Goal: Contribute content

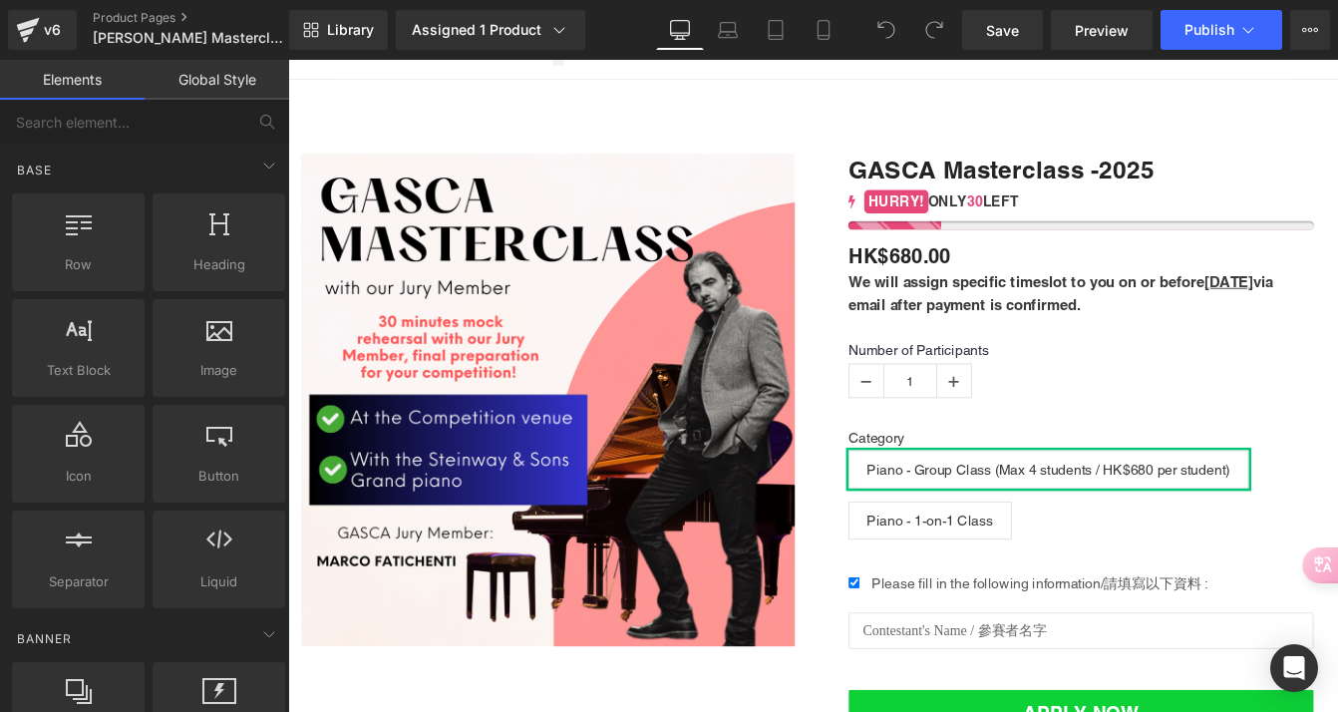
scroll to position [109, 0]
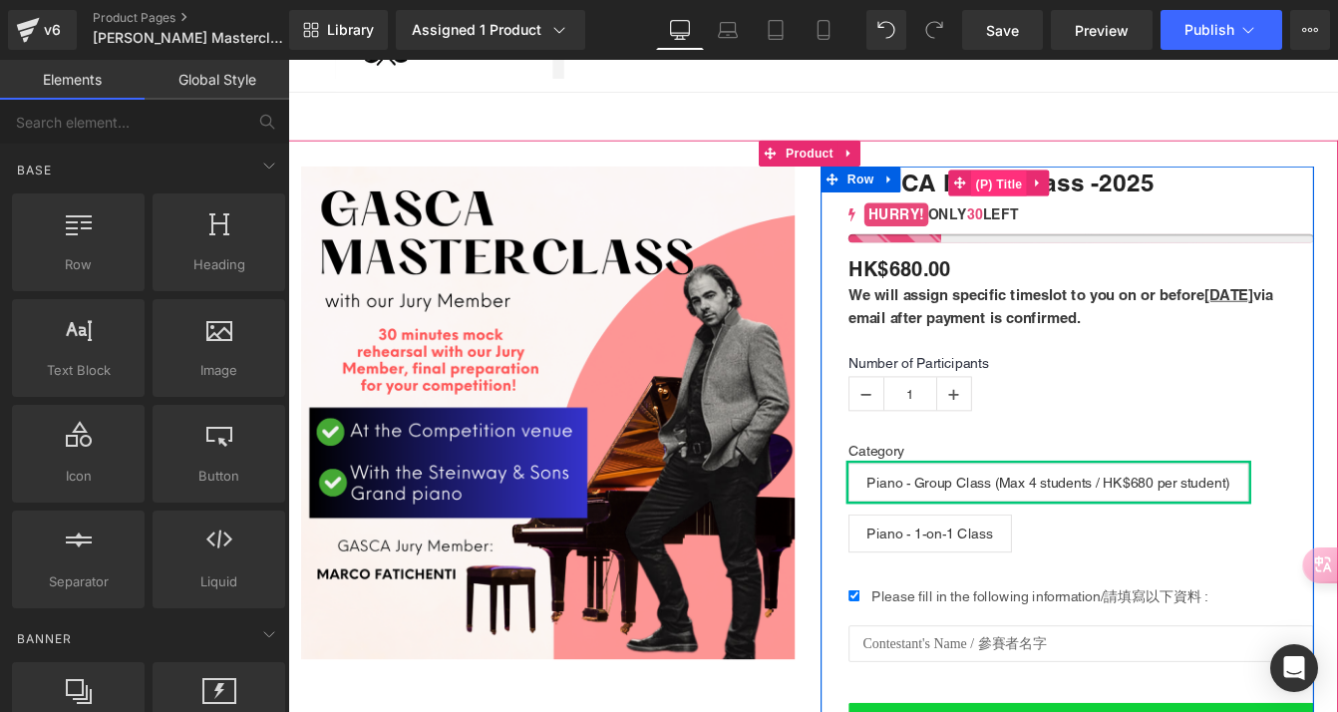
click at [1104, 203] on span "(P) Title" at bounding box center [1105, 202] width 64 height 30
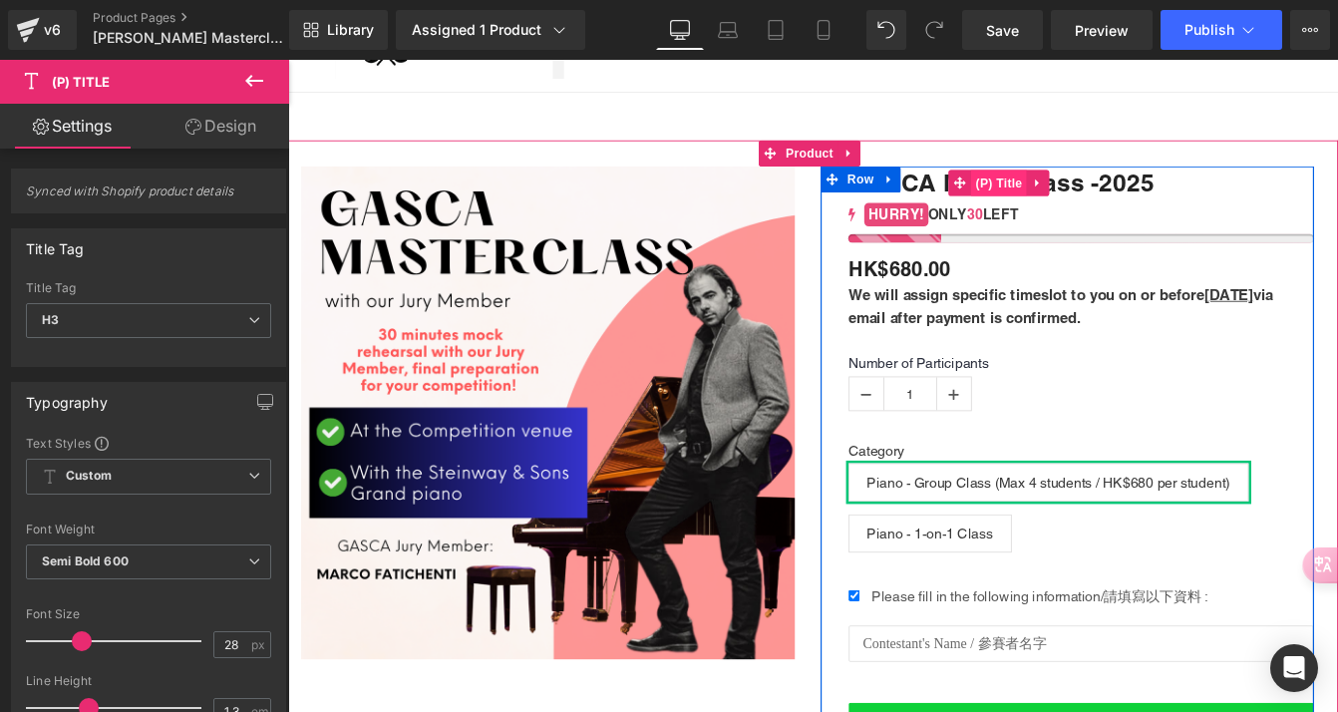
click at [1103, 199] on span "(P) Title" at bounding box center [1105, 201] width 64 height 30
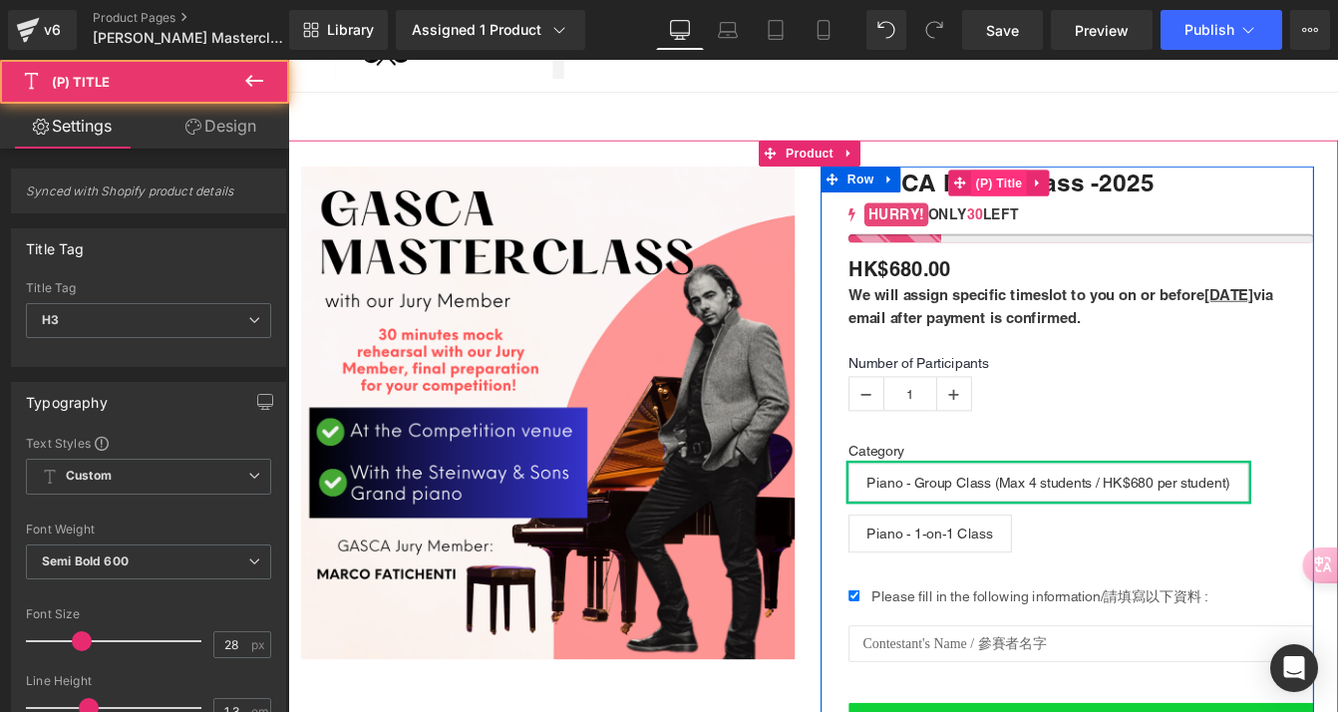
click at [1103, 199] on span "(P) Title" at bounding box center [1105, 201] width 64 height 30
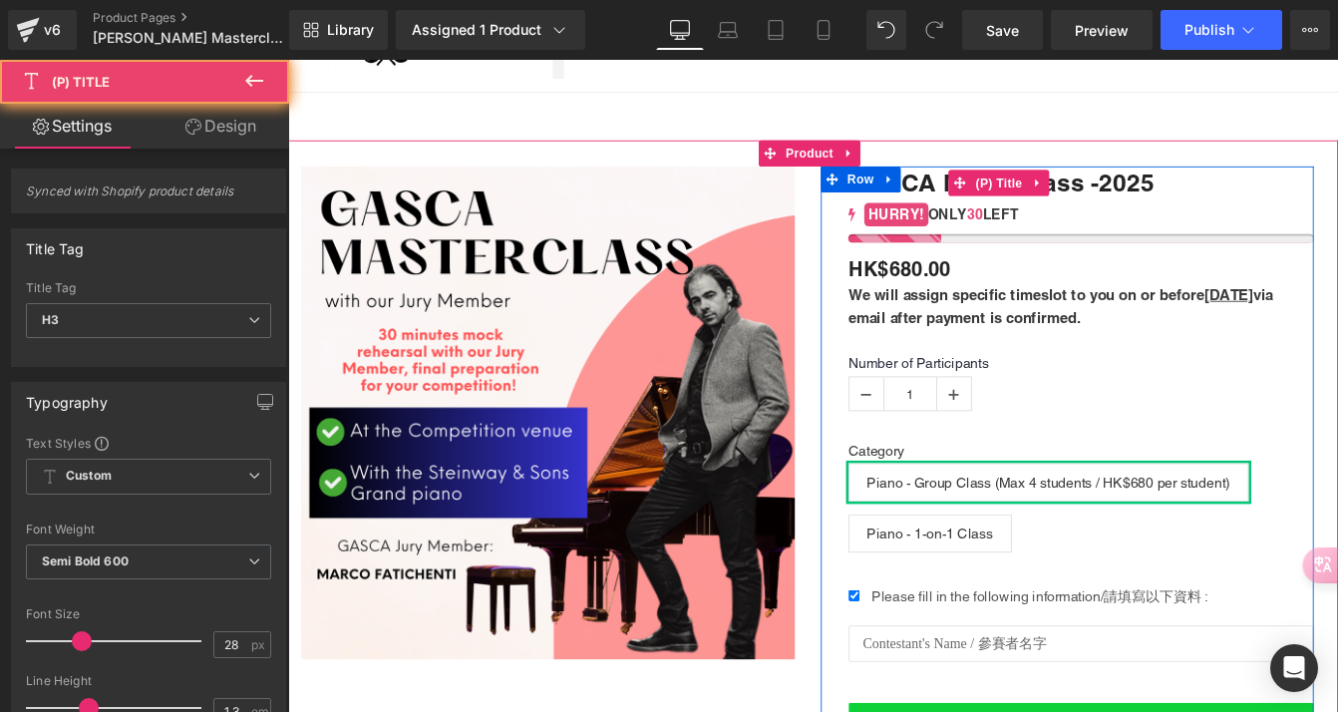
click at [1026, 204] on link "GASCA Masterclass -2025" at bounding box center [1108, 201] width 352 height 36
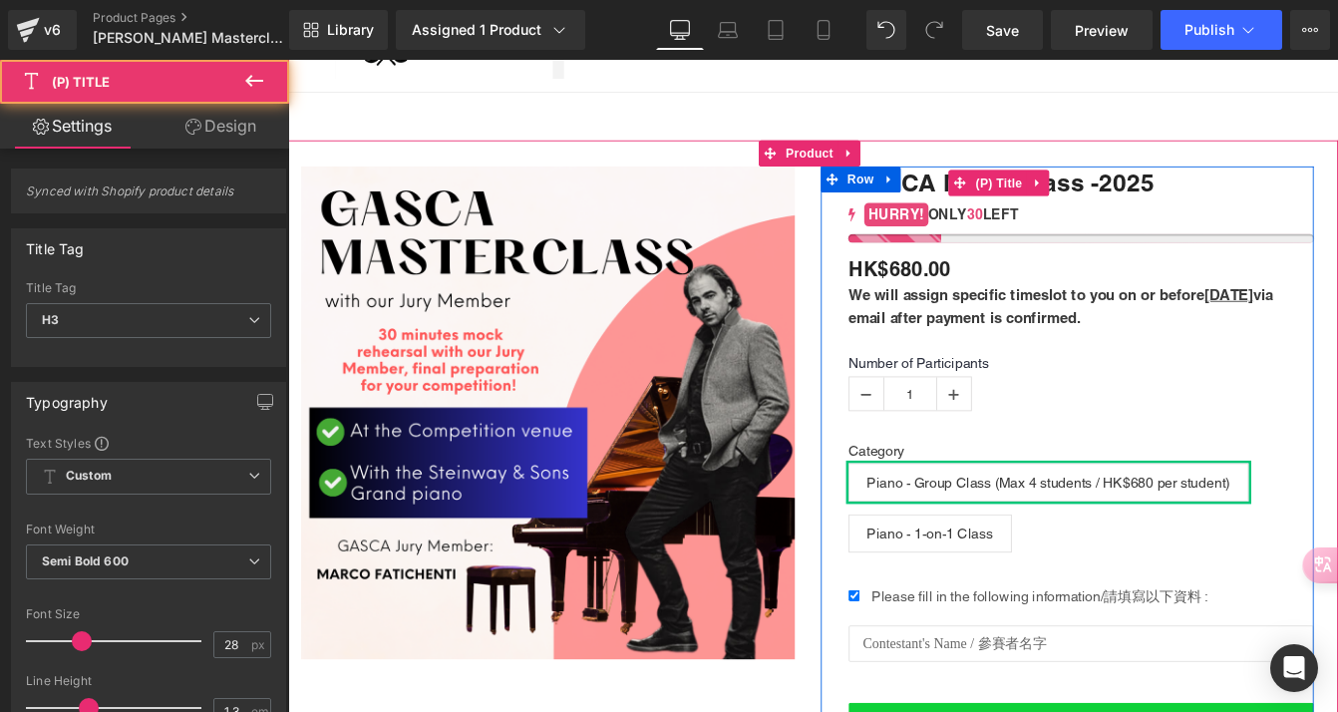
click at [1026, 204] on link "GASCA Masterclass -2025" at bounding box center [1108, 201] width 352 height 36
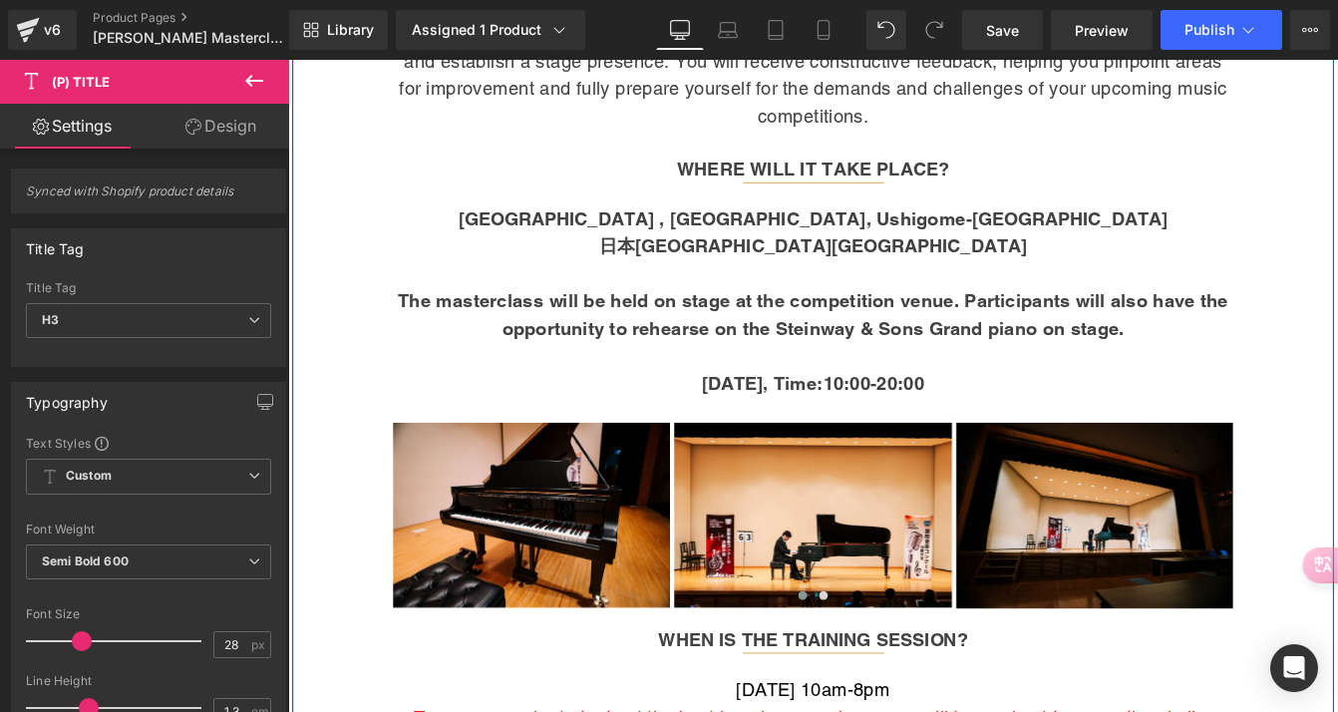
scroll to position [1693, 0]
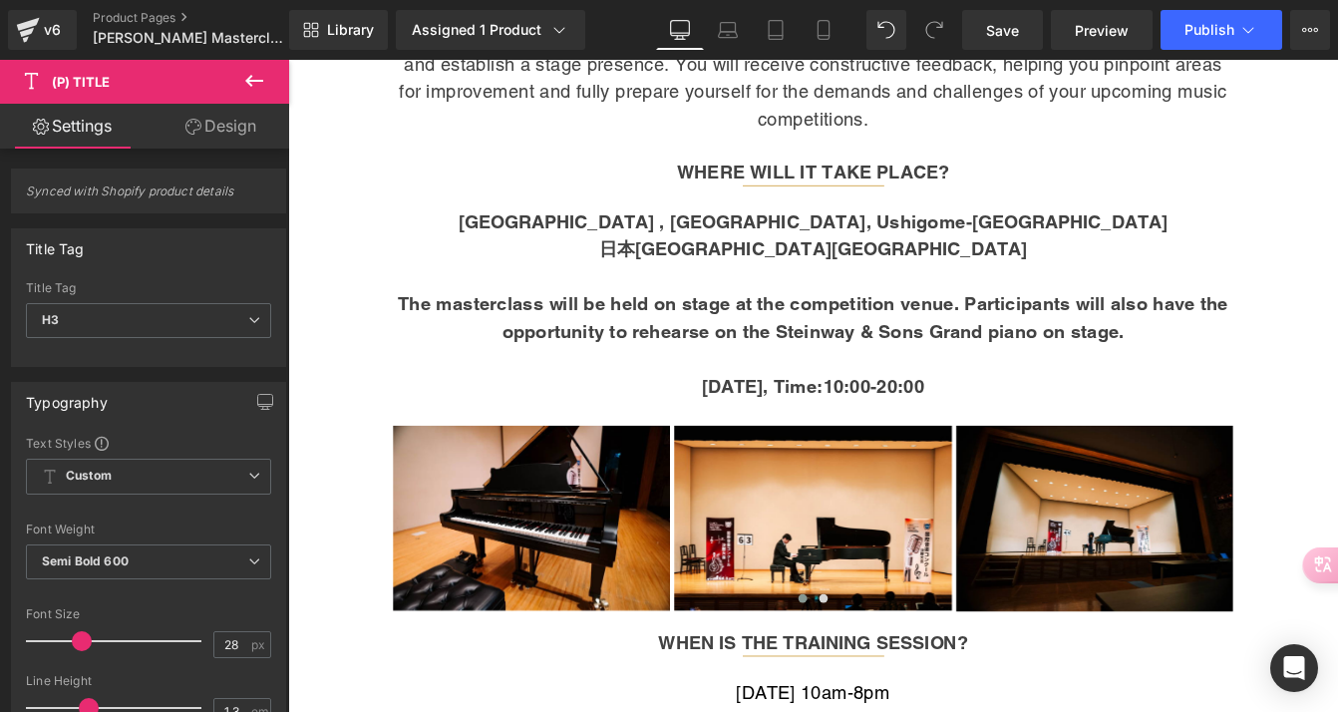
click at [68, 72] on span "(P) Title" at bounding box center [119, 82] width 199 height 44
click at [91, 72] on span "(P) Title" at bounding box center [119, 82] width 199 height 44
click at [95, 75] on span "(P) Title" at bounding box center [81, 82] width 58 height 16
click at [251, 87] on icon at bounding box center [254, 81] width 24 height 24
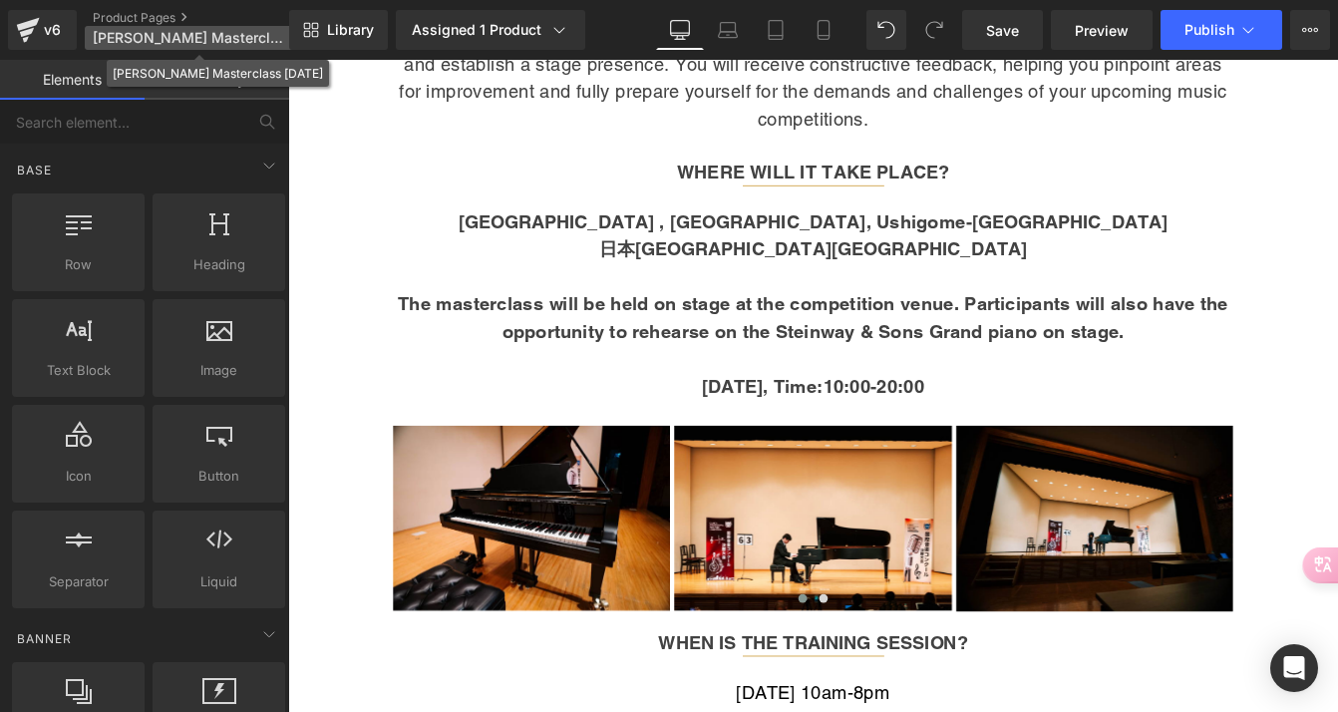
click at [195, 35] on span "[PERSON_NAME] Masterclass [DATE]" at bounding box center [188, 38] width 191 height 16
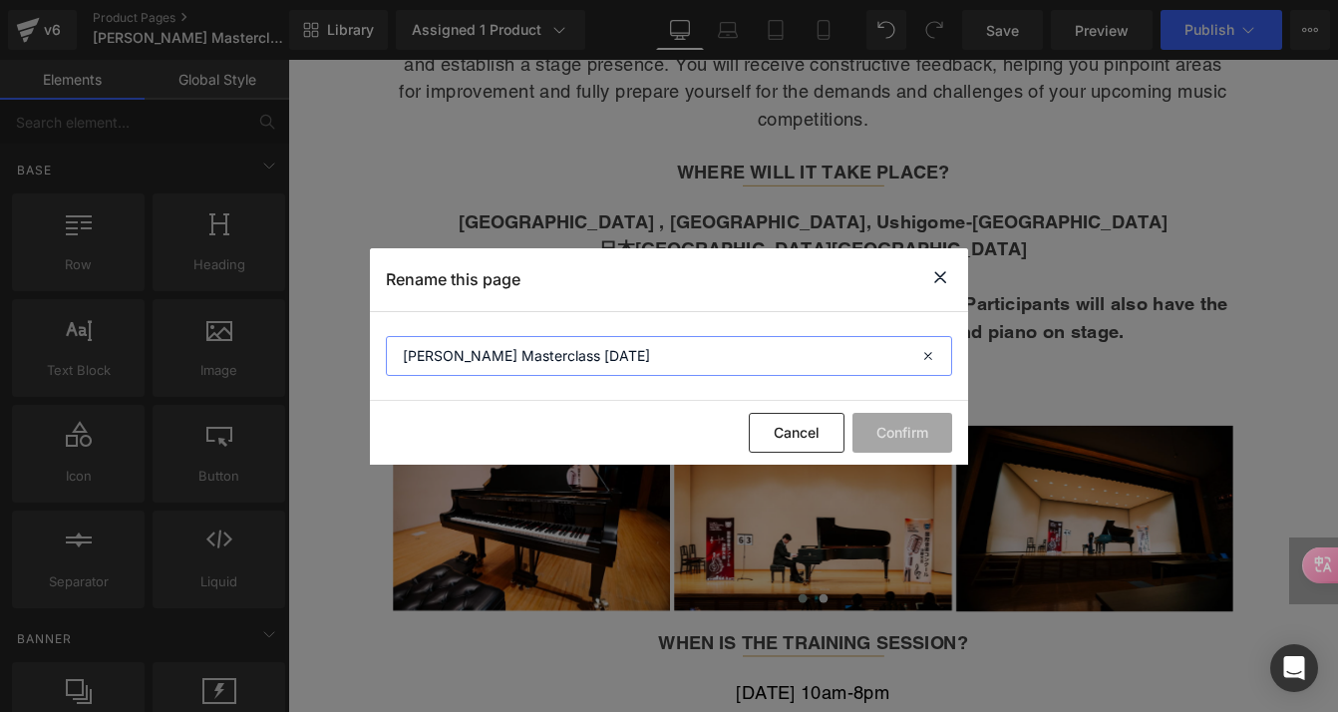
click at [617, 360] on input "[PERSON_NAME] Masterclass [DATE]" at bounding box center [669, 356] width 566 height 40
type input "[PERSON_NAME] Masterclass [DATE]"
click at [896, 433] on button "Confirm" at bounding box center [903, 433] width 100 height 40
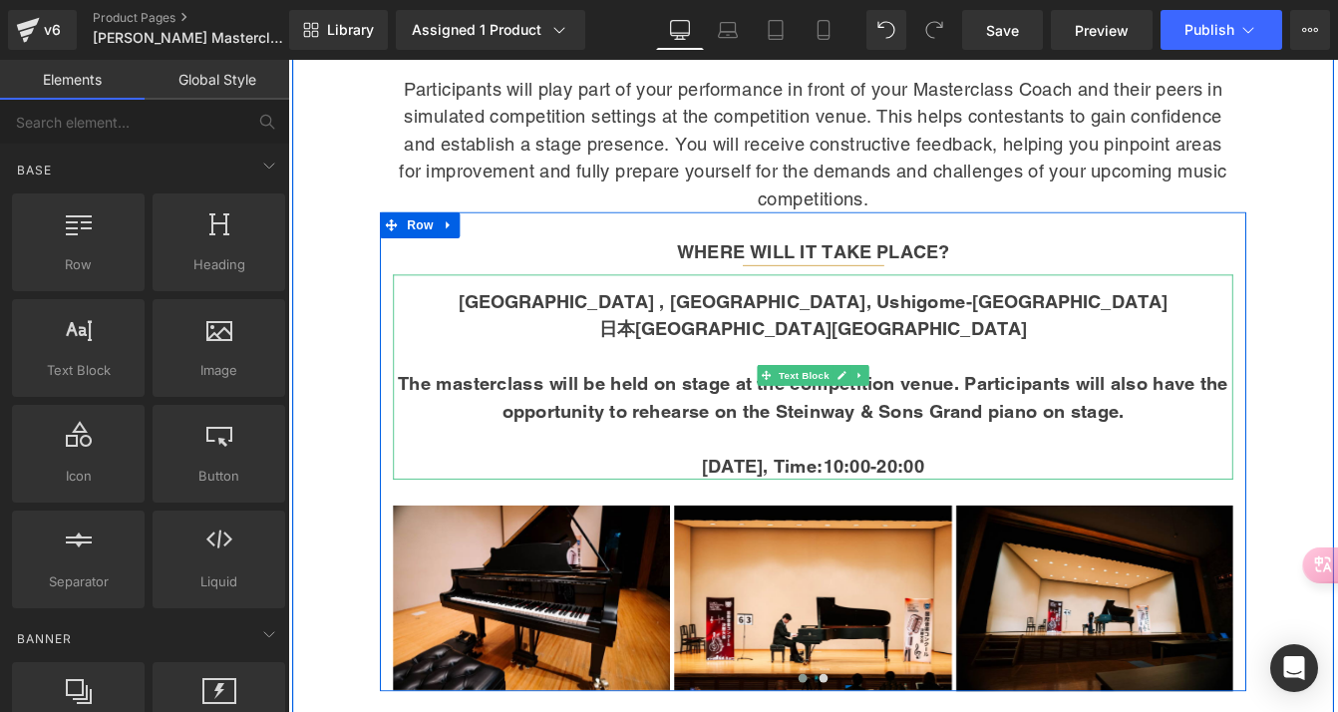
scroll to position [1711, 0]
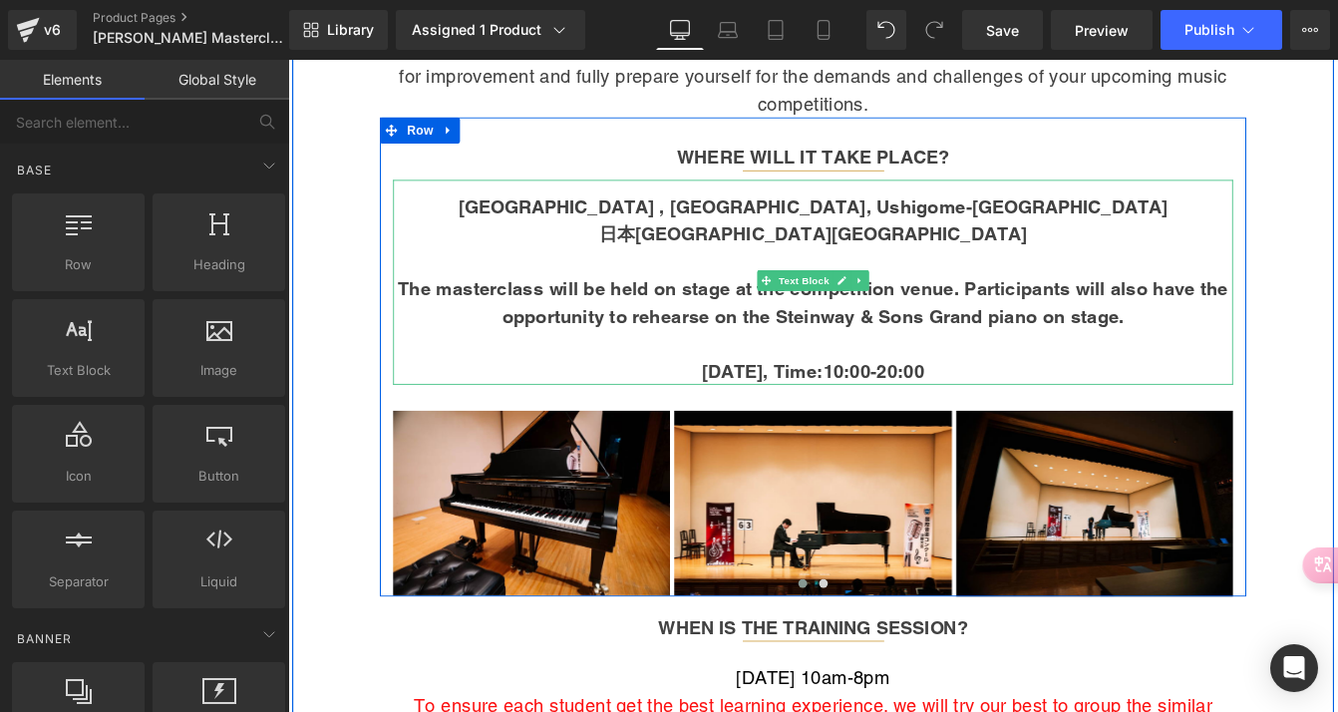
click at [1024, 310] on span "The masterclass will be held on stage at the competition venue. Participants wi…" at bounding box center [892, 338] width 954 height 57
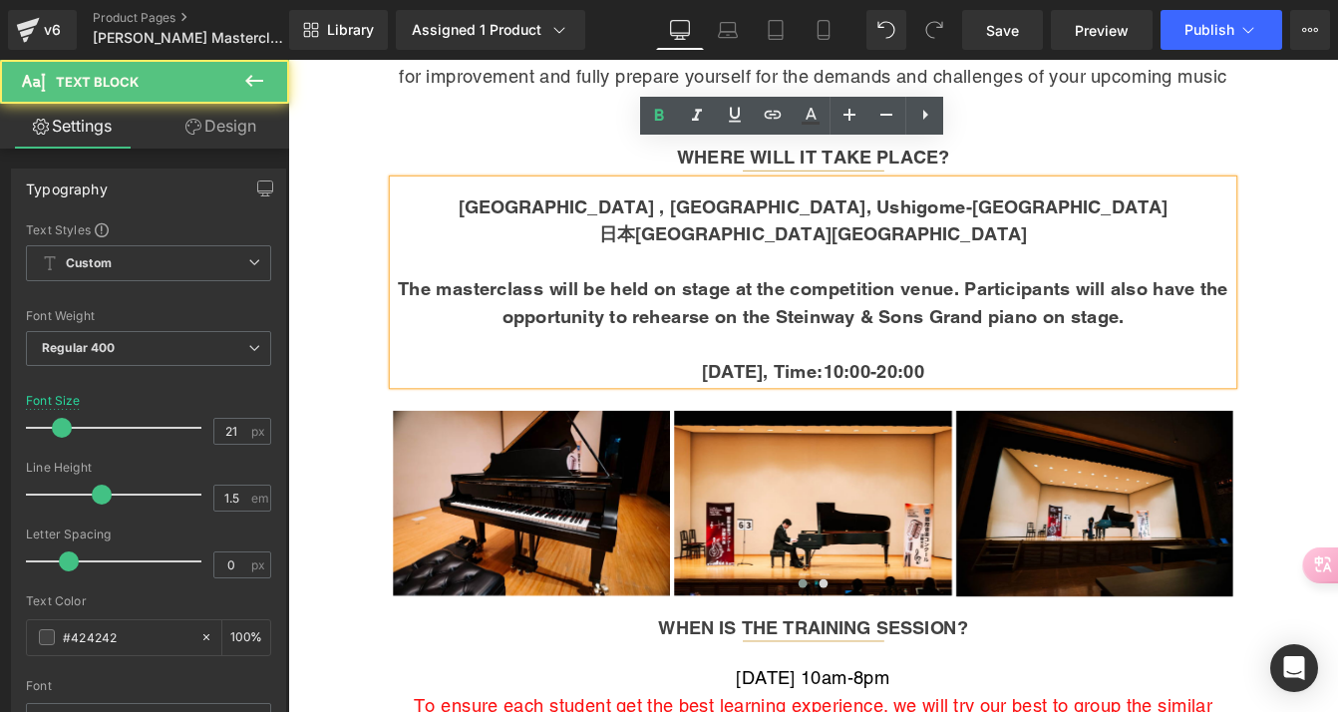
click at [978, 247] on span "日本[GEOGRAPHIC_DATA][GEOGRAPHIC_DATA]" at bounding box center [891, 259] width 493 height 25
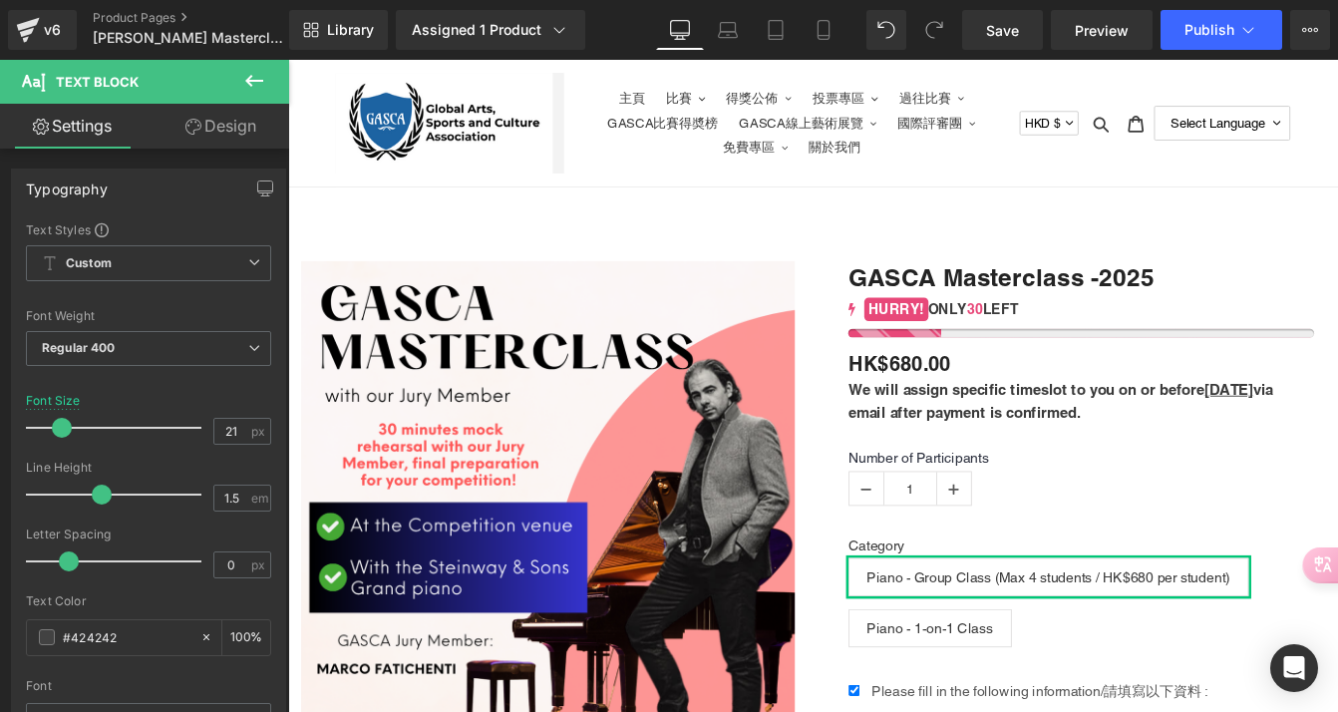
scroll to position [0, 0]
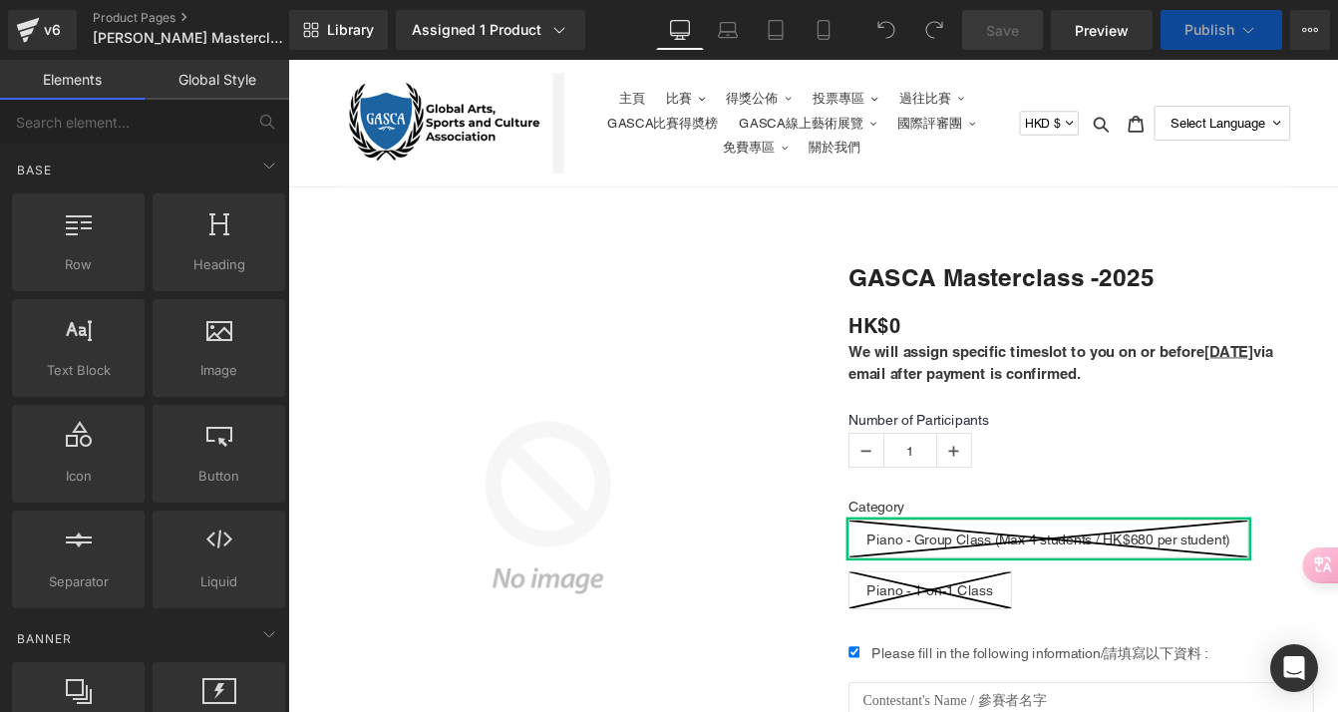
click at [1016, 403] on span "We will assign specific timeslot to you on or before 10 July via email after pa…" at bounding box center [1176, 408] width 489 height 46
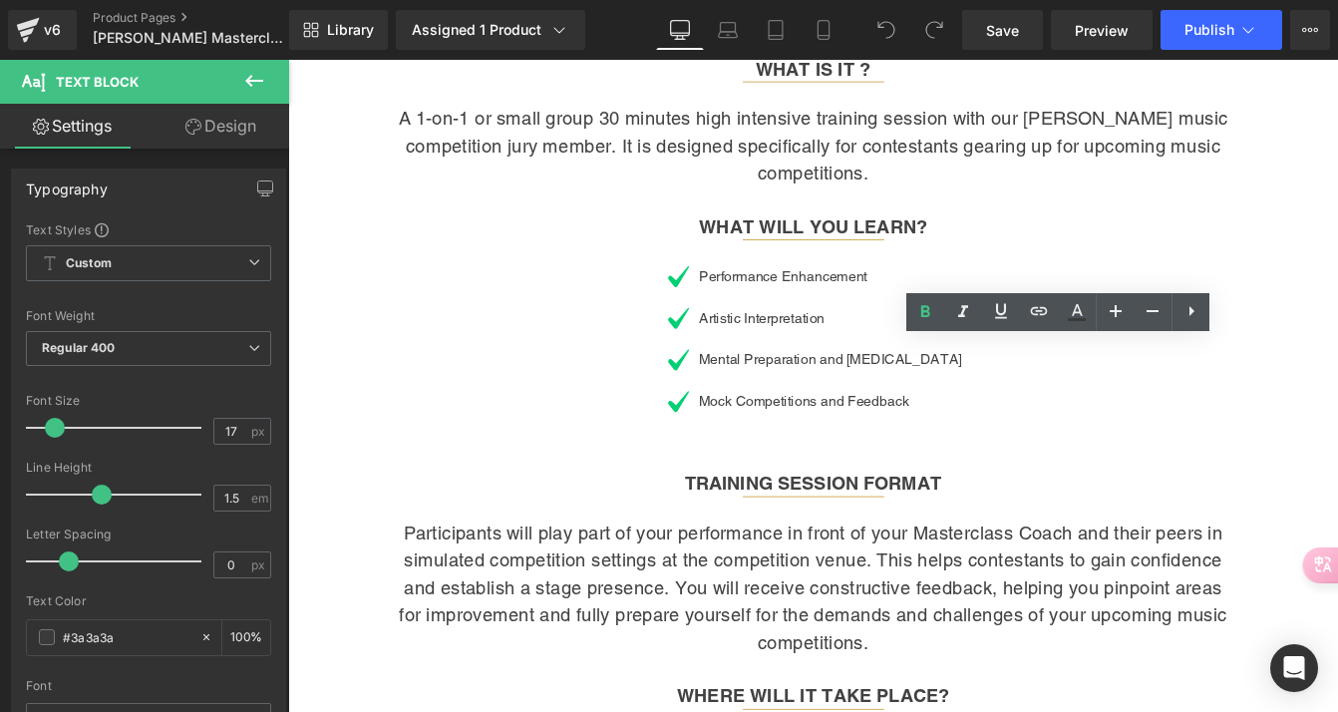
scroll to position [1086, 0]
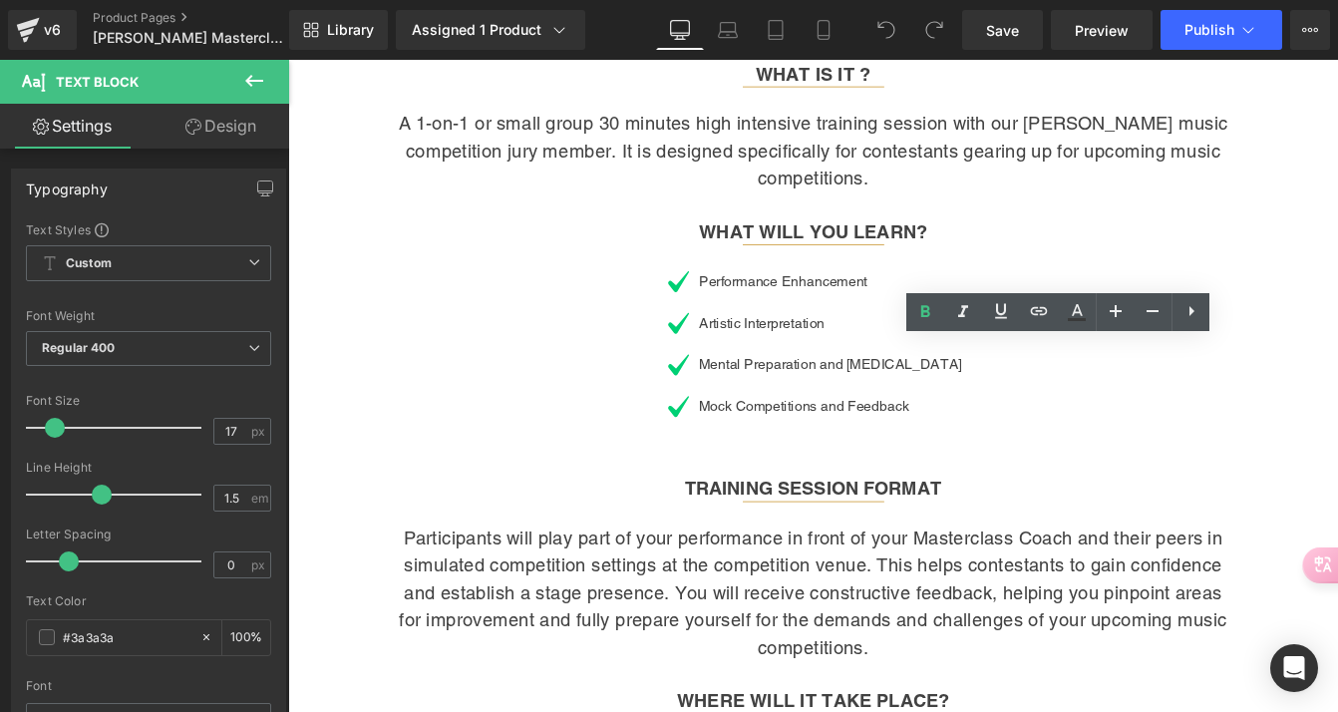
click at [940, 602] on p "Participants will play part of your performance in front of your Masterclass Co…" at bounding box center [891, 673] width 965 height 158
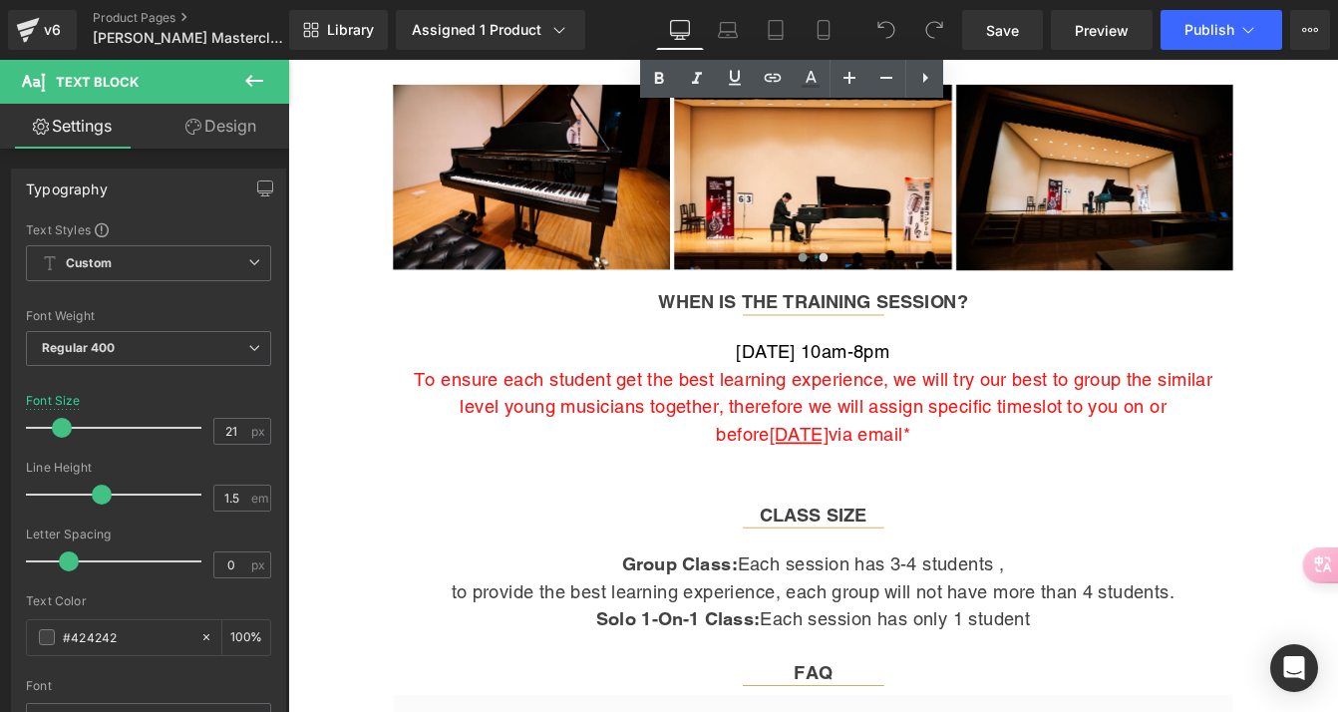
scroll to position [2083, 0]
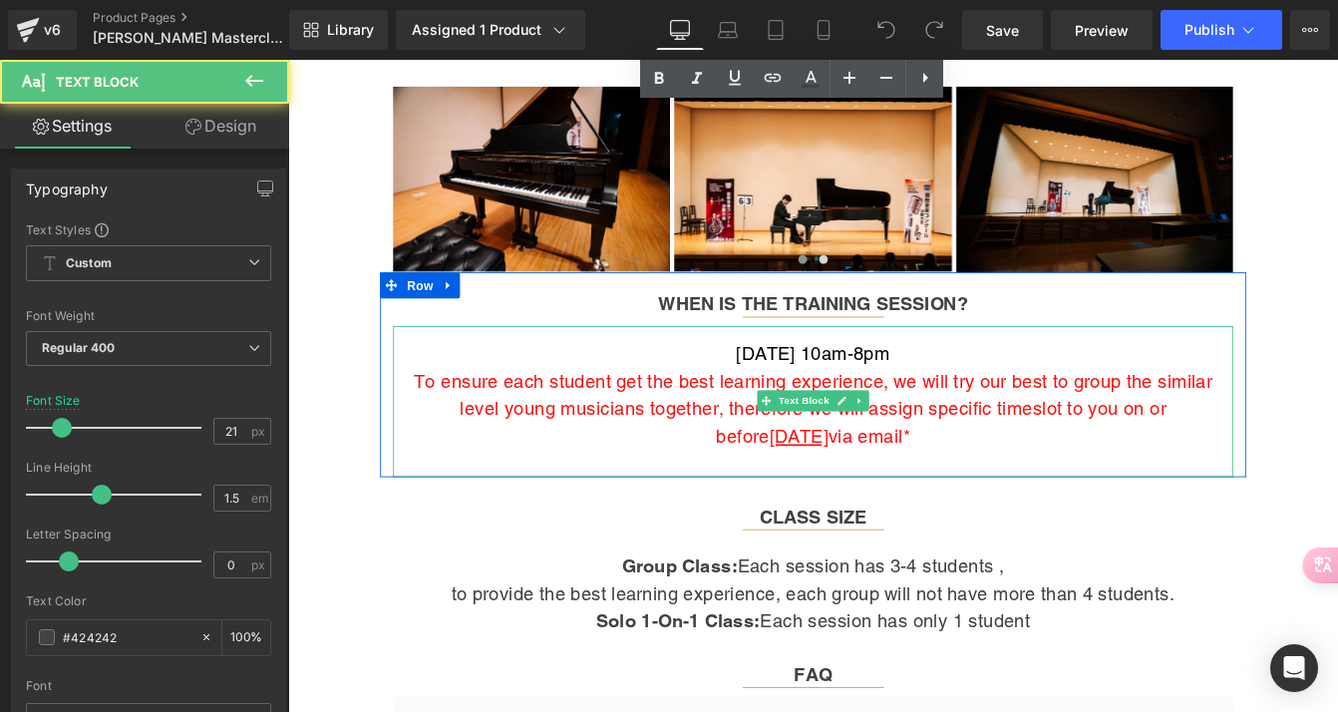
click at [951, 385] on span "[DATE] 10am-8pm" at bounding box center [892, 397] width 176 height 25
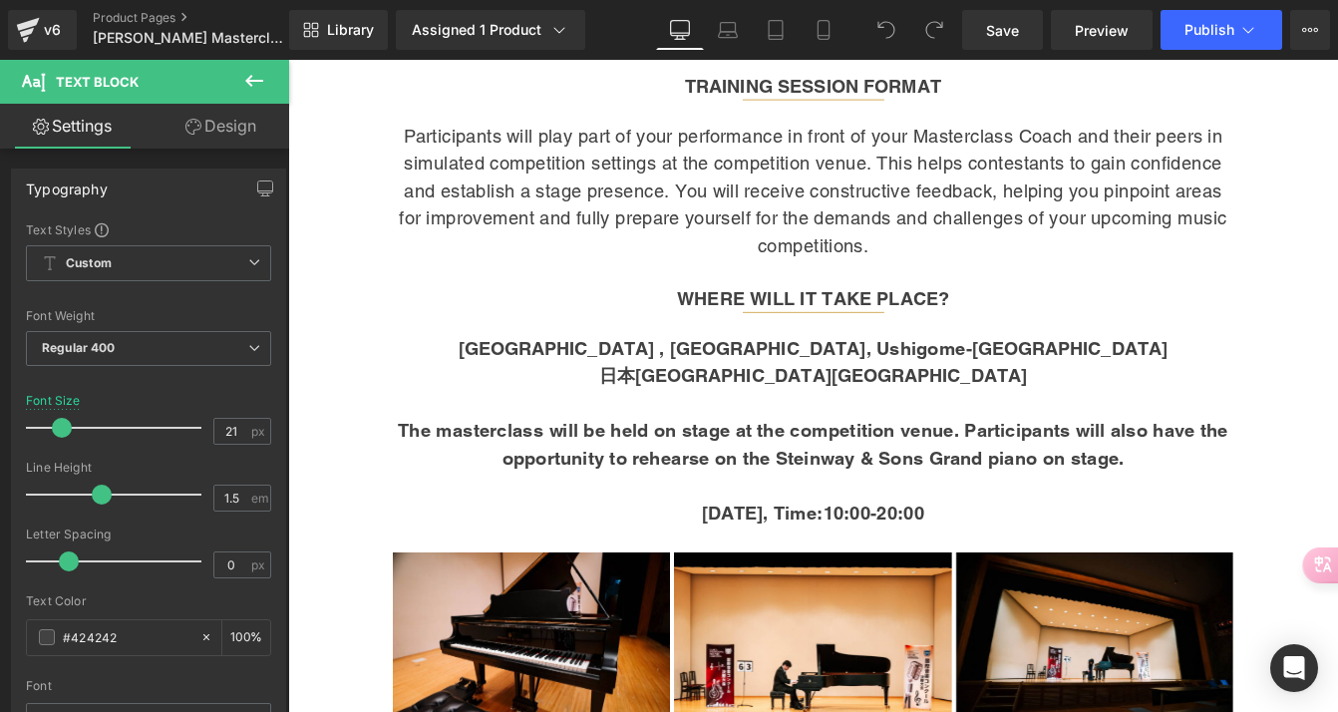
scroll to position [1555, 0]
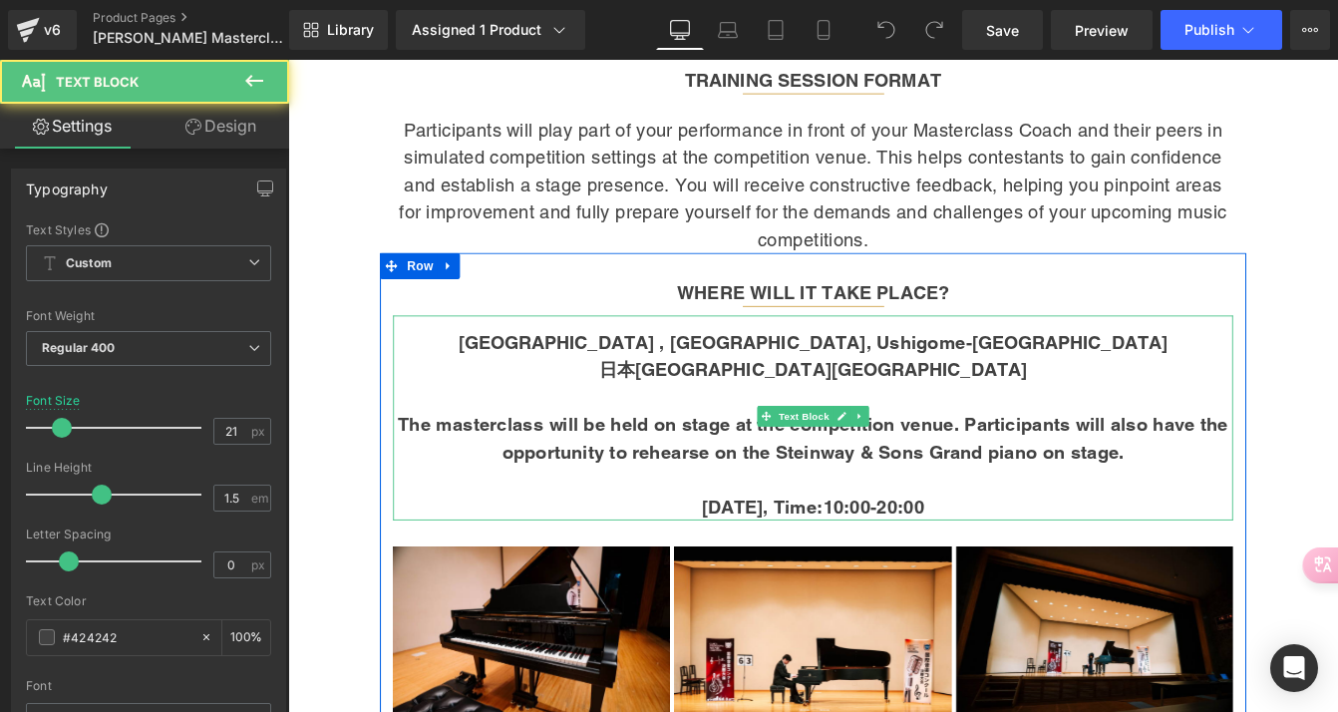
click at [926, 373] on span "[GEOGRAPHIC_DATA] , [GEOGRAPHIC_DATA], Ushigome-[GEOGRAPHIC_DATA]" at bounding box center [892, 385] width 816 height 25
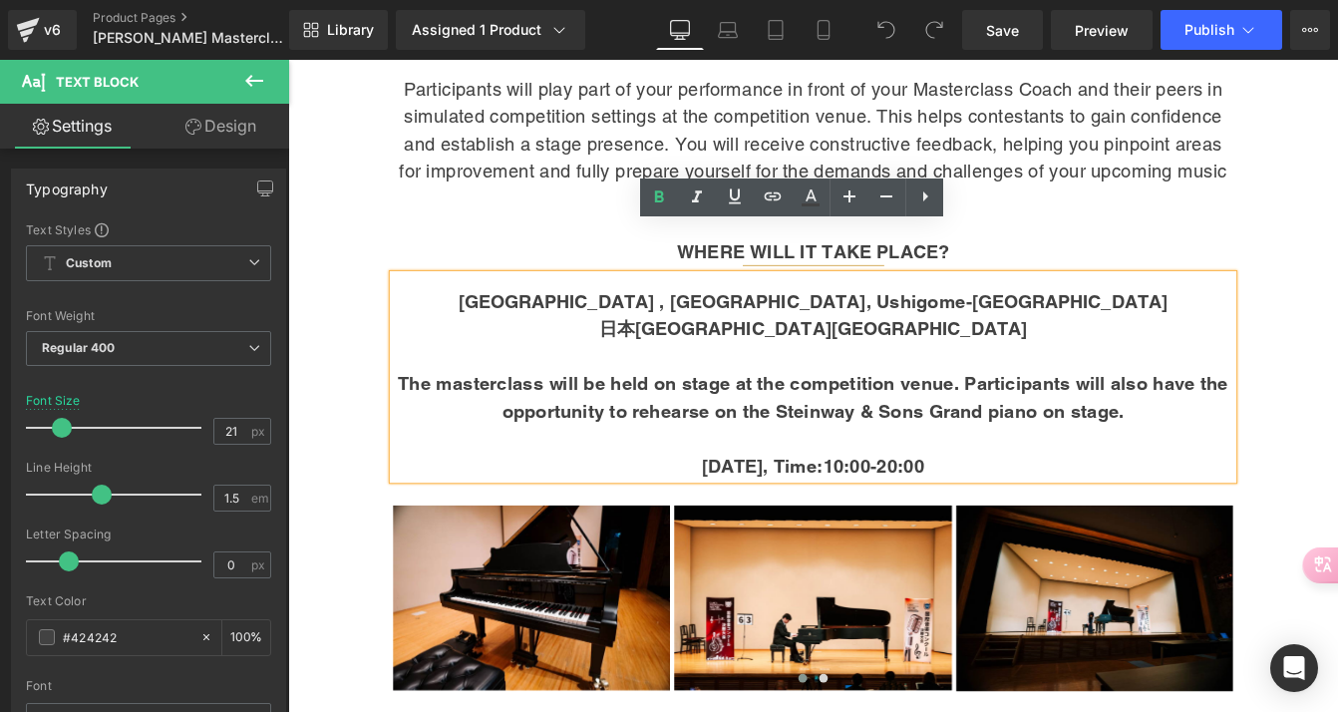
scroll to position [1606, 0]
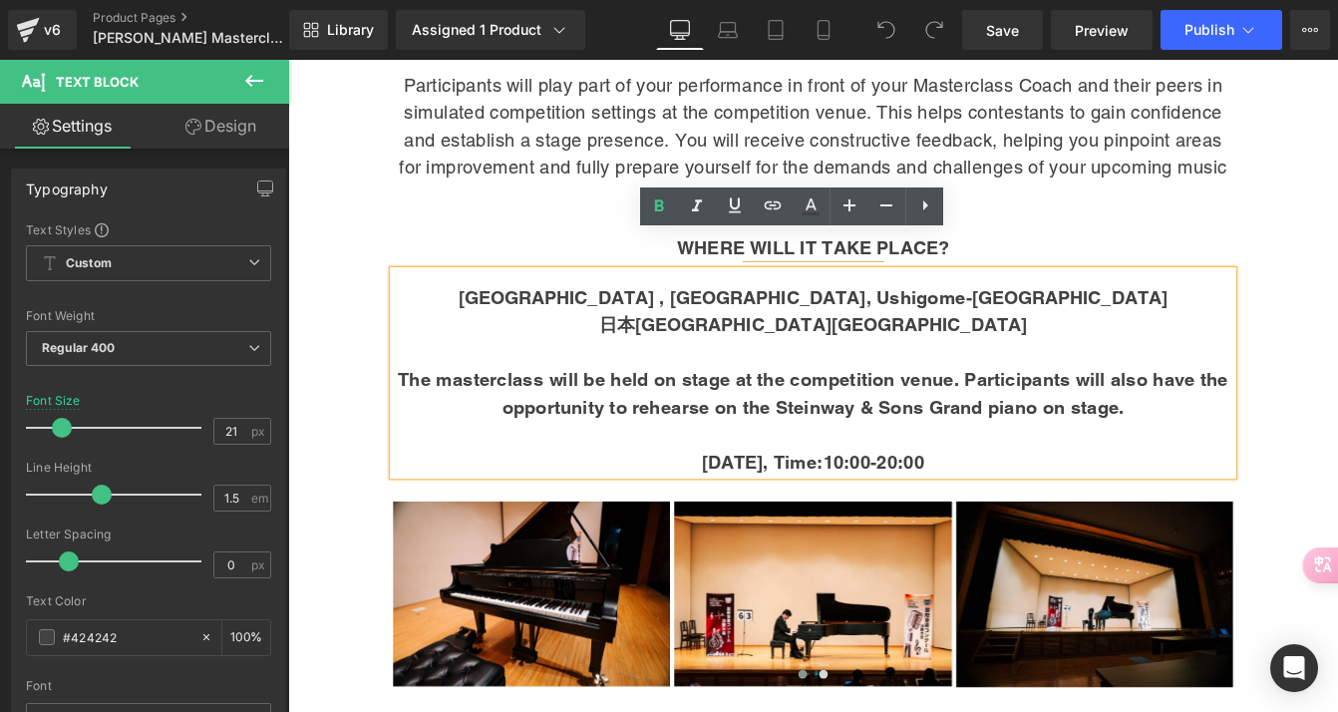
click at [1013, 321] on span "[GEOGRAPHIC_DATA] , [GEOGRAPHIC_DATA], Ushigome-[GEOGRAPHIC_DATA]" at bounding box center [892, 333] width 816 height 25
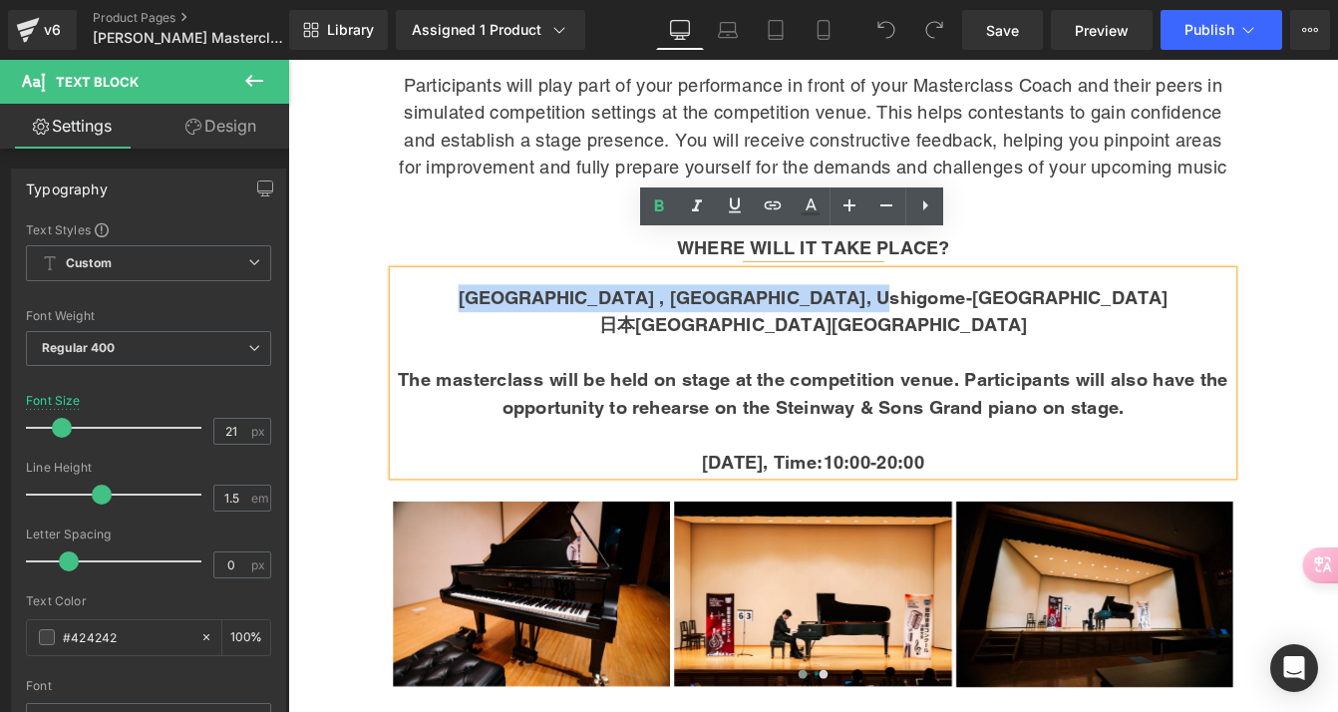
drag, startPoint x: 1116, startPoint y: 293, endPoint x: 662, endPoint y: 290, distance: 453.7
click at [662, 318] on p "[GEOGRAPHIC_DATA] , [GEOGRAPHIC_DATA], Ushigome-[GEOGRAPHIC_DATA]" at bounding box center [891, 334] width 965 height 32
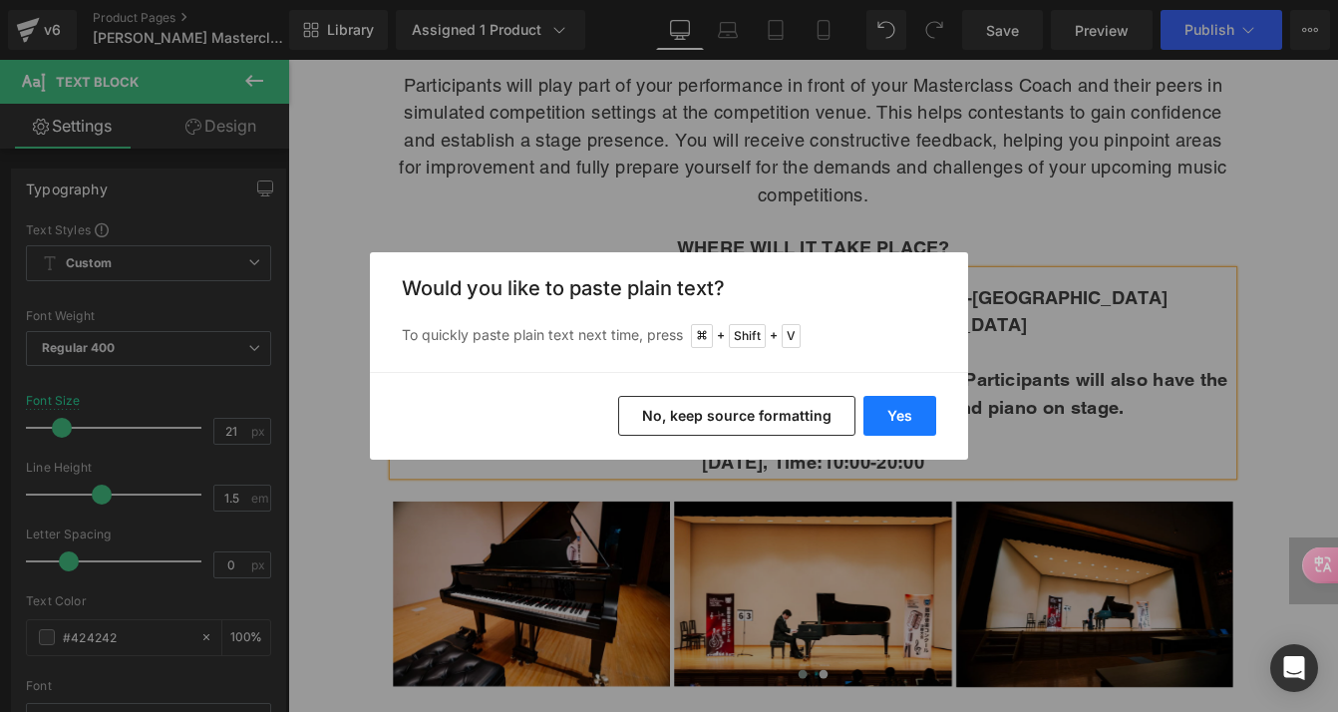
click at [920, 412] on button "Yes" at bounding box center [900, 416] width 73 height 40
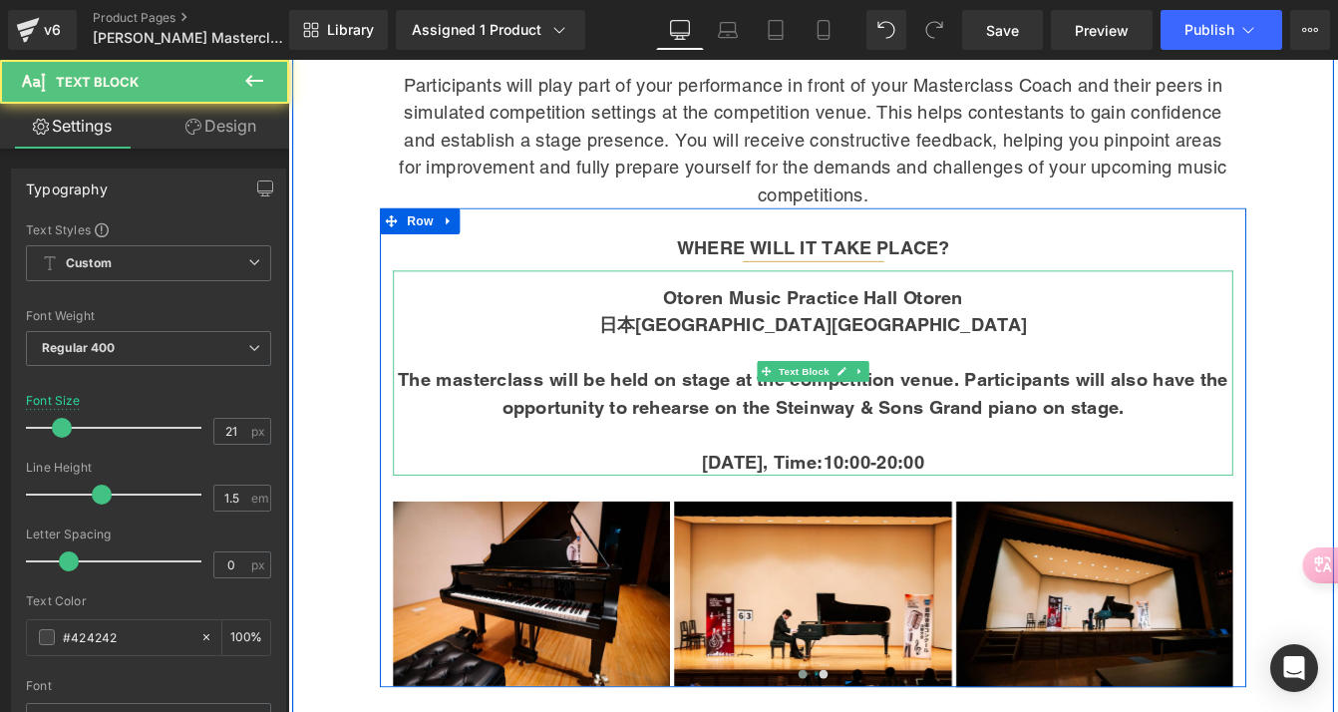
click at [1017, 349] on p "日本[GEOGRAPHIC_DATA][GEOGRAPHIC_DATA]" at bounding box center [891, 365] width 965 height 32
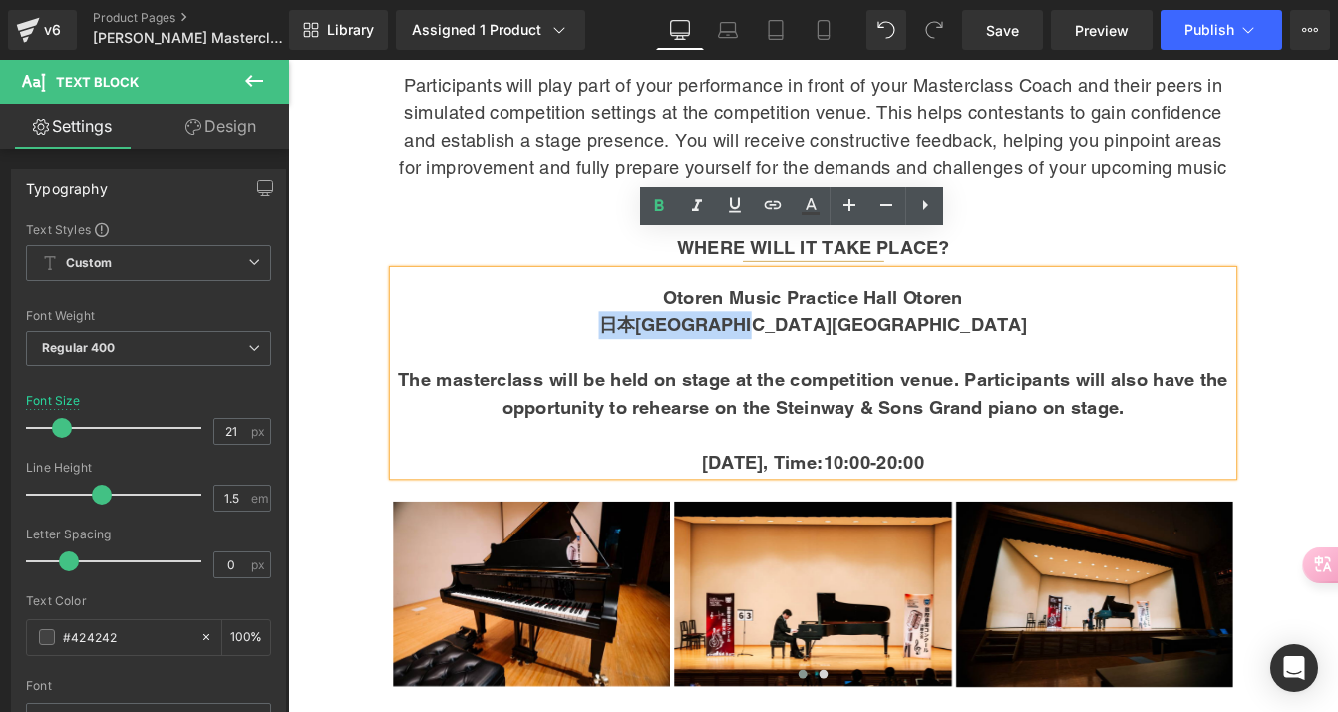
drag, startPoint x: 1025, startPoint y: 331, endPoint x: 762, endPoint y: 322, distance: 263.4
click at [762, 349] on p "日本[GEOGRAPHIC_DATA][GEOGRAPHIC_DATA]" at bounding box center [891, 365] width 965 height 32
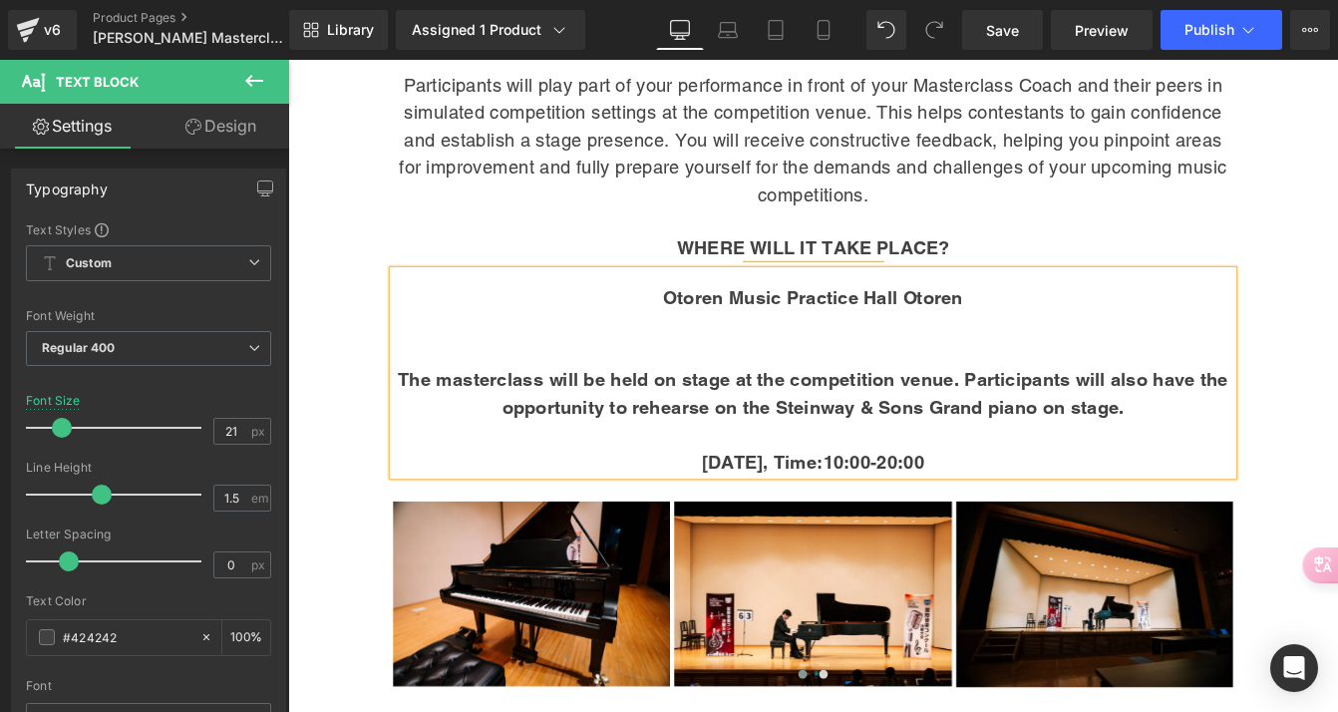
click at [892, 321] on b "Otoren Music Practice Hall Otoren" at bounding box center [892, 333] width 344 height 25
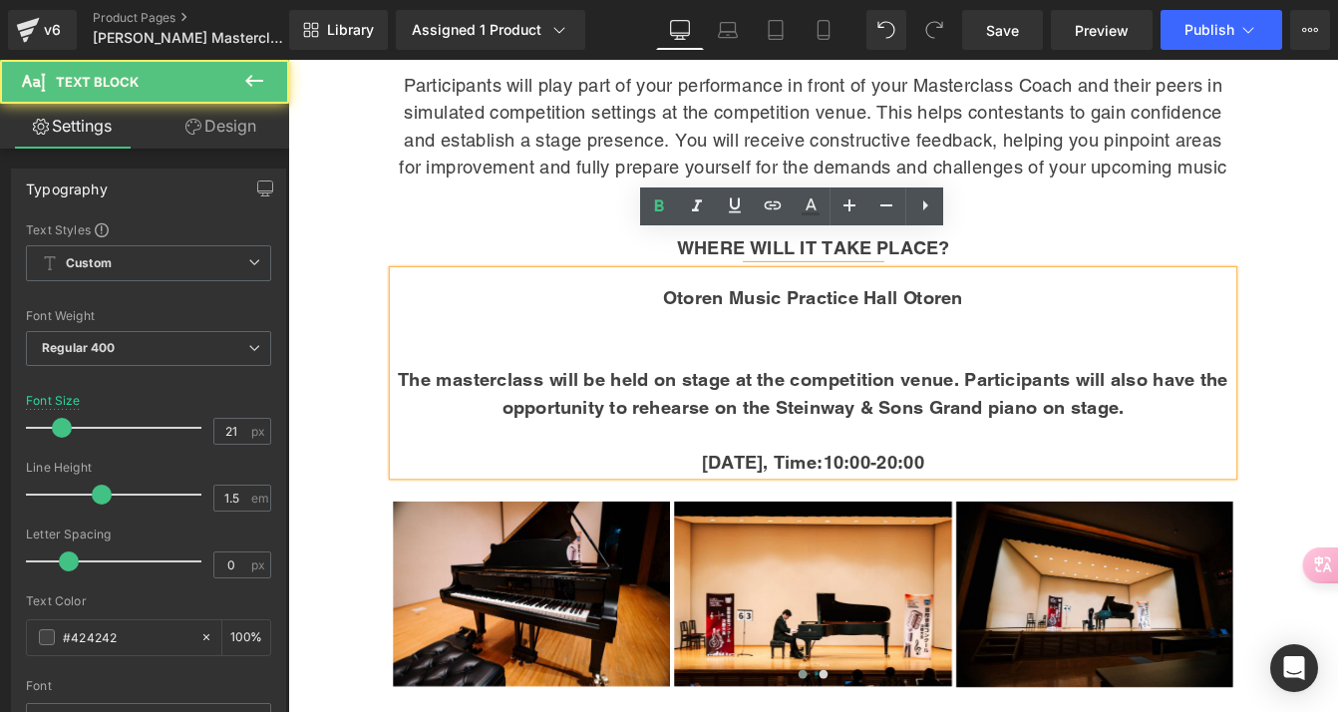
click at [837, 349] on p at bounding box center [891, 365] width 965 height 32
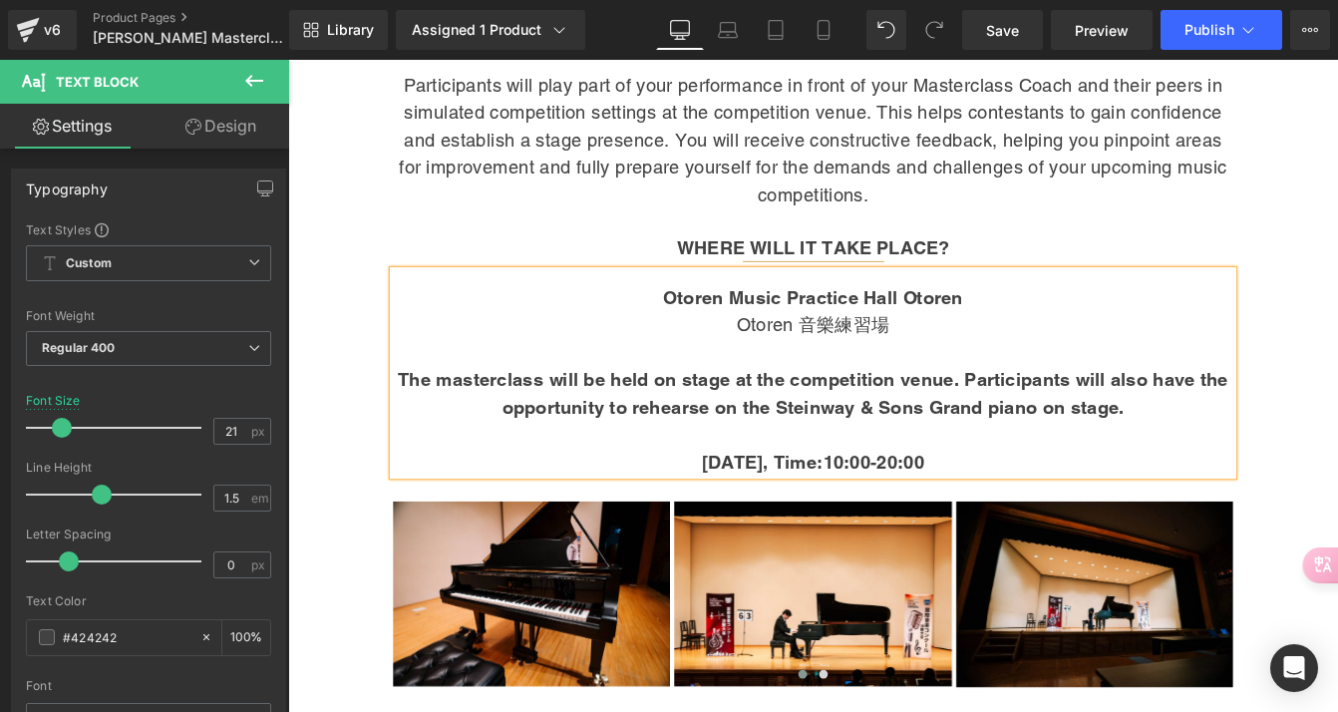
click at [921, 415] on span "The masterclass will be held on stage at the competition venue. Participants wi…" at bounding box center [892, 443] width 954 height 57
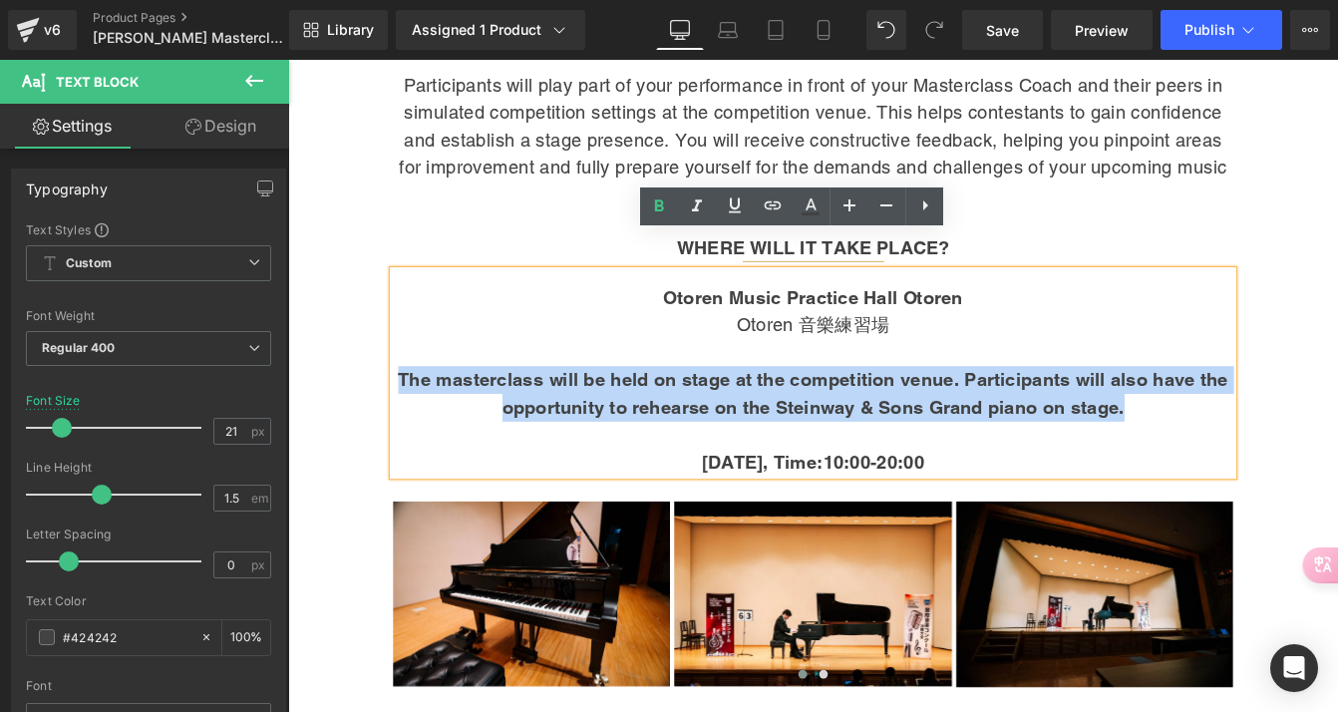
drag, startPoint x: 1246, startPoint y: 412, endPoint x: 421, endPoint y: 373, distance: 826.6
click at [421, 412] on p "The masterclass will be held on stage at the competition venue. Participants wi…" at bounding box center [891, 443] width 965 height 63
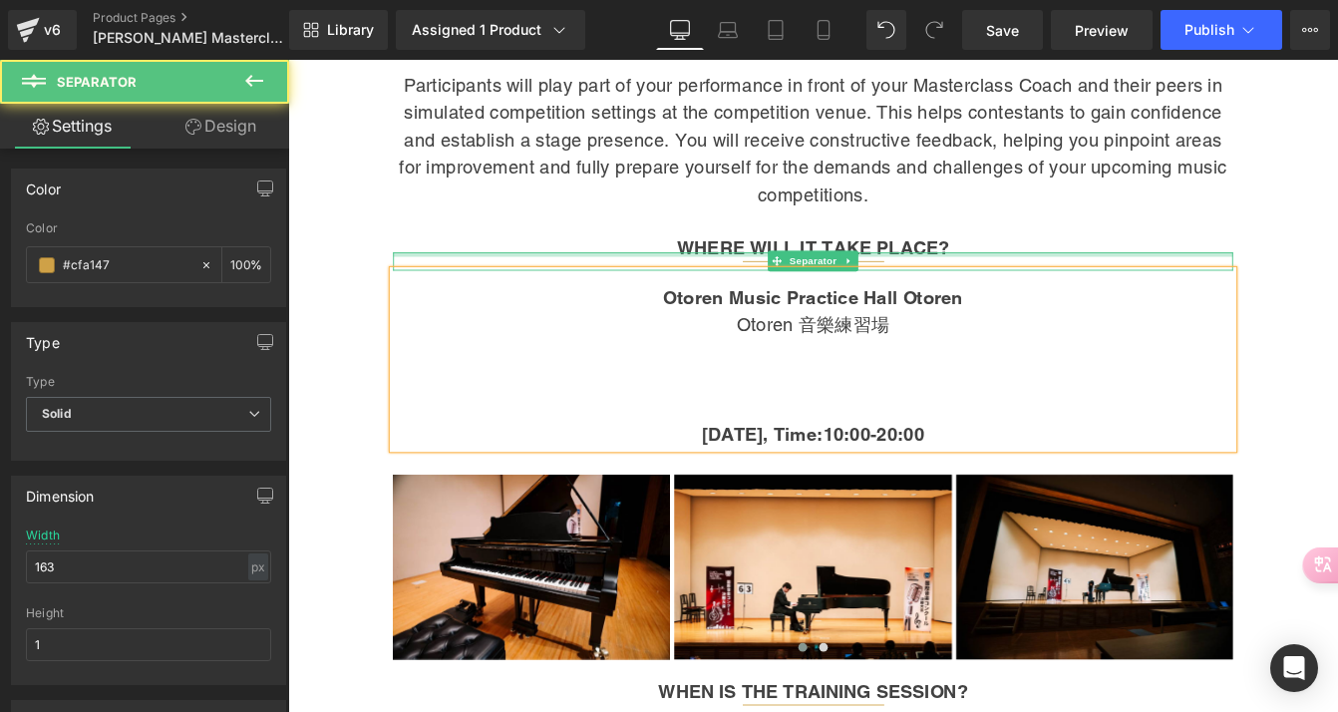
click at [1034, 281] on div at bounding box center [891, 283] width 965 height 5
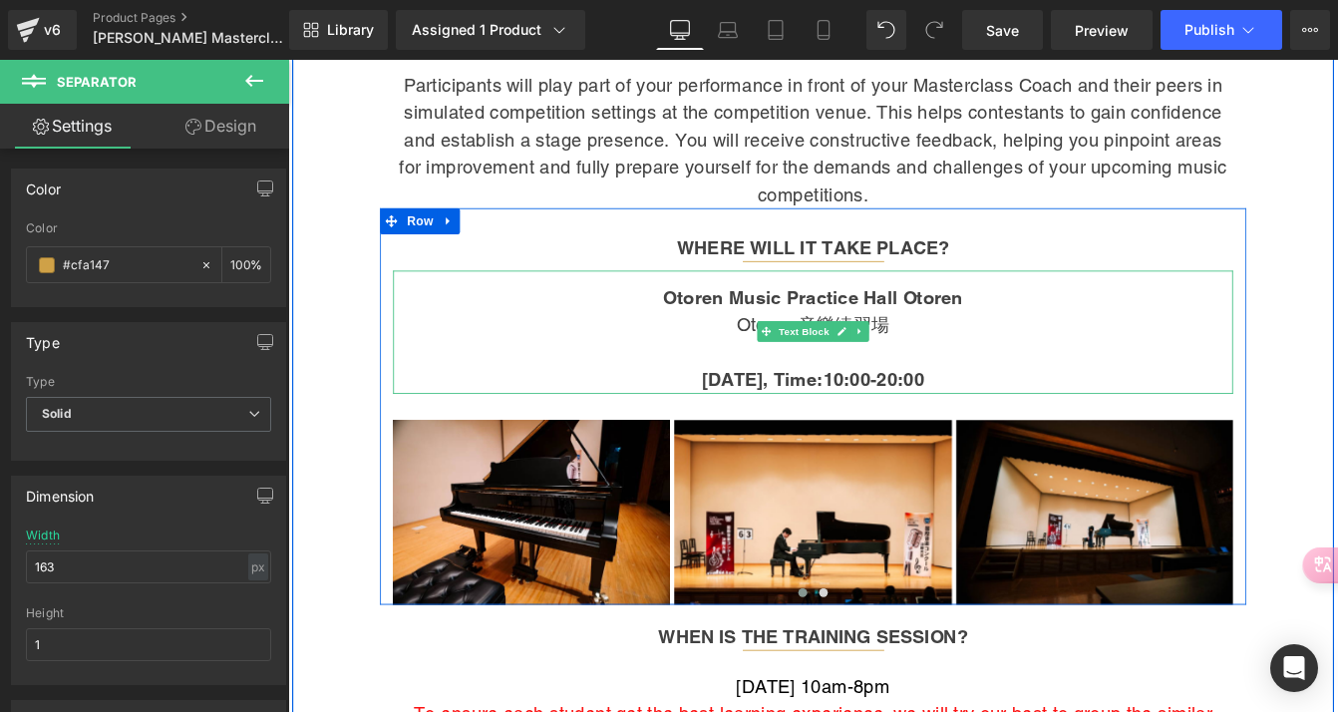
click at [814, 415] on strong "[DATE], Time:10:00-20:00" at bounding box center [892, 427] width 256 height 25
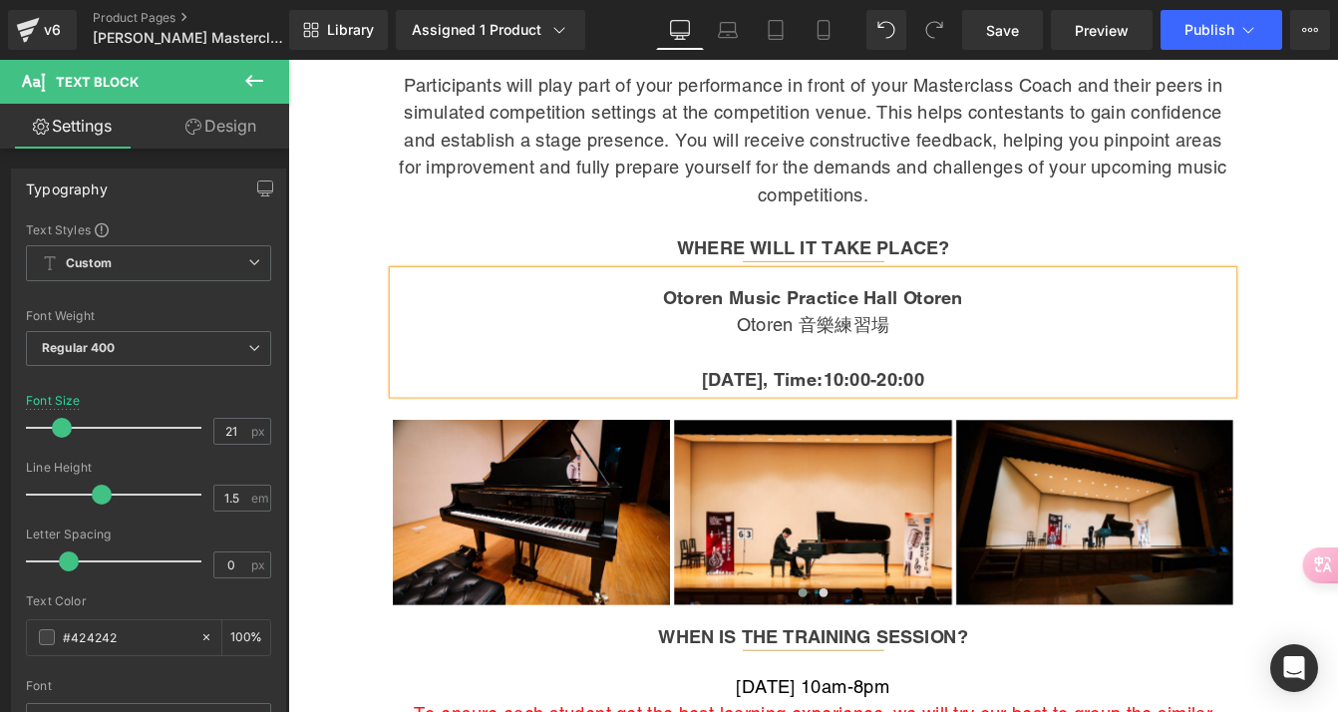
click at [764, 415] on strong "29th October 2025, Time:10:00-20:00" at bounding box center [892, 427] width 256 height 25
click at [1020, 415] on strong "11 October 2025, Time:10:00-20:00" at bounding box center [892, 427] width 256 height 25
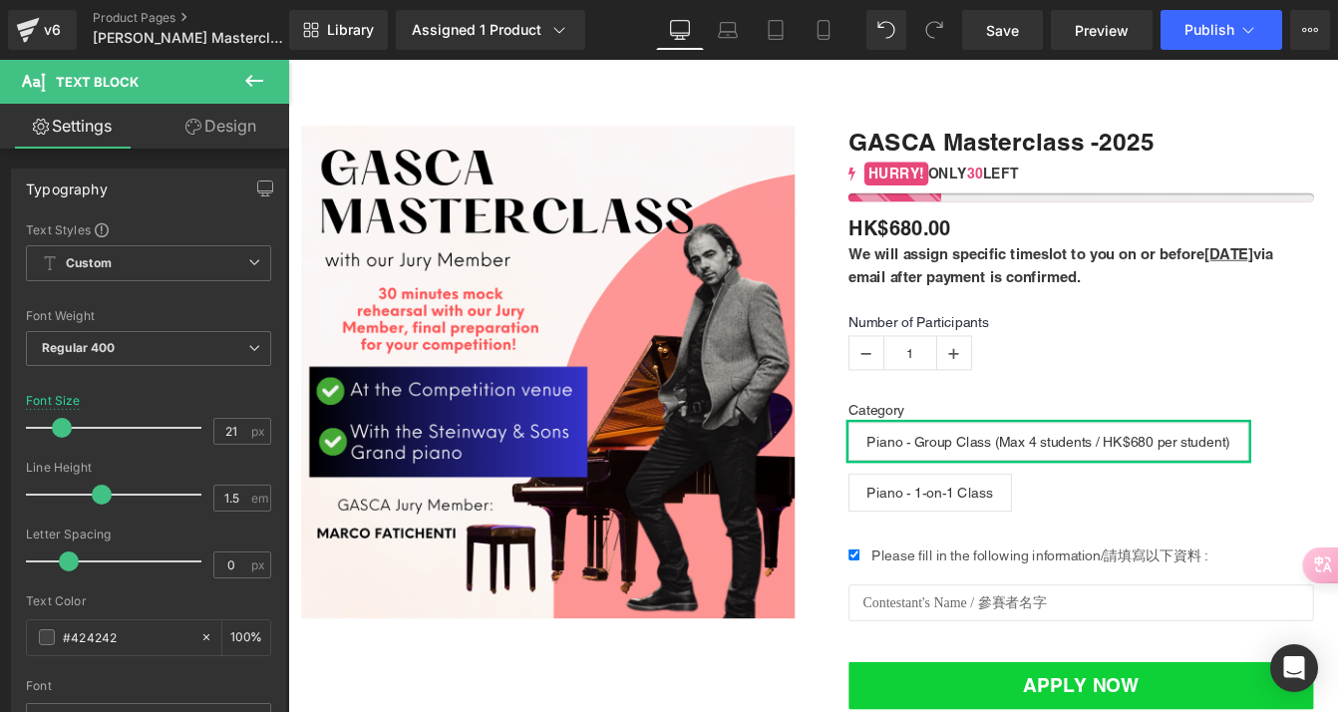
scroll to position [56, 0]
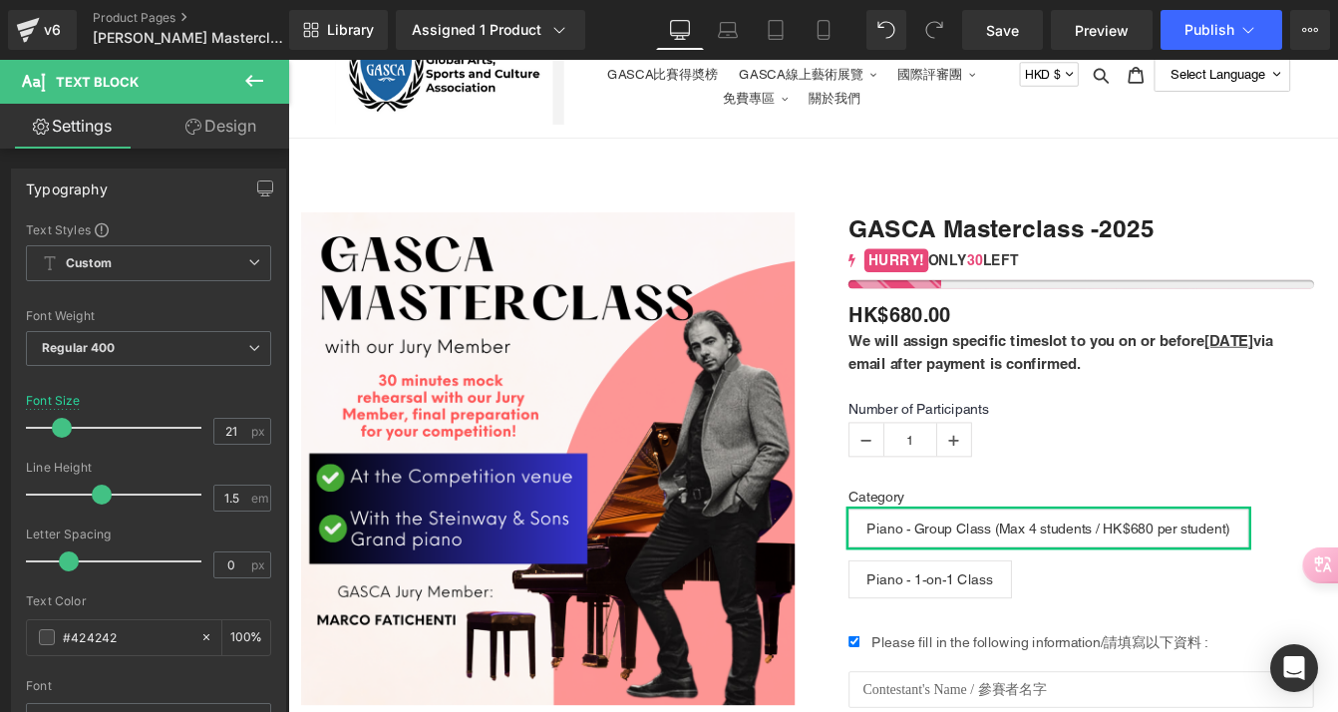
click at [1080, 243] on div "GASCA Masterclass -2025 (P) Title" at bounding box center [1199, 254] width 535 height 39
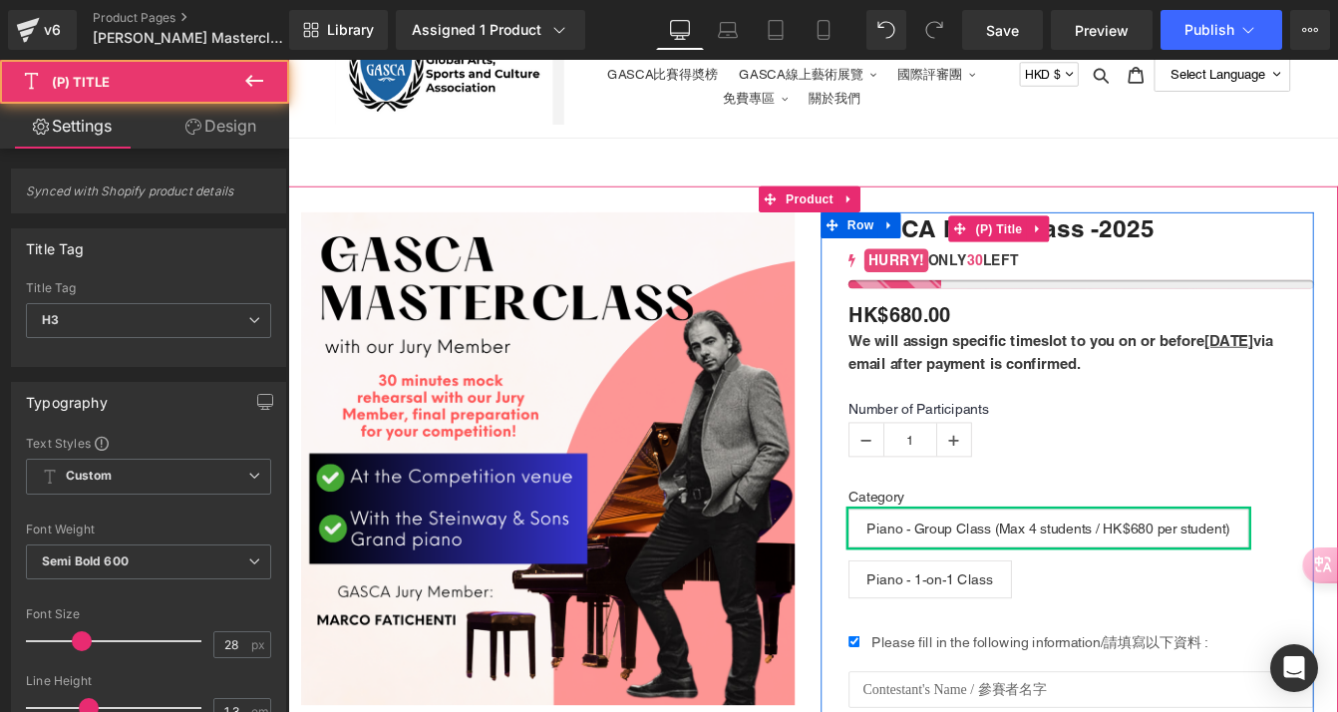
click at [1025, 250] on link "GASCA Masterclass -2025" at bounding box center [1108, 254] width 352 height 36
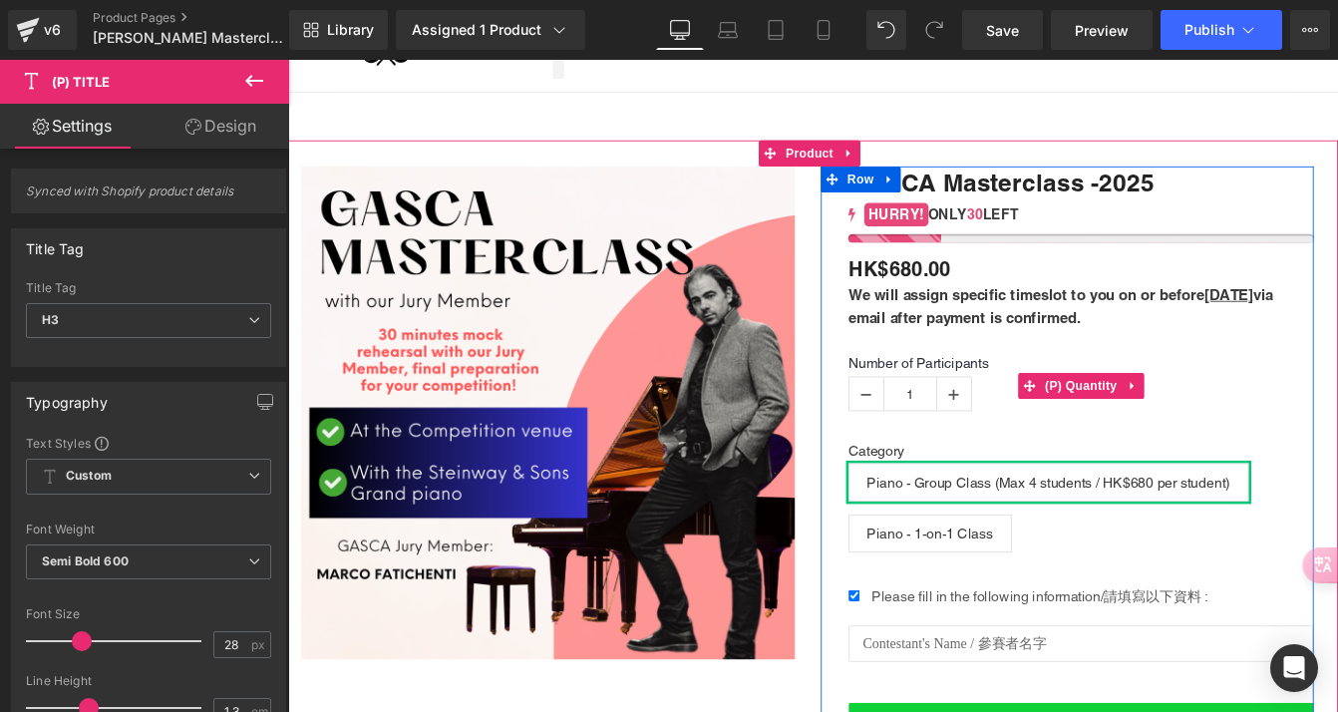
scroll to position [133, 0]
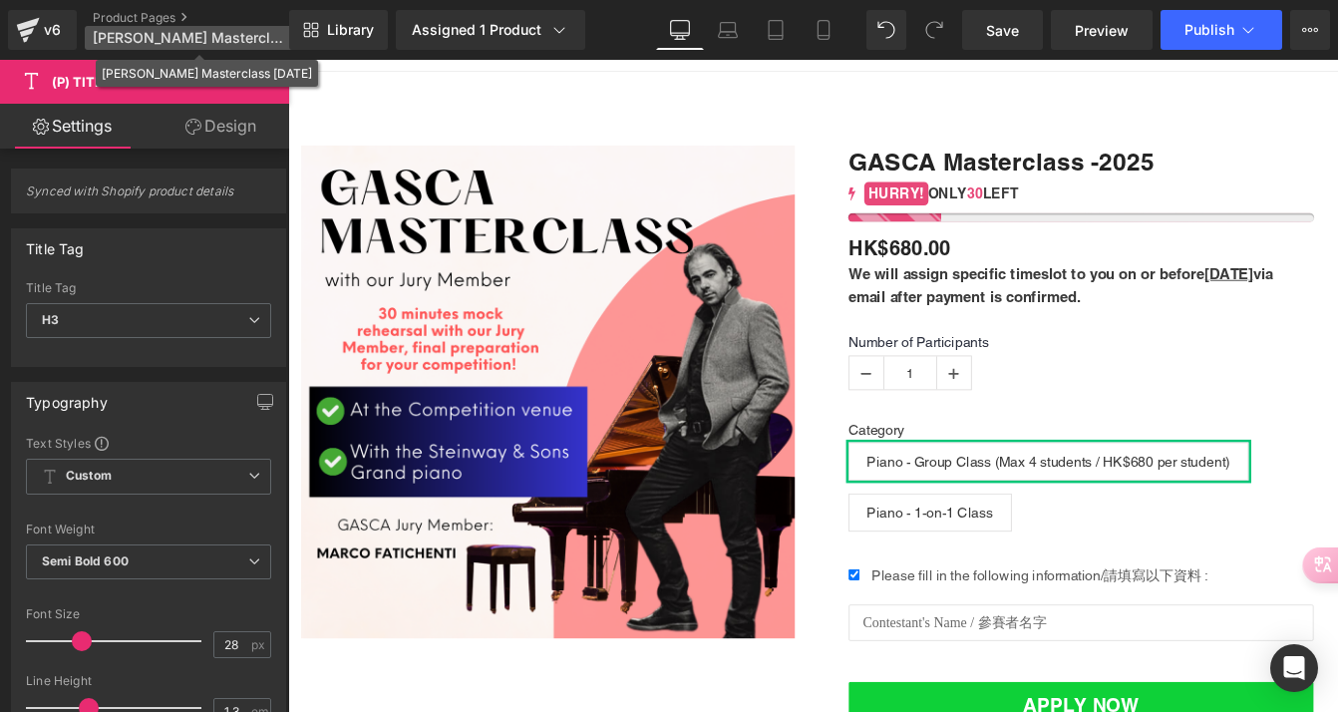
click at [200, 47] on p "[PERSON_NAME] Masterclass [DATE]" at bounding box center [199, 38] width 229 height 24
click at [196, 35] on span "[PERSON_NAME] Masterclass [DATE]" at bounding box center [188, 38] width 191 height 16
click at [189, 34] on span "[PERSON_NAME] Masterclass [DATE]" at bounding box center [188, 38] width 191 height 16
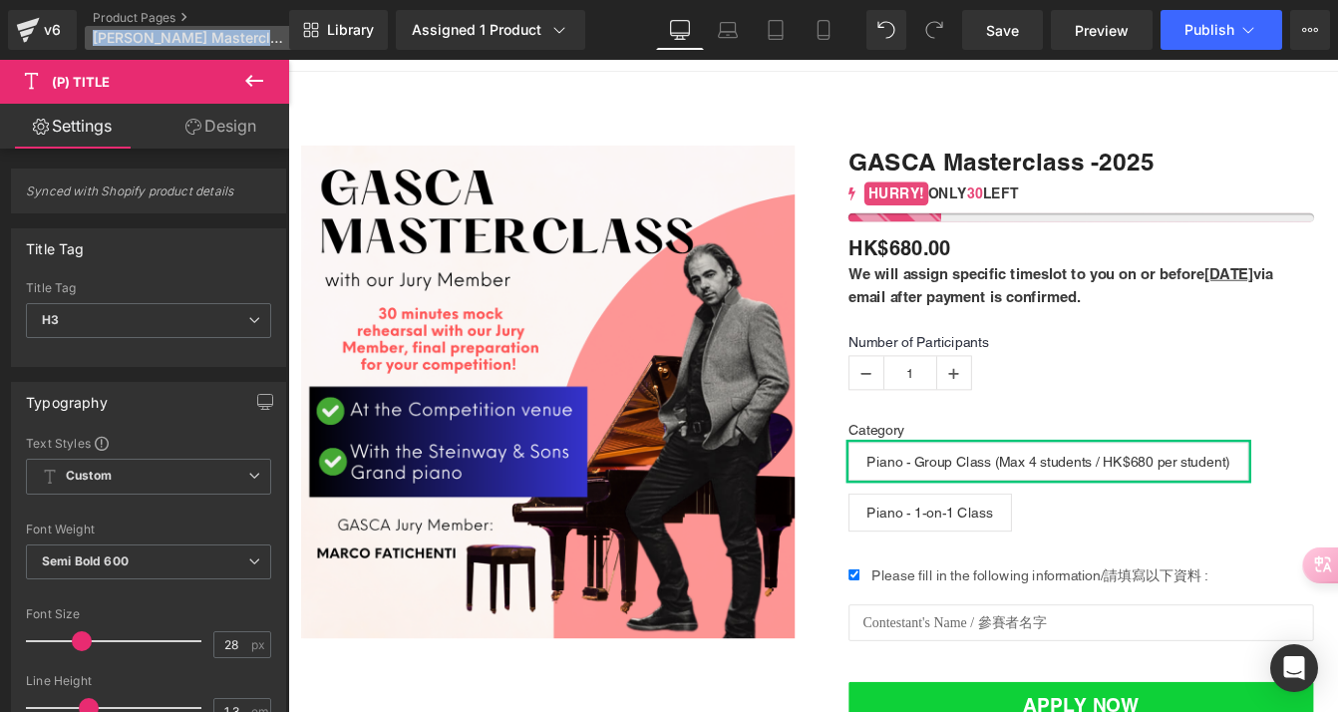
click at [189, 34] on span "[PERSON_NAME] Masterclass [DATE]" at bounding box center [188, 38] width 191 height 16
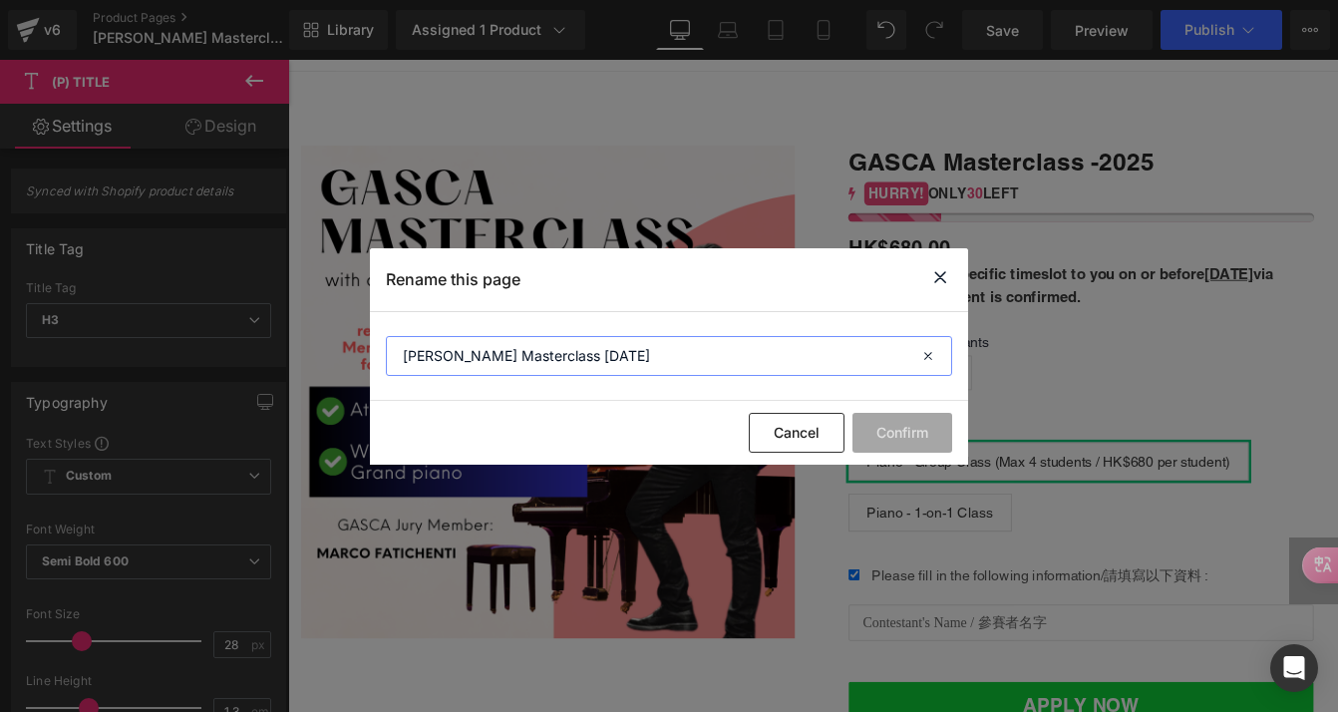
click at [699, 369] on input "[PERSON_NAME] Masterclass [DATE]" at bounding box center [669, 356] width 566 height 40
click at [939, 273] on icon at bounding box center [940, 277] width 24 height 25
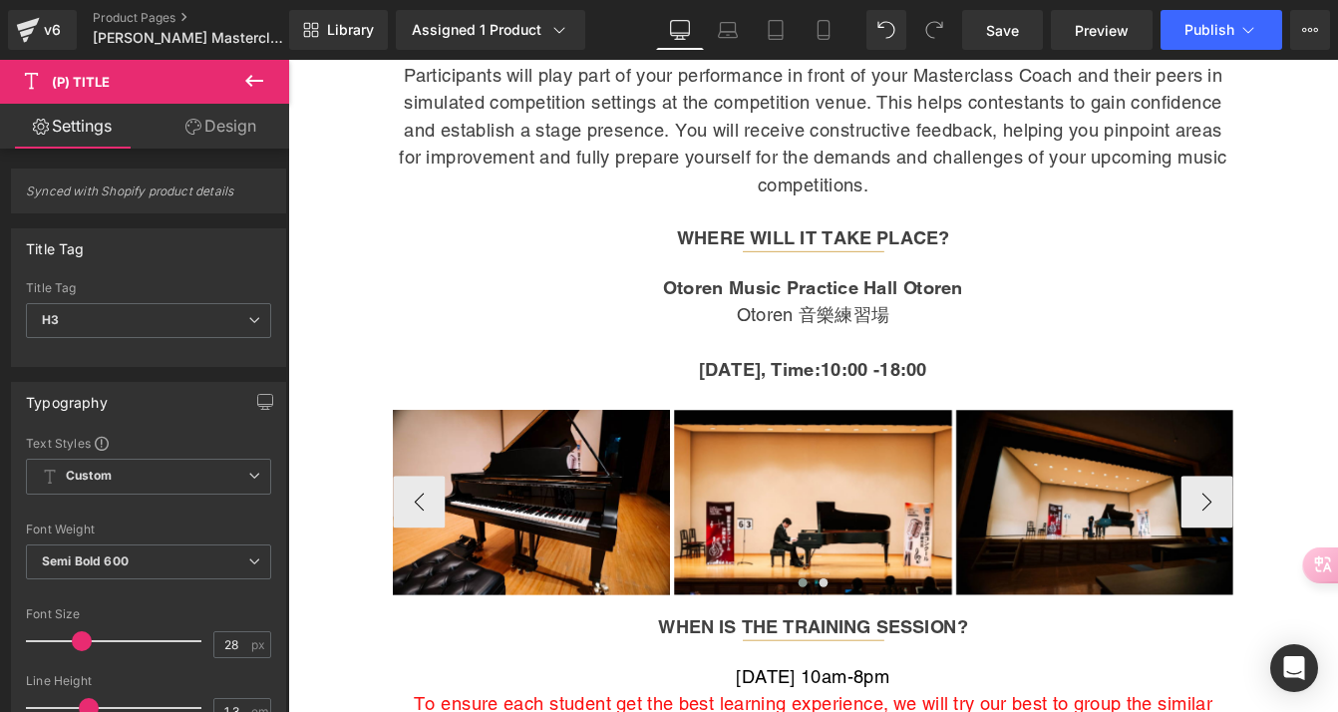
scroll to position [1638, 0]
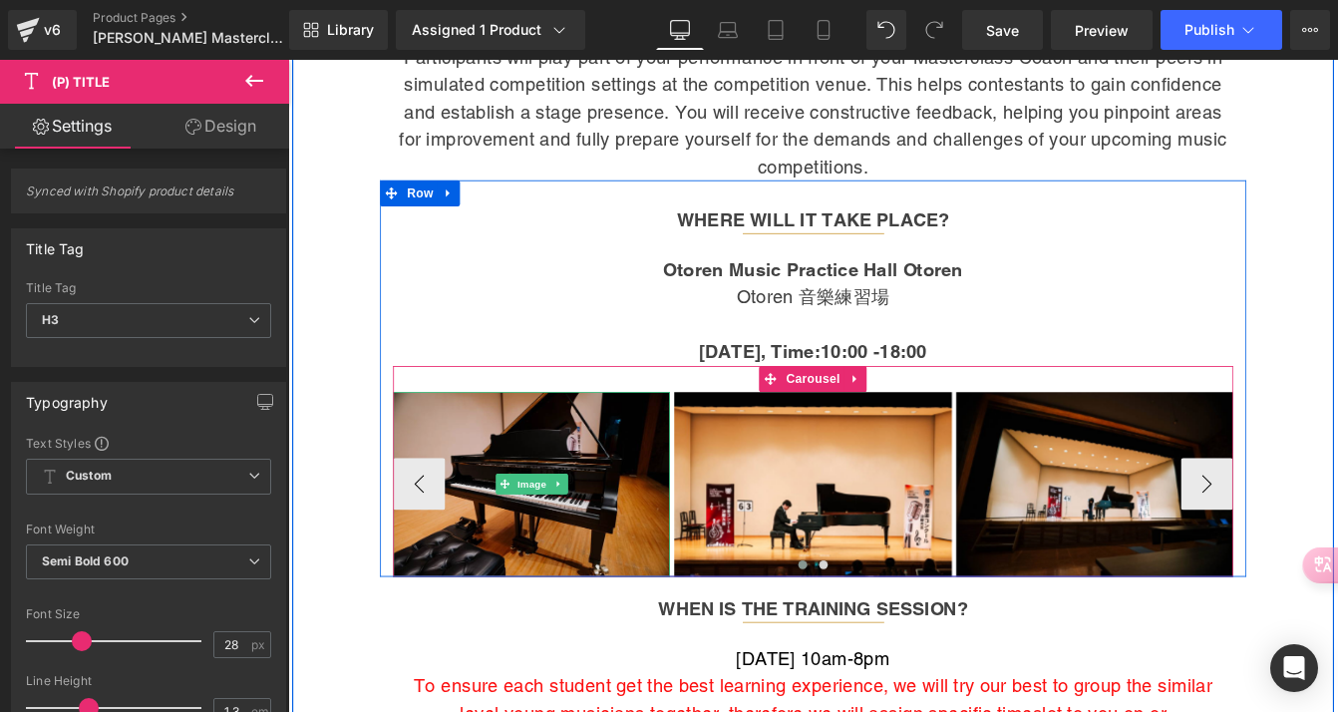
click at [612, 537] on img at bounding box center [568, 548] width 318 height 212
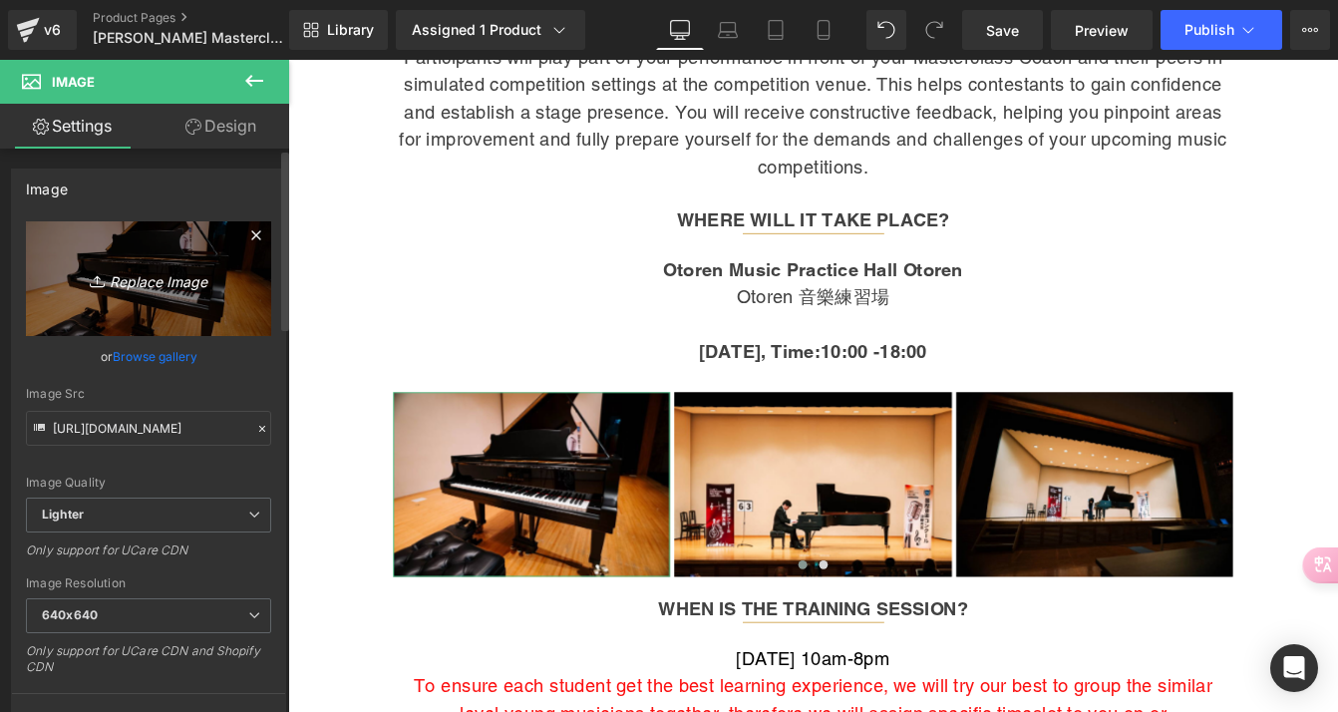
click at [145, 291] on link "Replace Image" at bounding box center [148, 278] width 245 height 115
type input "C:\fakepath\unnamed.png"
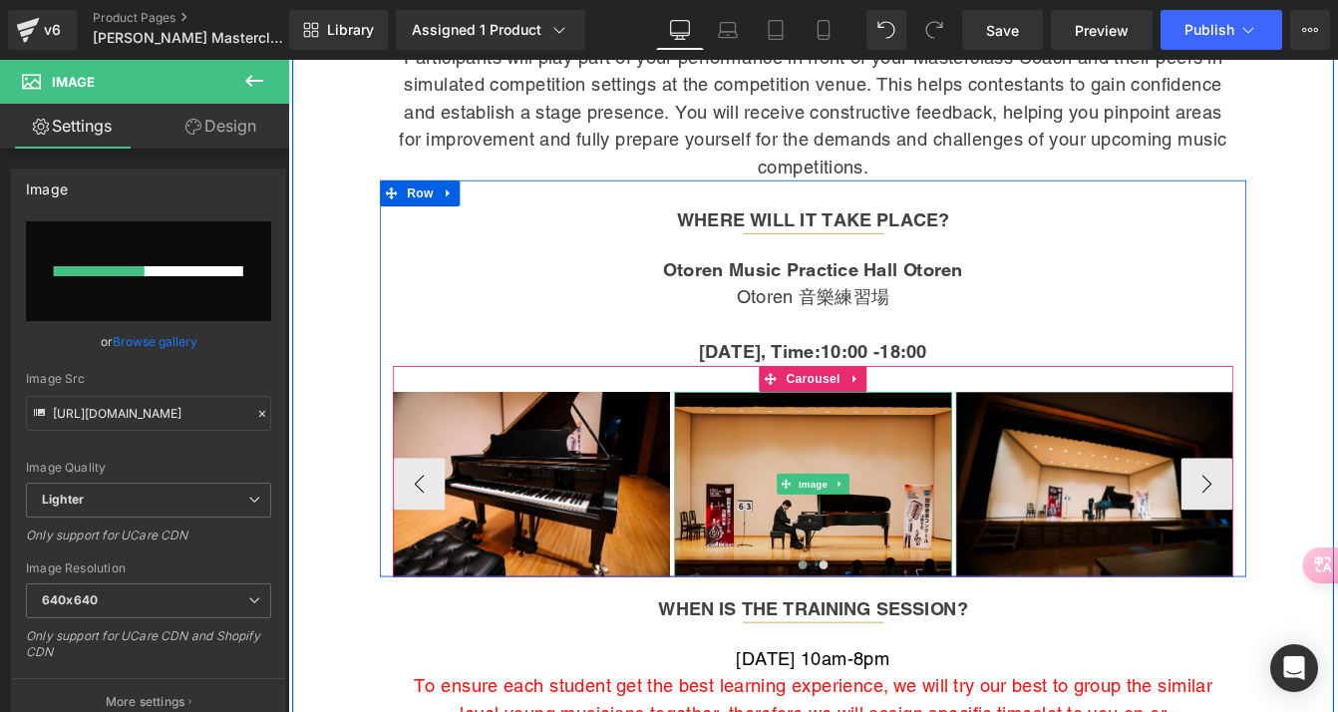
click at [972, 491] on img at bounding box center [891, 548] width 318 height 212
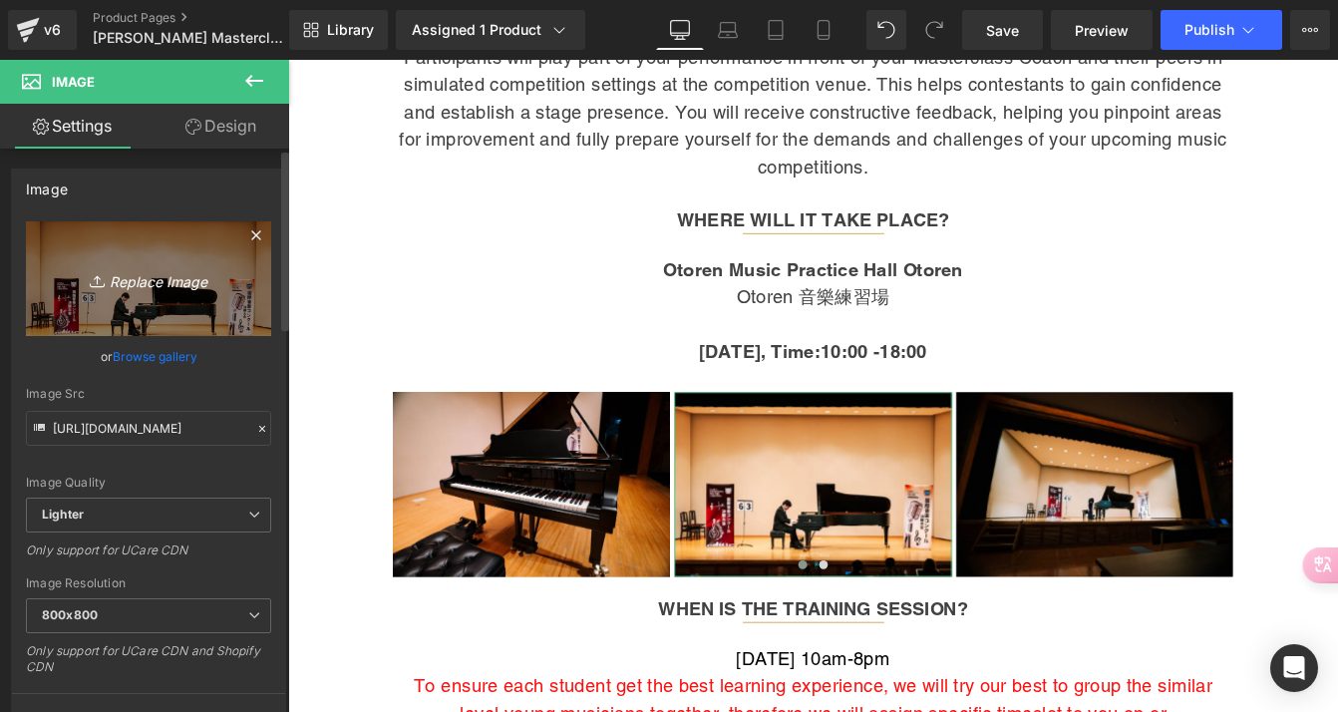
click at [110, 282] on icon "Replace Image" at bounding box center [149, 278] width 160 height 25
type input "C:\fakepath\unnamed.png"
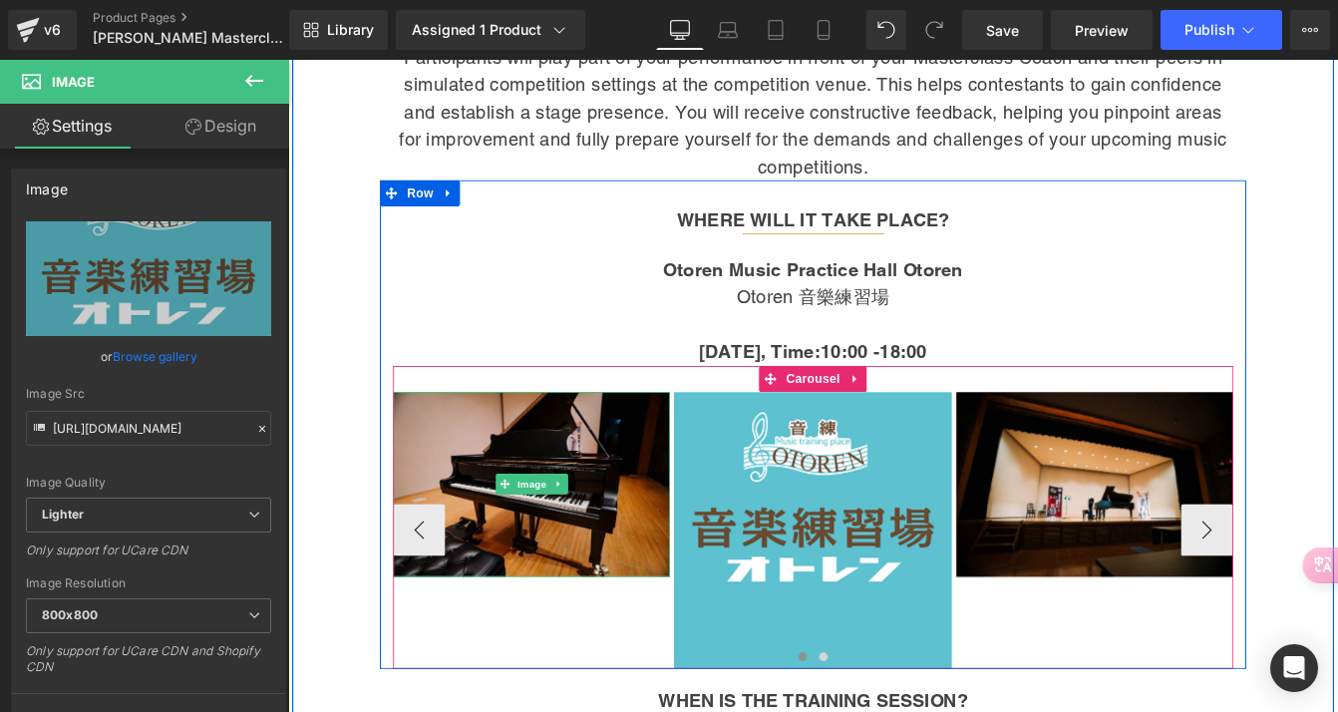
click at [637, 493] on img at bounding box center [568, 548] width 318 height 212
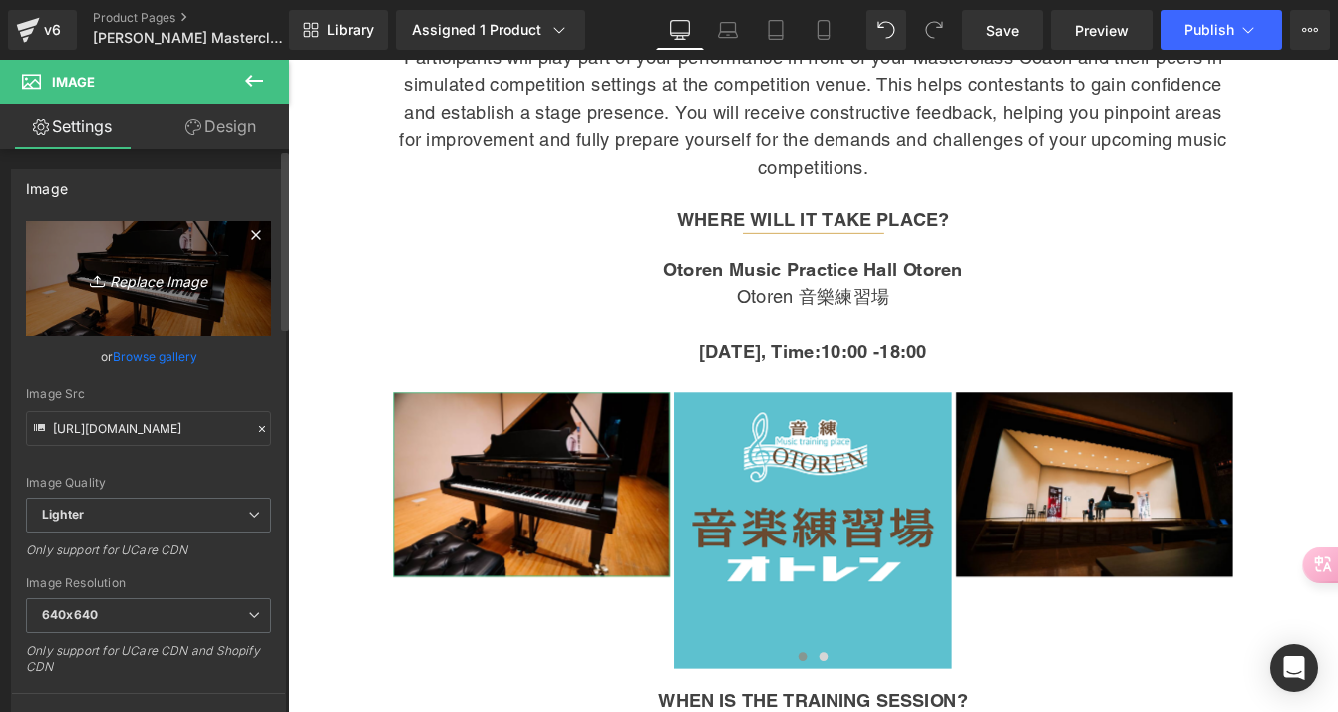
click at [145, 281] on icon "Replace Image" at bounding box center [149, 278] width 160 height 25
type input "C:\fakepath\img-map06.jpg"
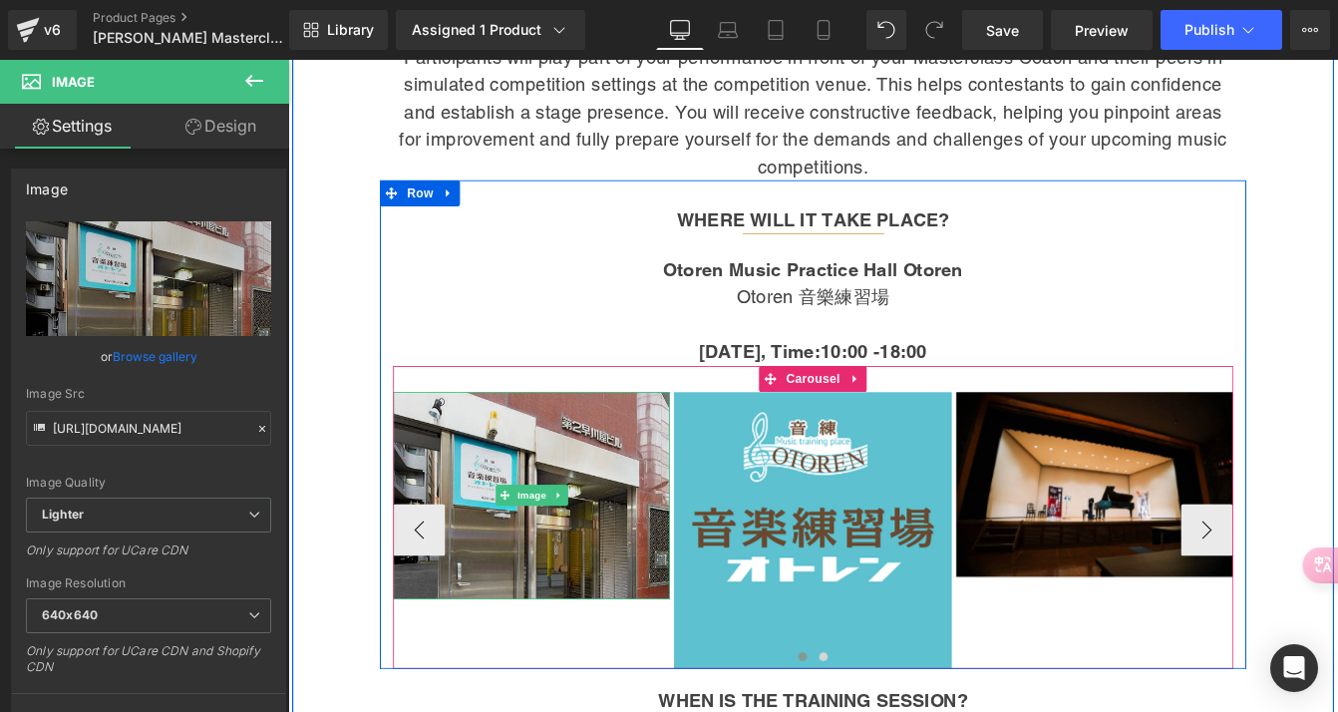
click at [580, 505] on img at bounding box center [568, 561] width 318 height 238
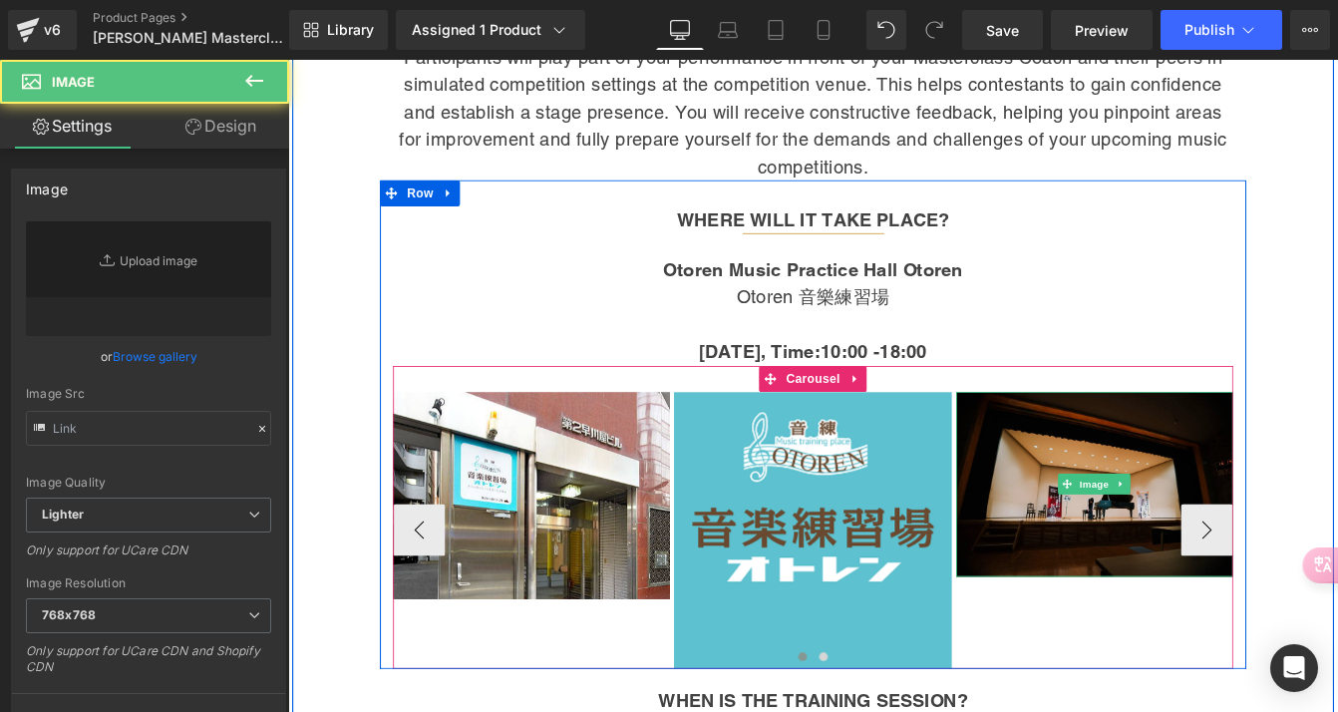
click at [1248, 480] on img at bounding box center [1215, 548] width 318 height 212
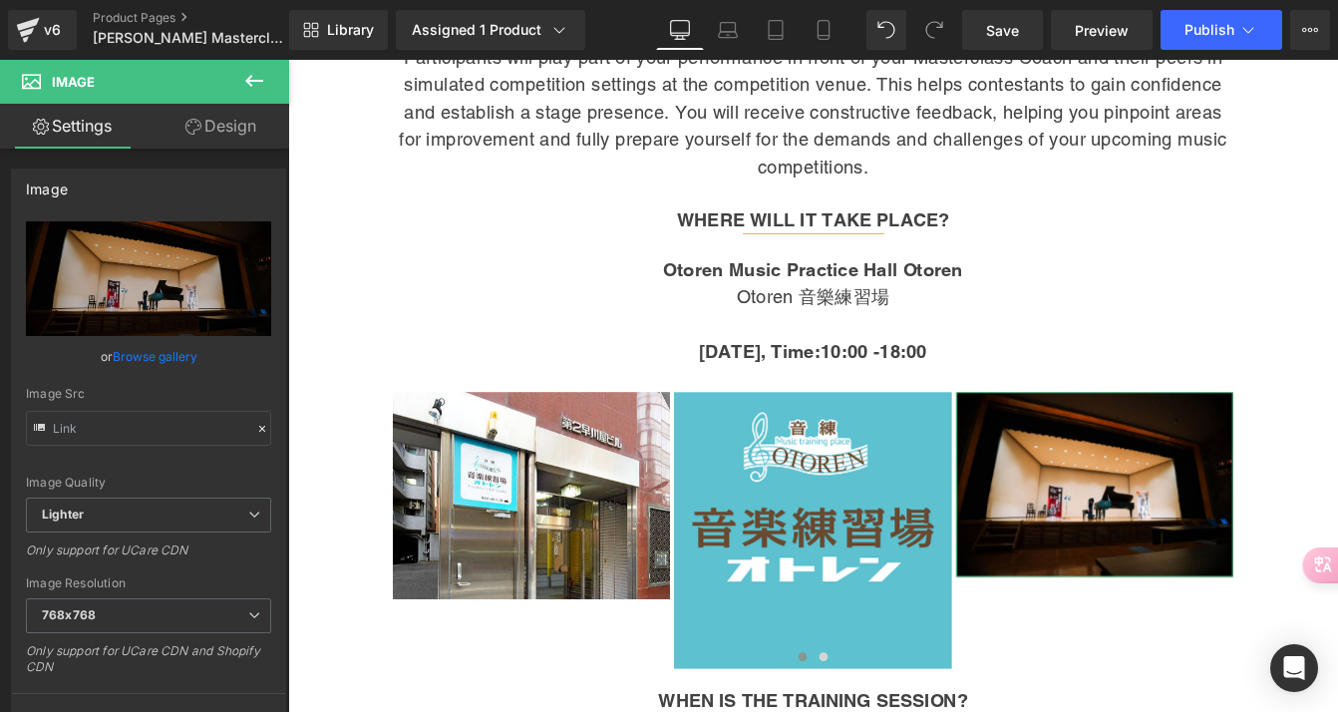
click at [235, 129] on link "Design" at bounding box center [221, 126] width 145 height 45
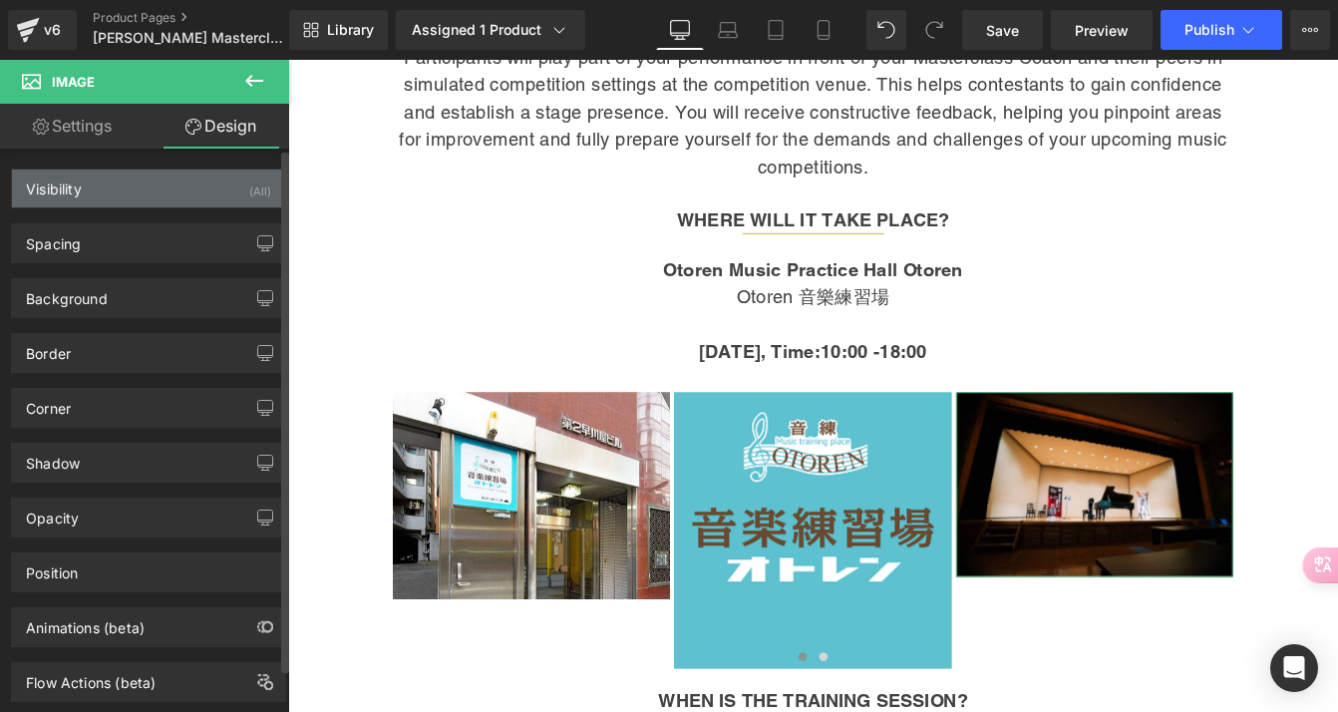
click at [252, 189] on div "(All)" at bounding box center [260, 186] width 22 height 33
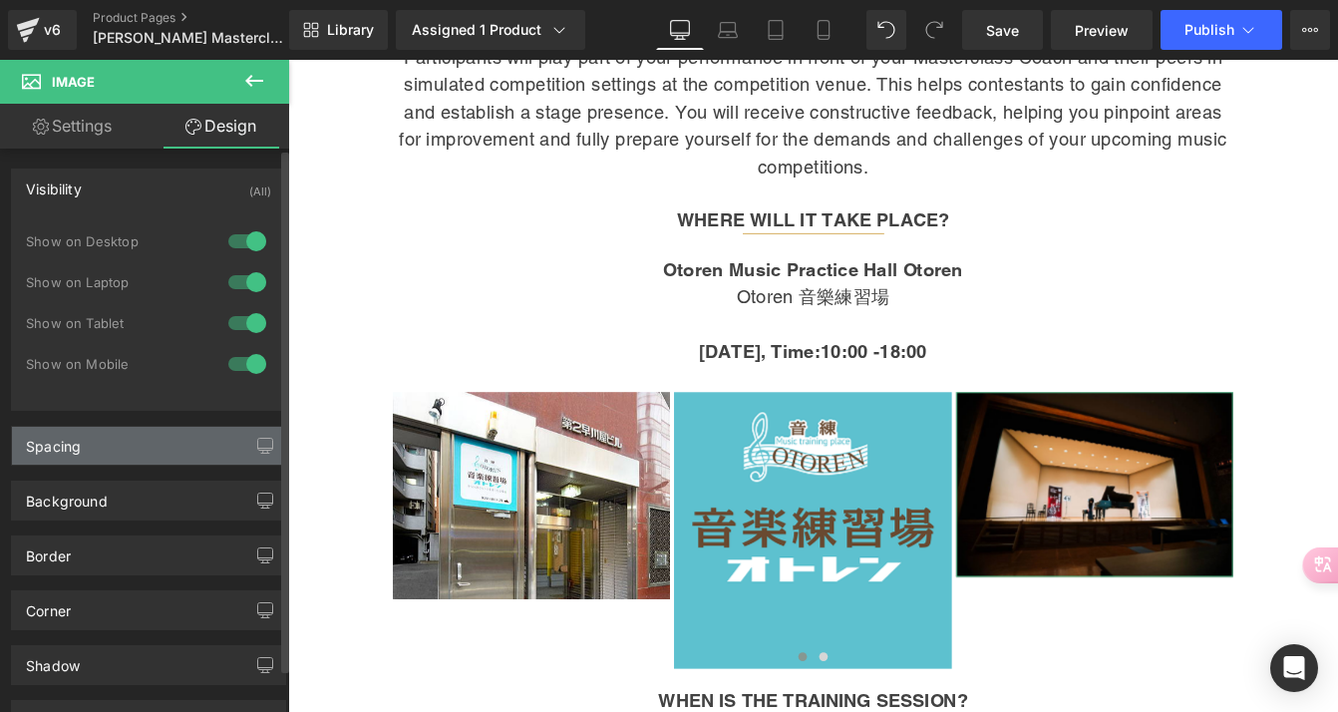
click at [228, 442] on div "Spacing" at bounding box center [148, 446] width 273 height 38
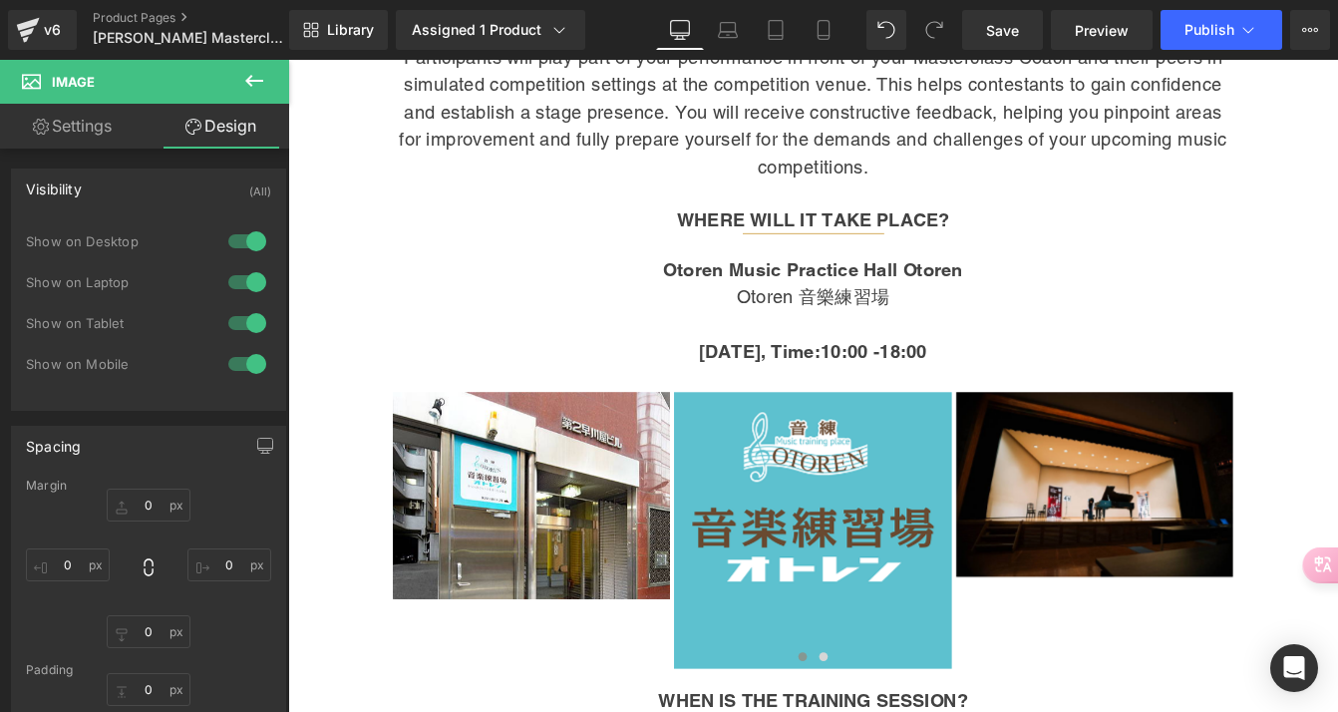
scroll to position [0, 0]
click at [258, 82] on icon at bounding box center [254, 81] width 18 height 12
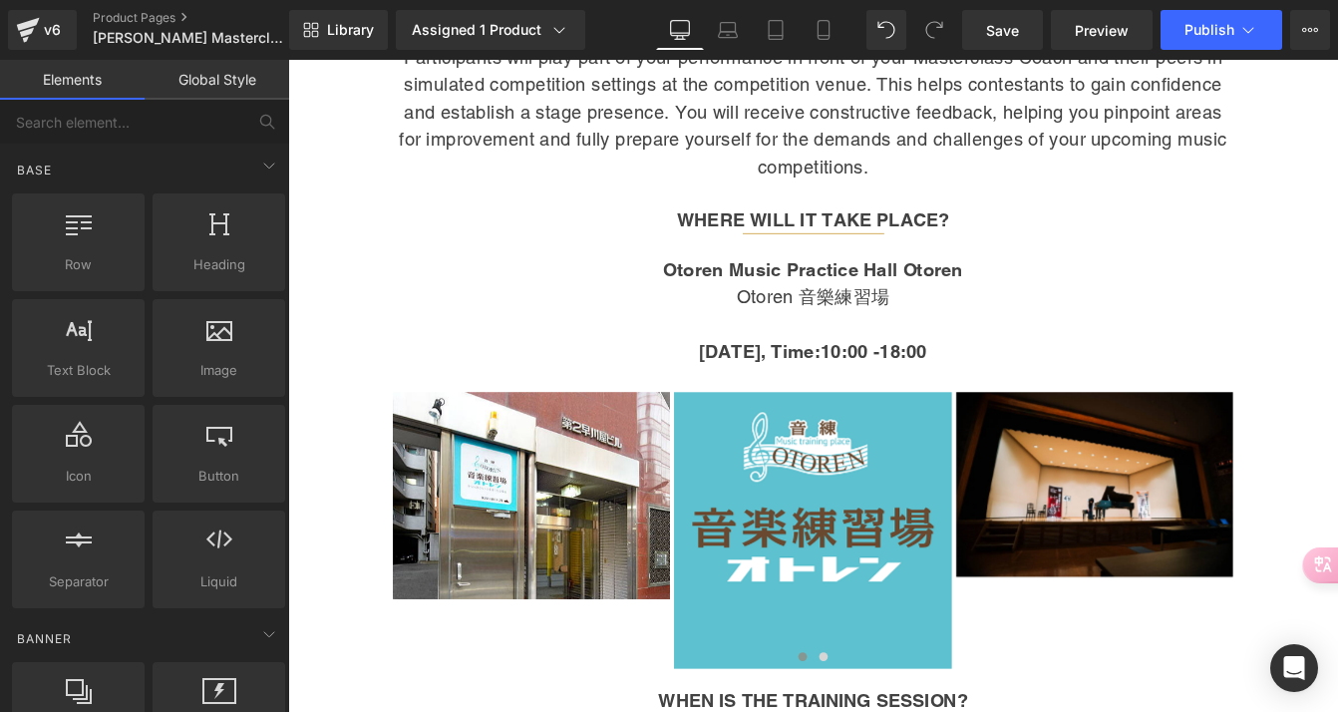
click at [211, 87] on link "Global Style" at bounding box center [217, 80] width 145 height 40
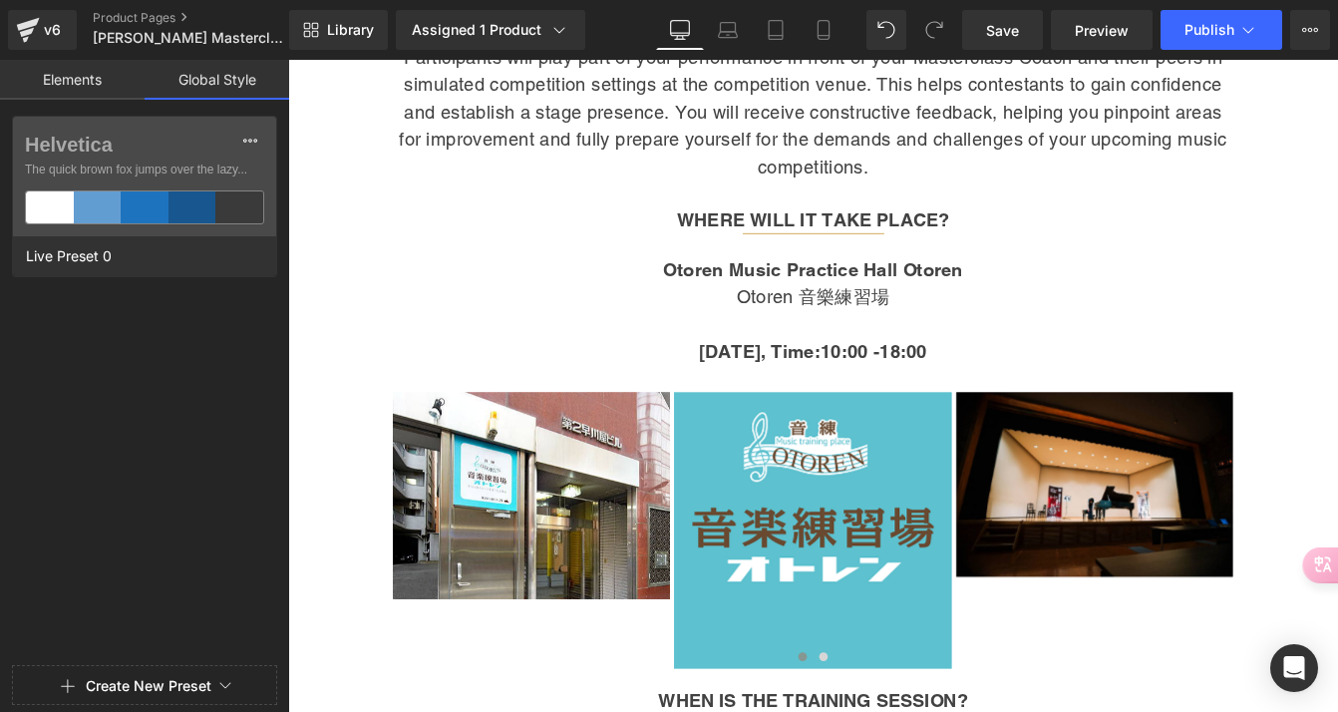
click at [104, 80] on link "Elements" at bounding box center [72, 80] width 145 height 40
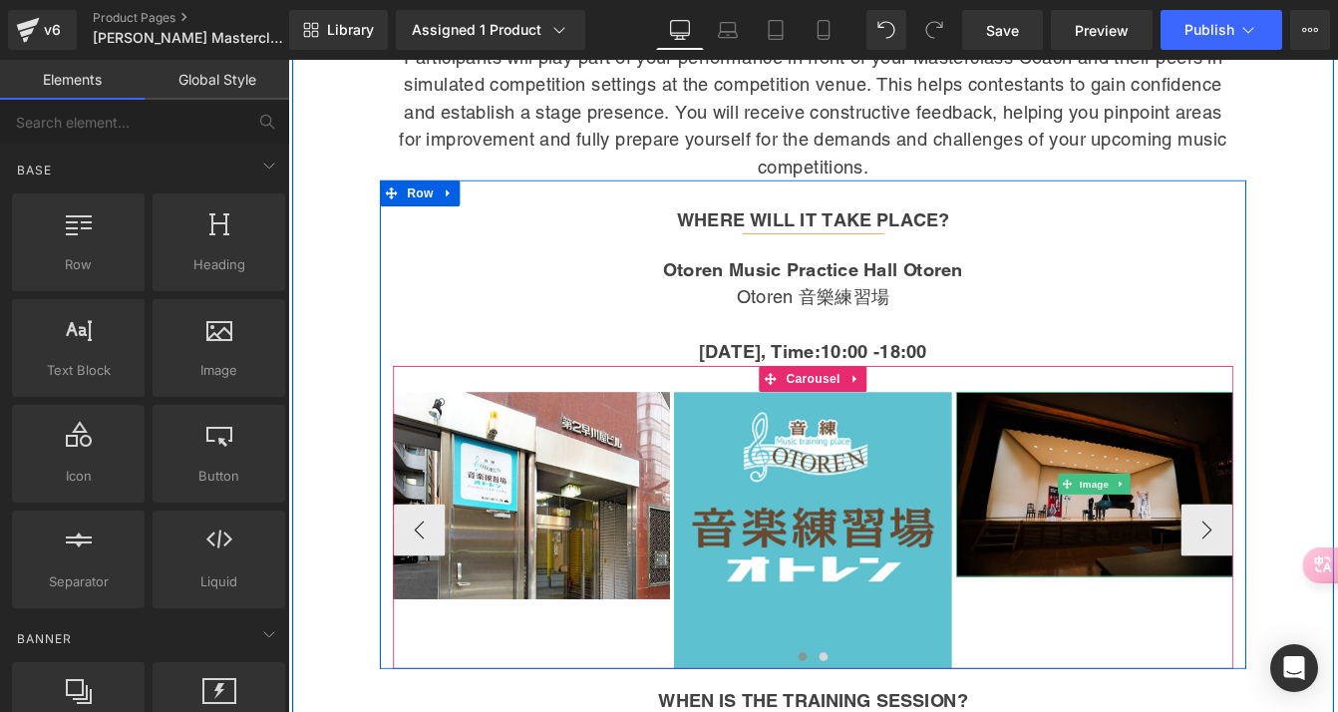
click at [1179, 442] on img at bounding box center [1215, 548] width 318 height 212
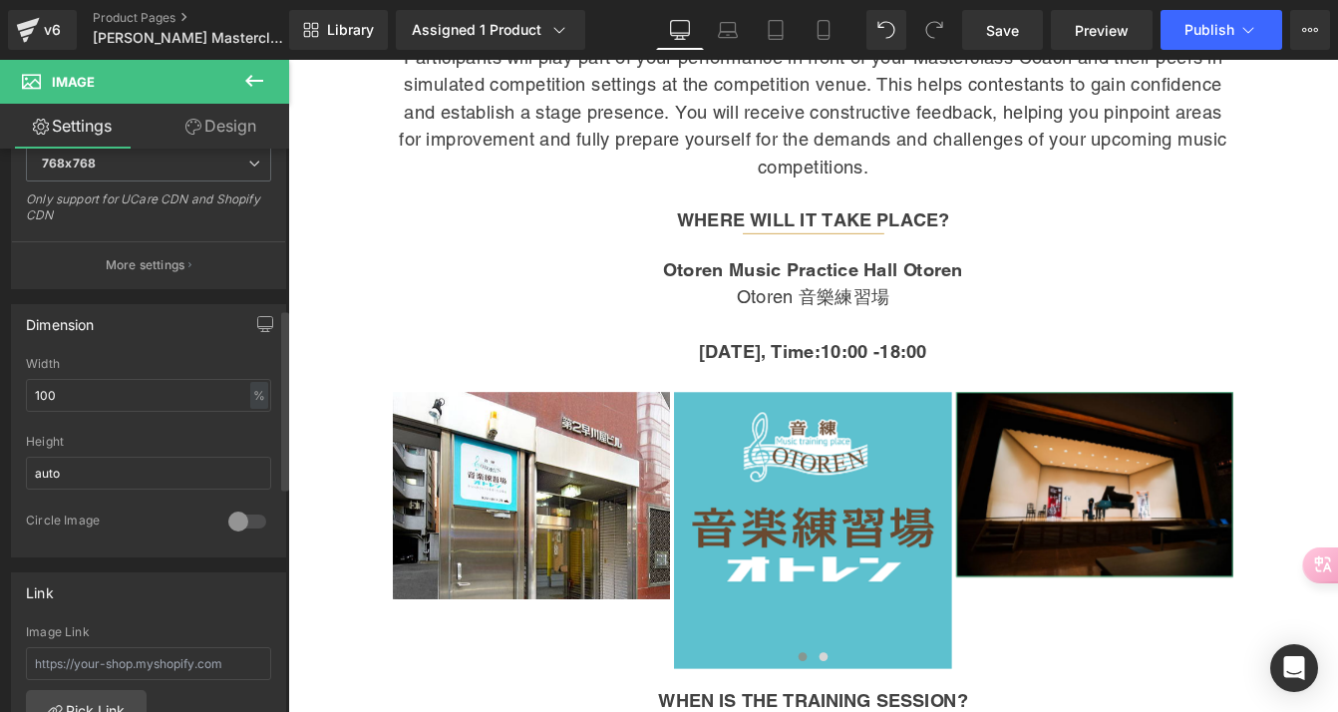
scroll to position [778, 0]
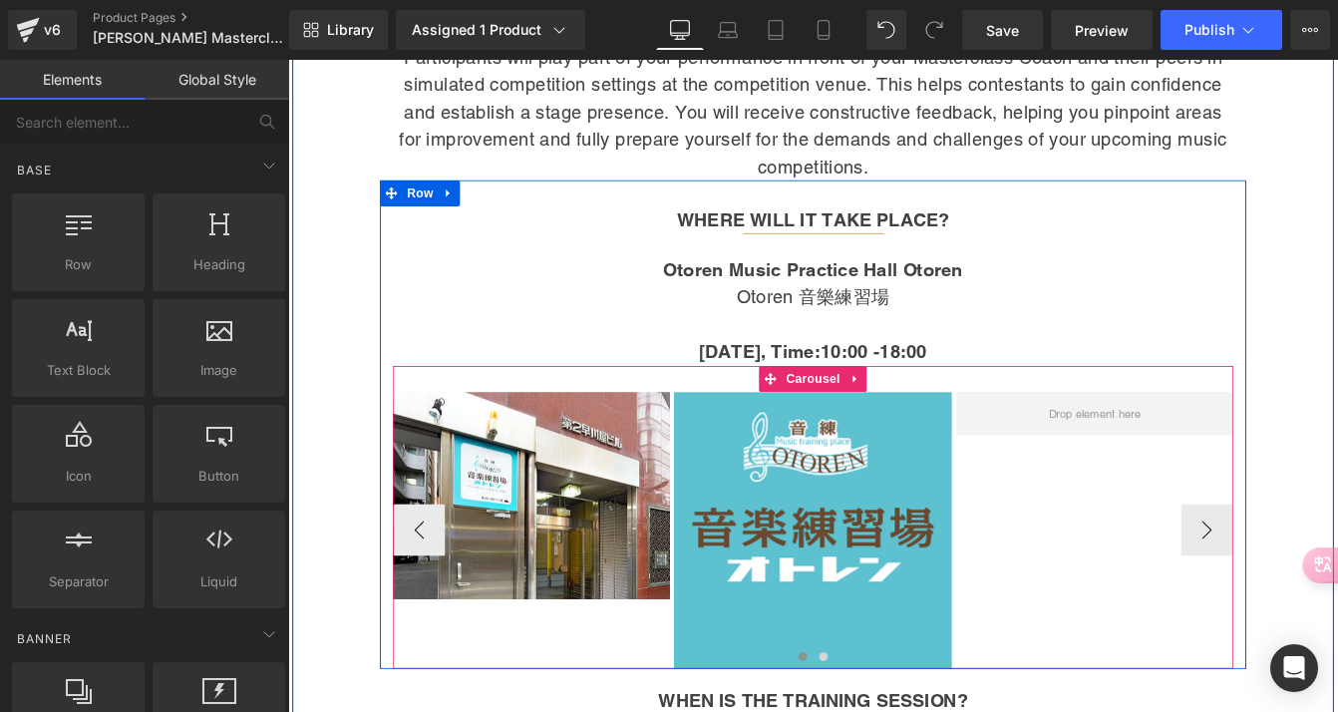
click at [1182, 495] on div "Image Image Image" at bounding box center [1056, 601] width 1294 height 318
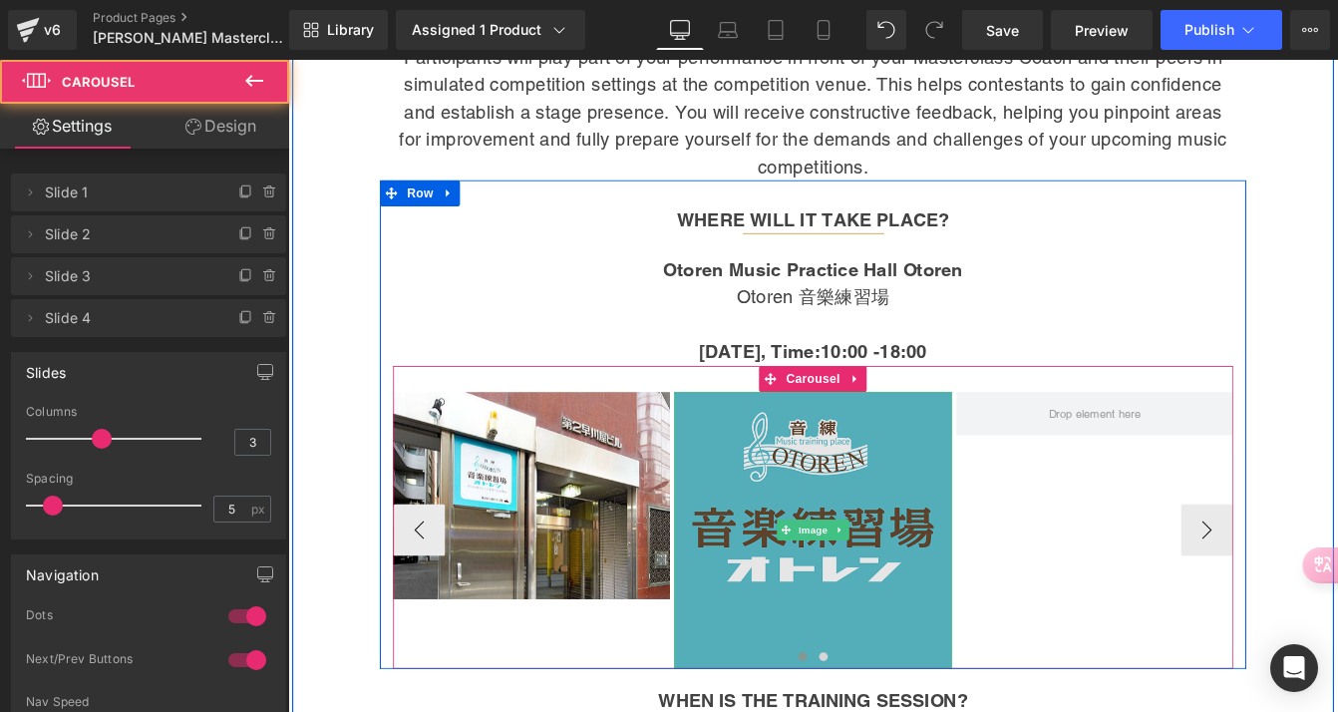
click at [908, 472] on img at bounding box center [891, 601] width 318 height 318
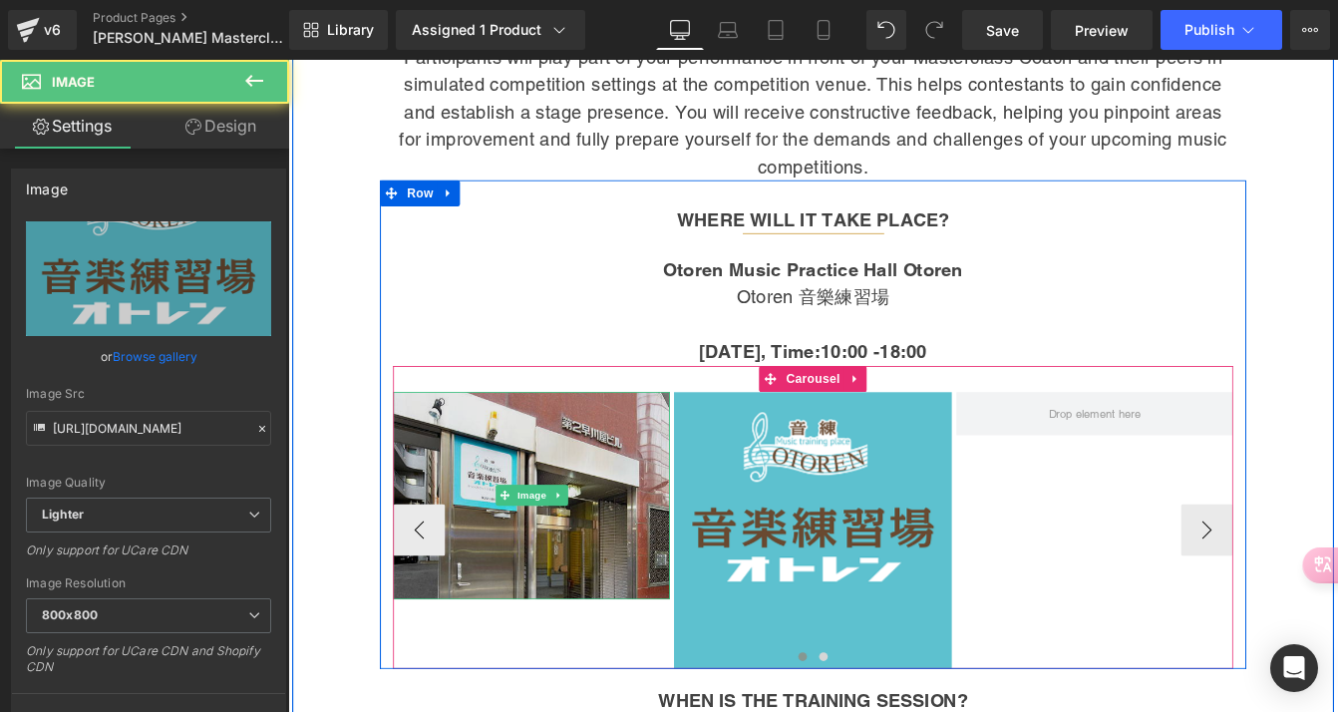
click at [592, 470] on img at bounding box center [568, 561] width 318 height 238
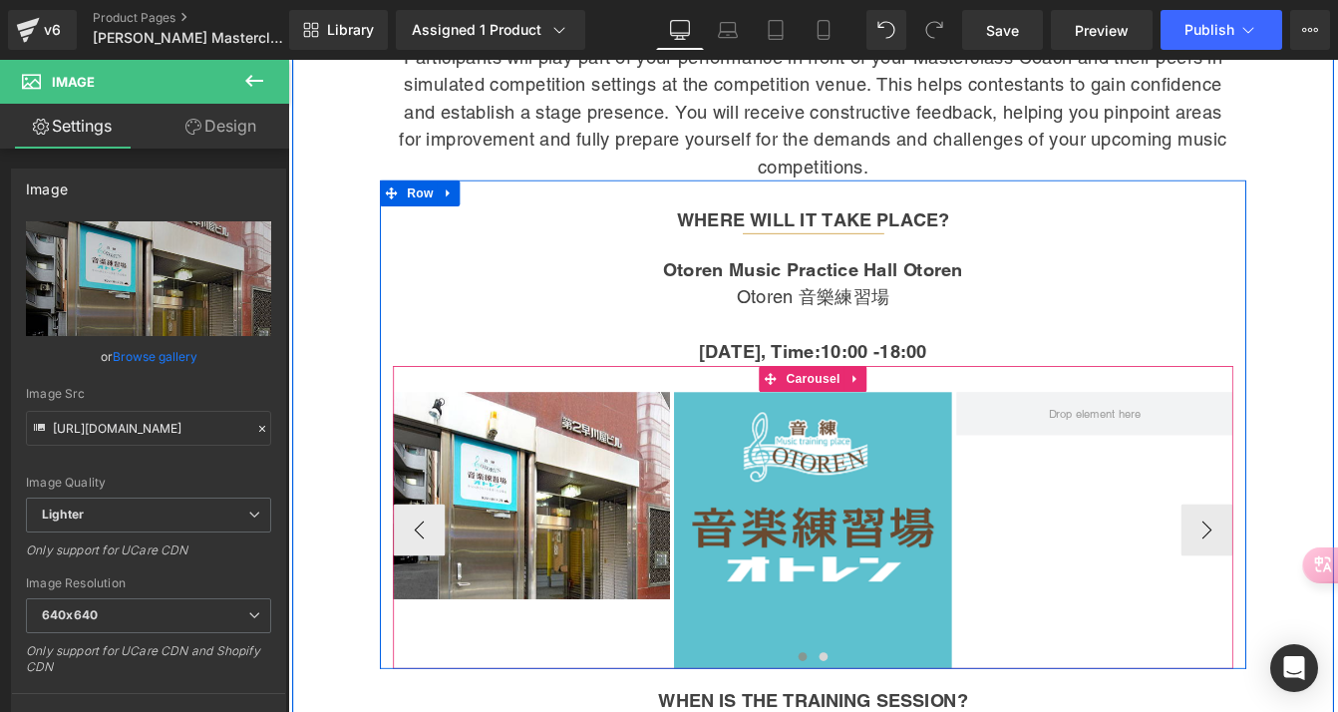
click at [1165, 556] on div "Image Image Image" at bounding box center [1056, 601] width 1294 height 318
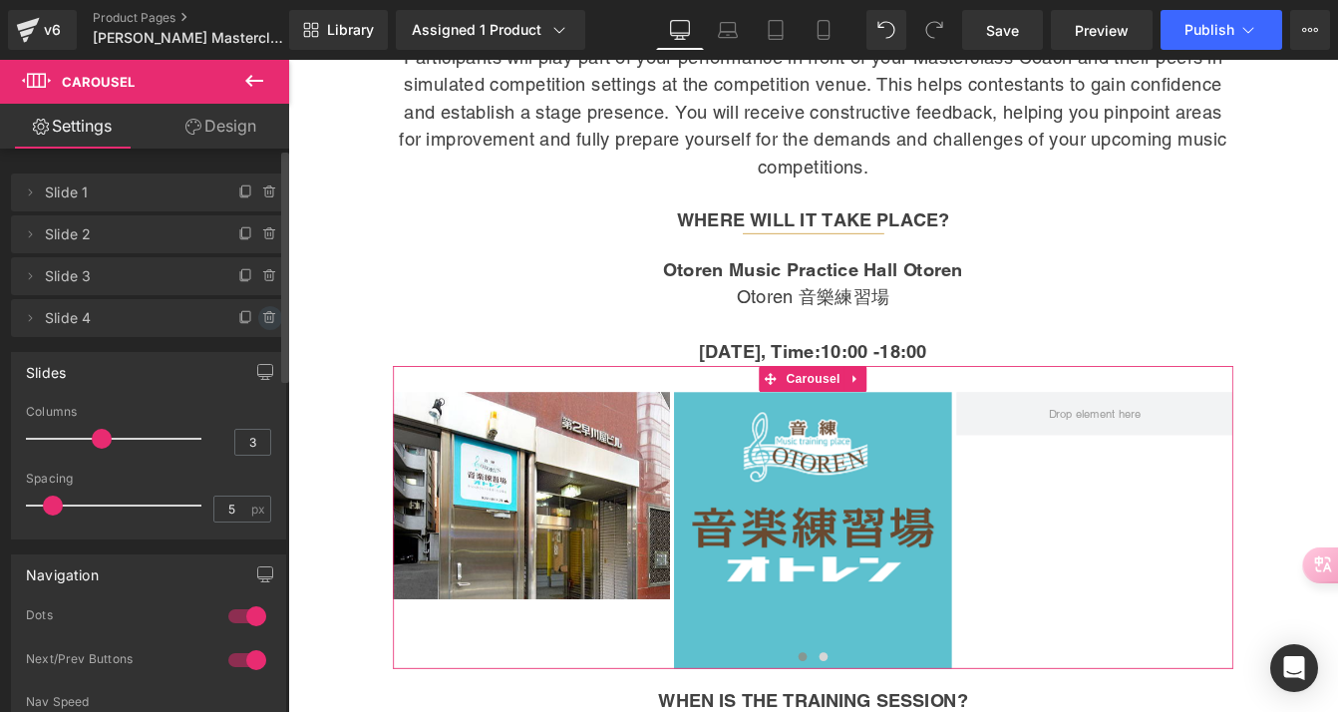
click at [262, 316] on icon at bounding box center [270, 318] width 16 height 16
click at [262, 276] on icon at bounding box center [270, 276] width 16 height 16
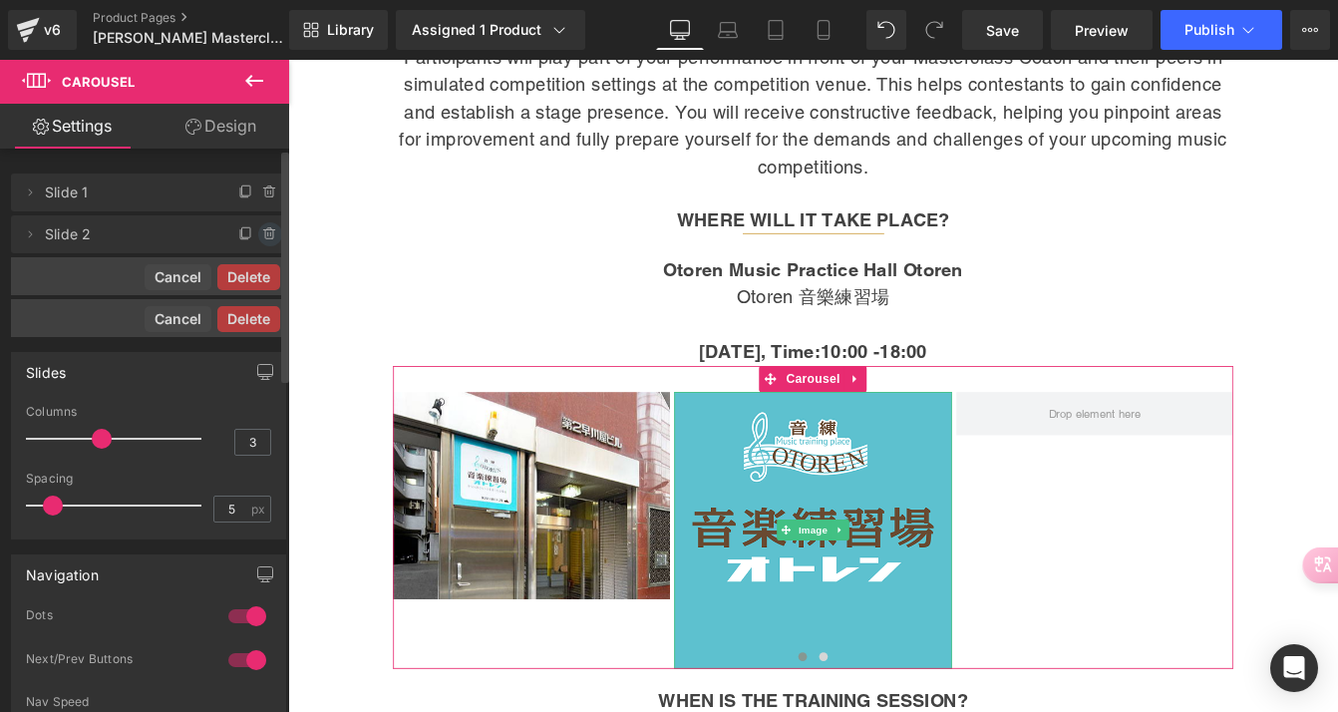
click at [262, 233] on icon at bounding box center [270, 234] width 16 height 16
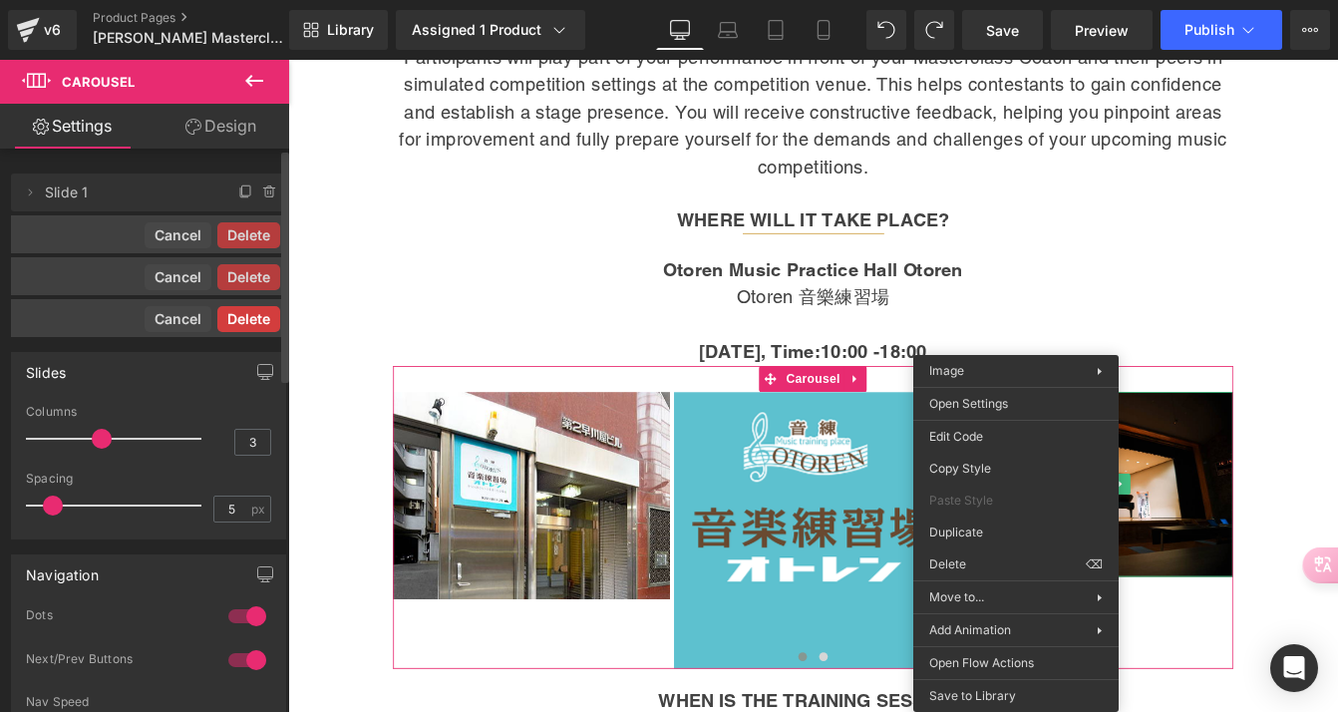
click at [252, 313] on button "Delete" at bounding box center [248, 319] width 63 height 26
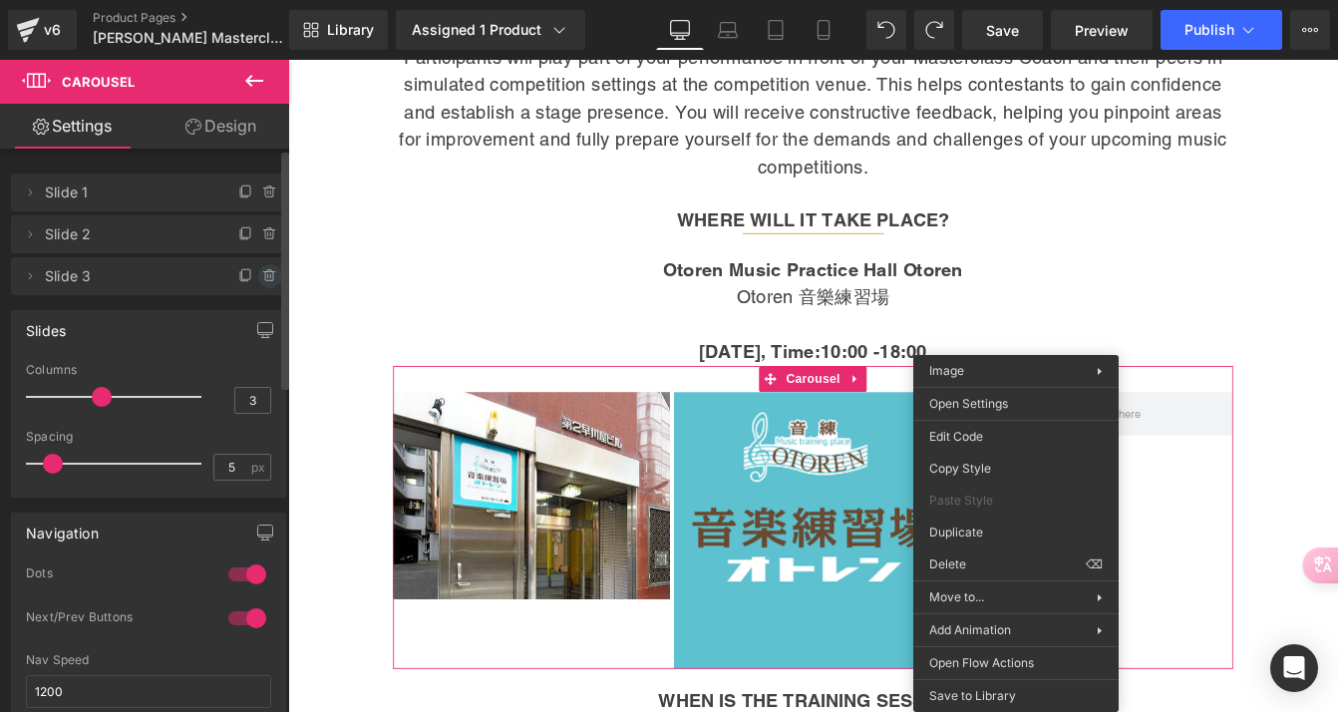
click at [262, 281] on icon at bounding box center [270, 276] width 16 height 16
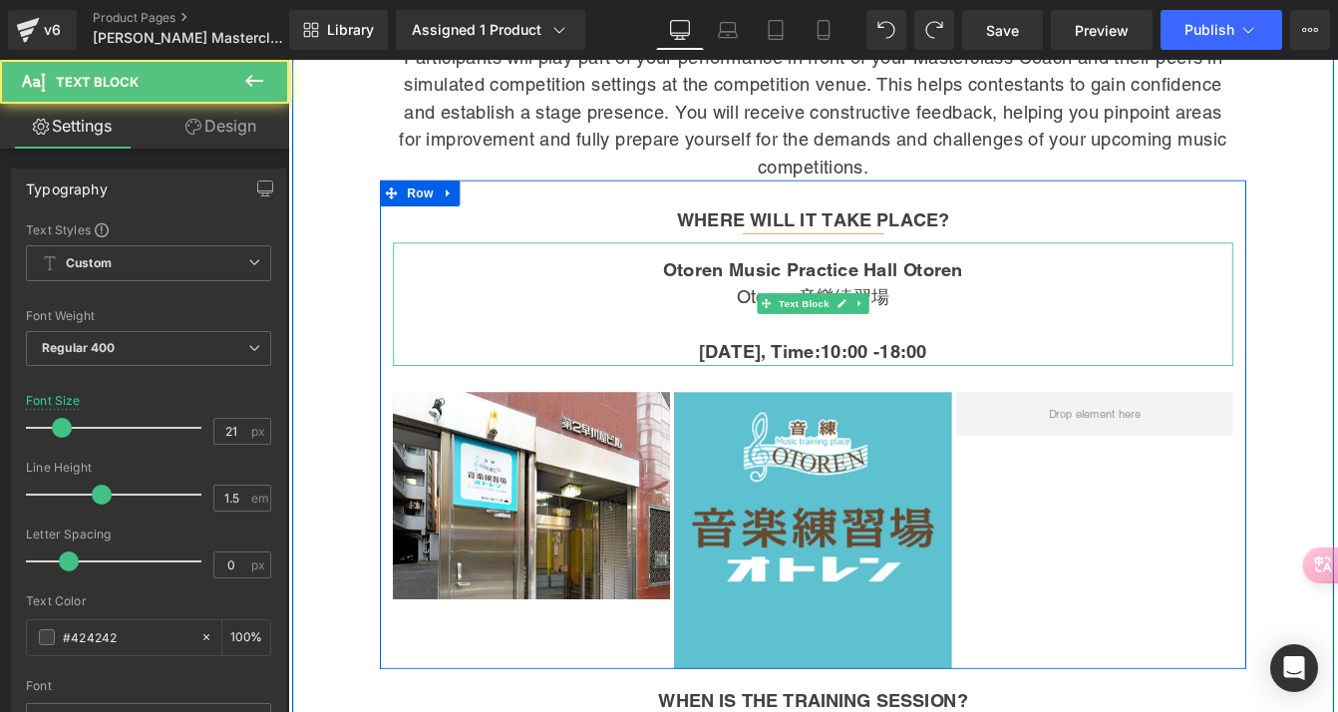
click at [570, 380] on p "11 October 2025, Time:10:00 -18:00" at bounding box center [891, 396] width 965 height 32
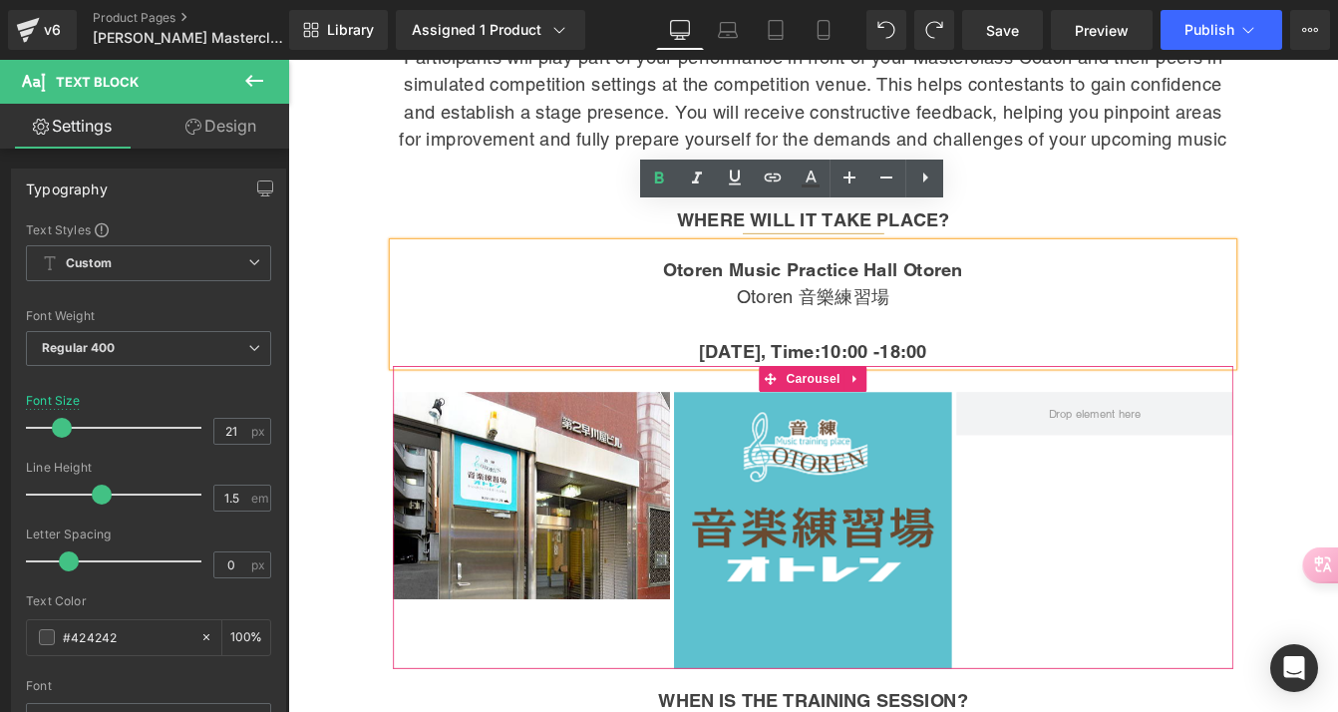
click at [1159, 514] on div "Image Image" at bounding box center [894, 601] width 970 height 318
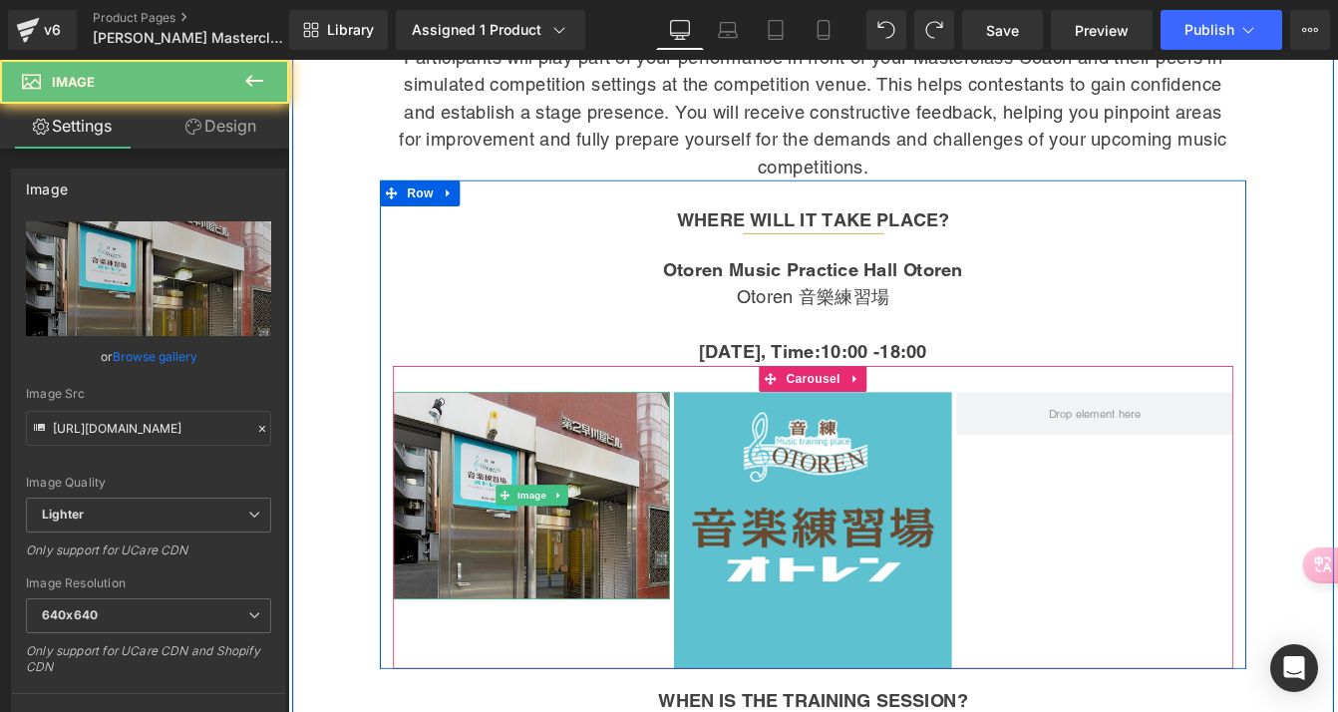
click at [647, 541] on img at bounding box center [568, 561] width 318 height 238
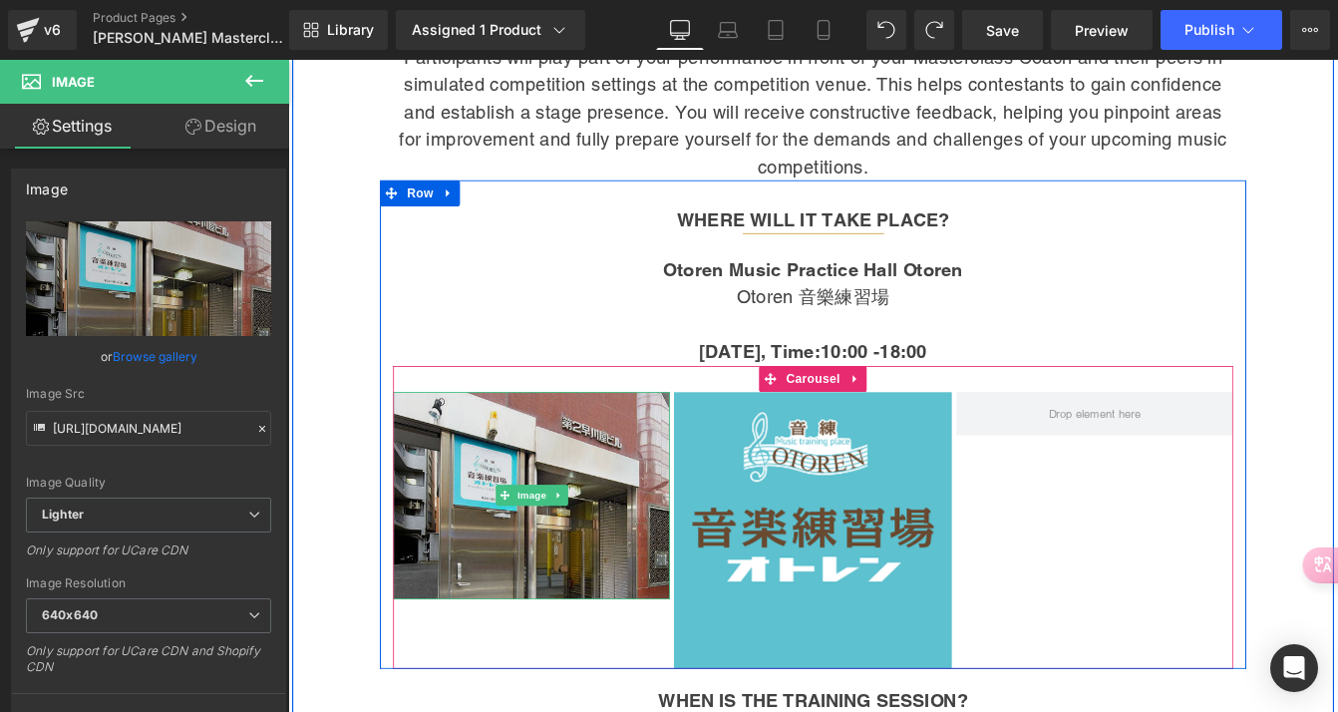
click at [657, 560] on img at bounding box center [568, 561] width 318 height 238
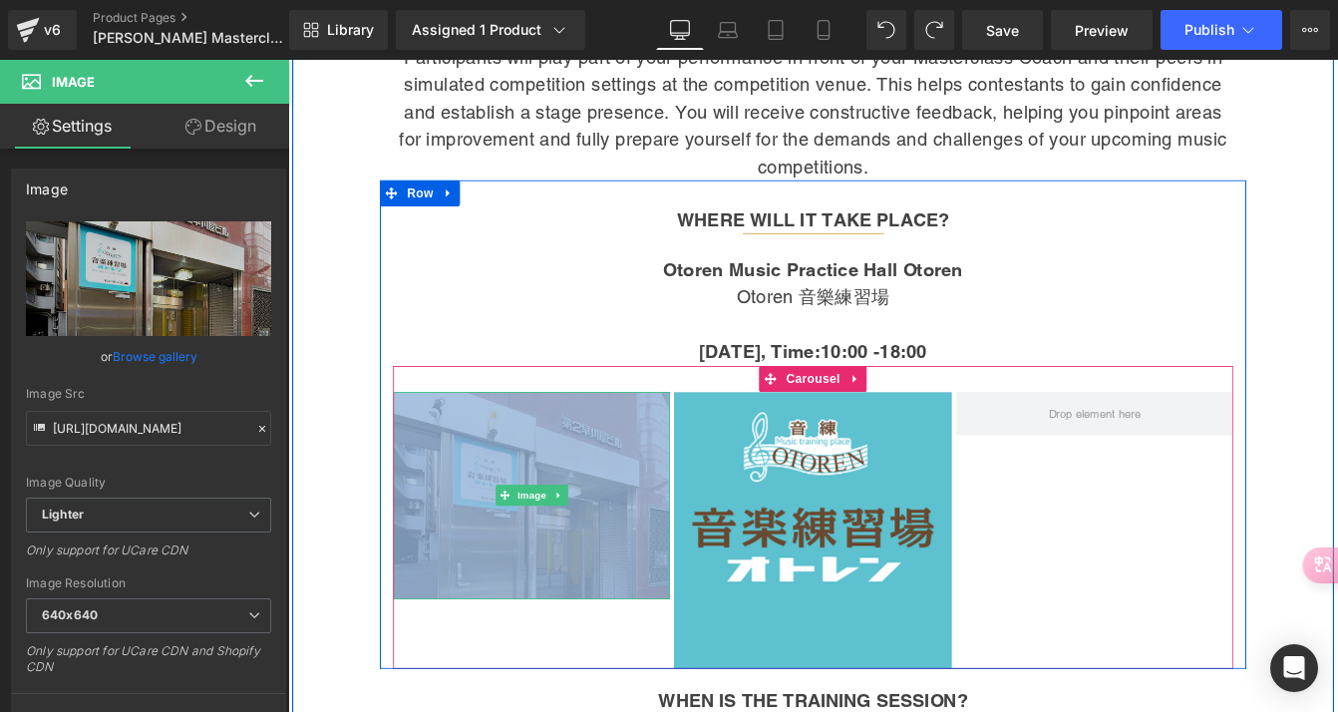
click at [657, 560] on img at bounding box center [568, 561] width 318 height 238
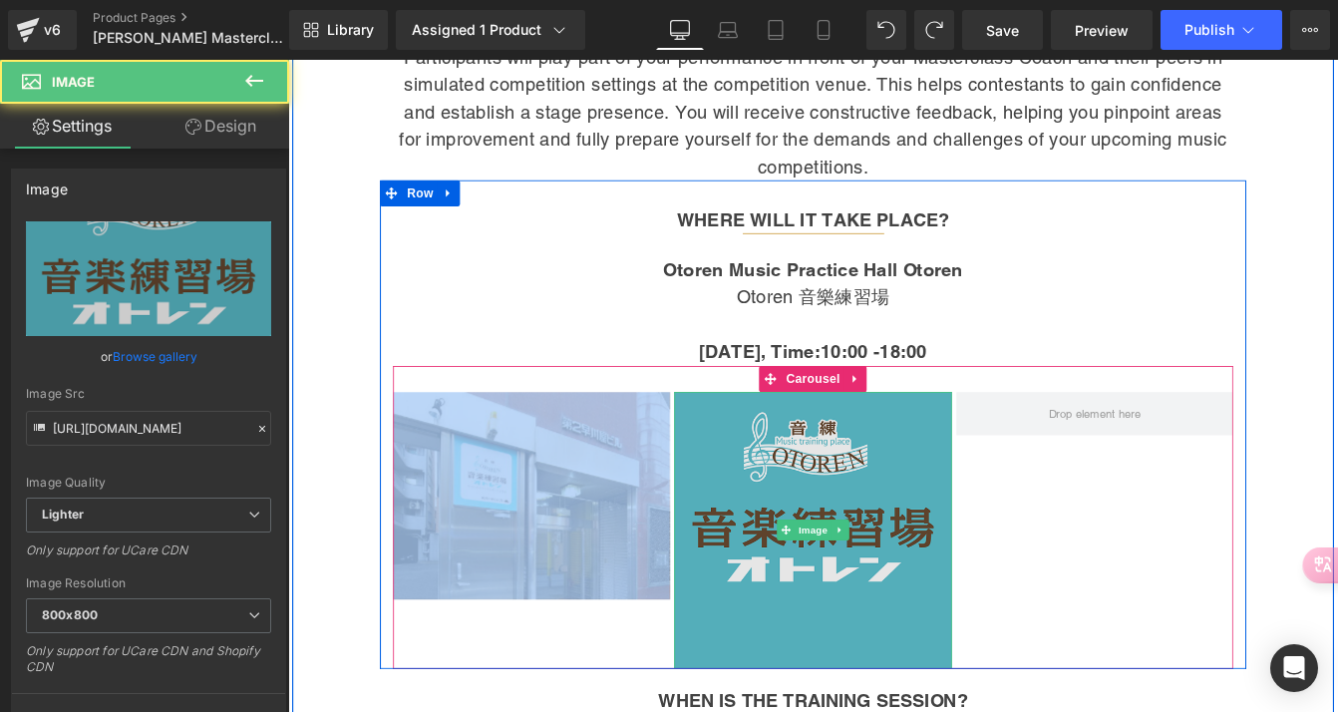
click at [957, 503] on img at bounding box center [891, 601] width 318 height 318
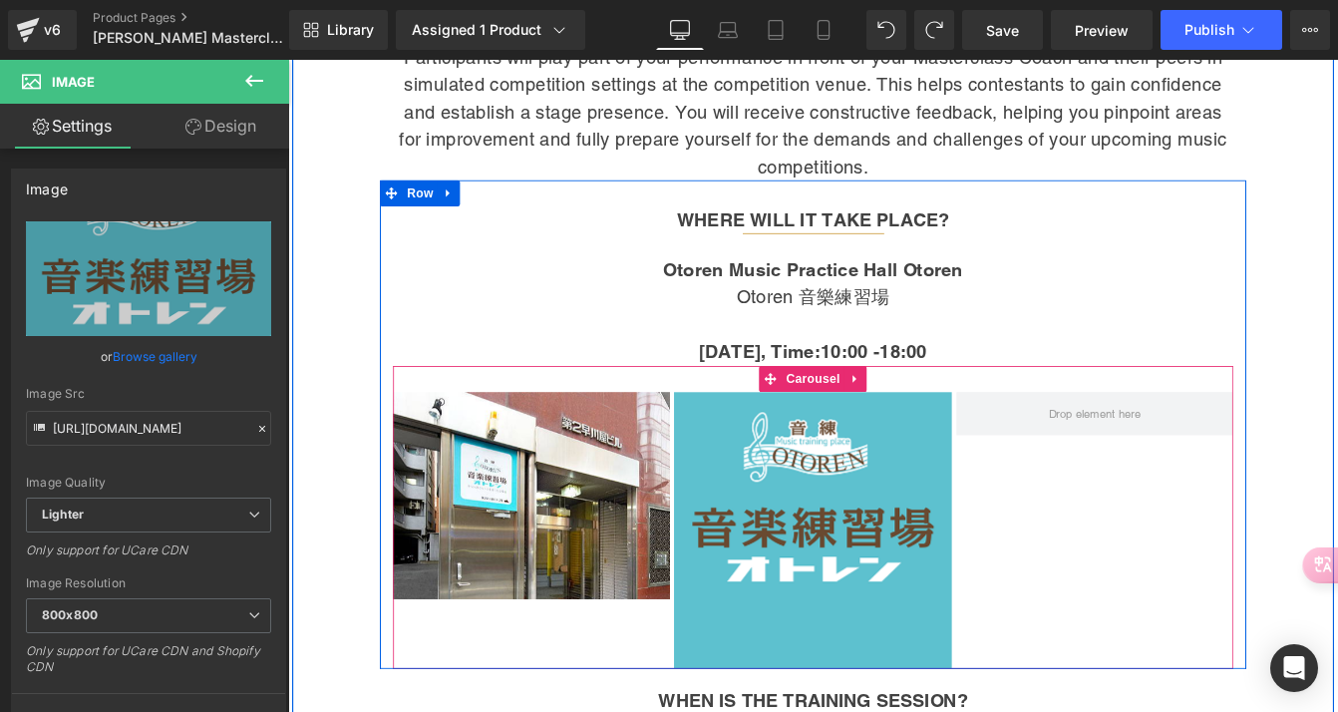
click at [1162, 543] on div "Image Image" at bounding box center [894, 601] width 970 height 318
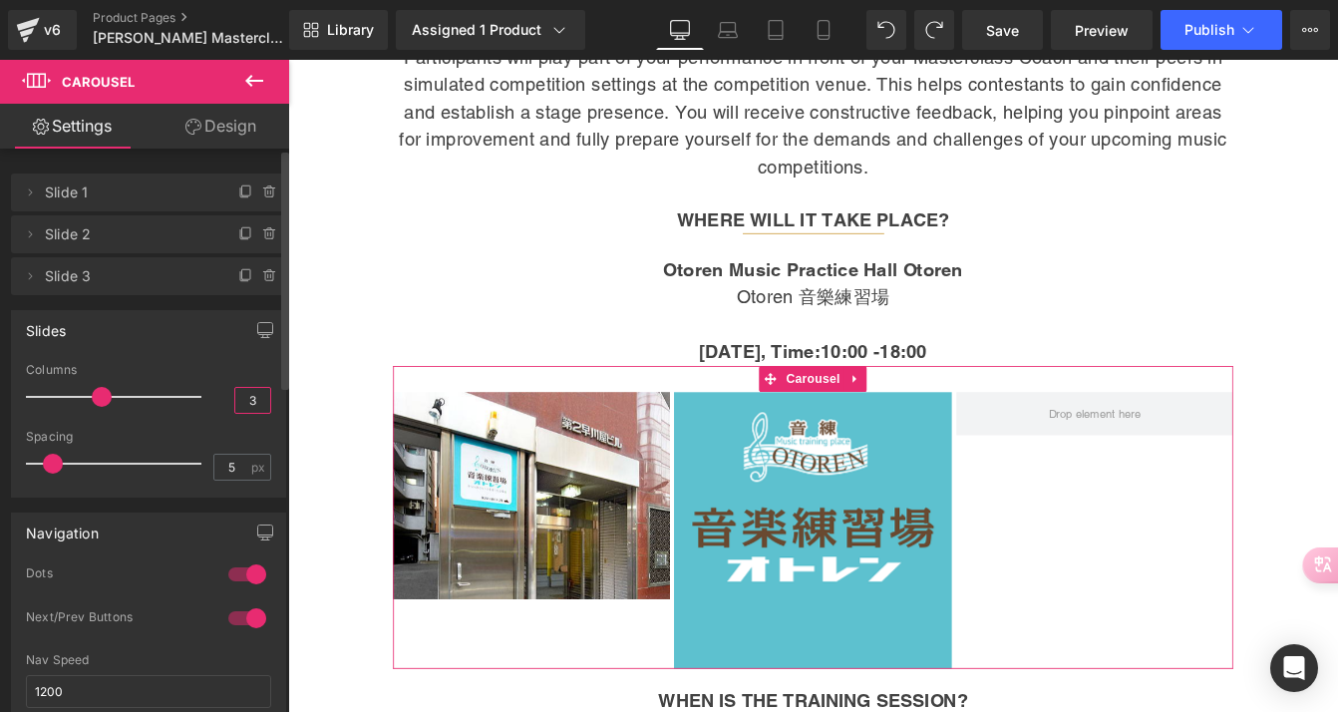
click at [246, 393] on input "3" at bounding box center [252, 400] width 35 height 25
click at [255, 398] on input "3" at bounding box center [252, 400] width 35 height 25
type input "1"
type input "2"
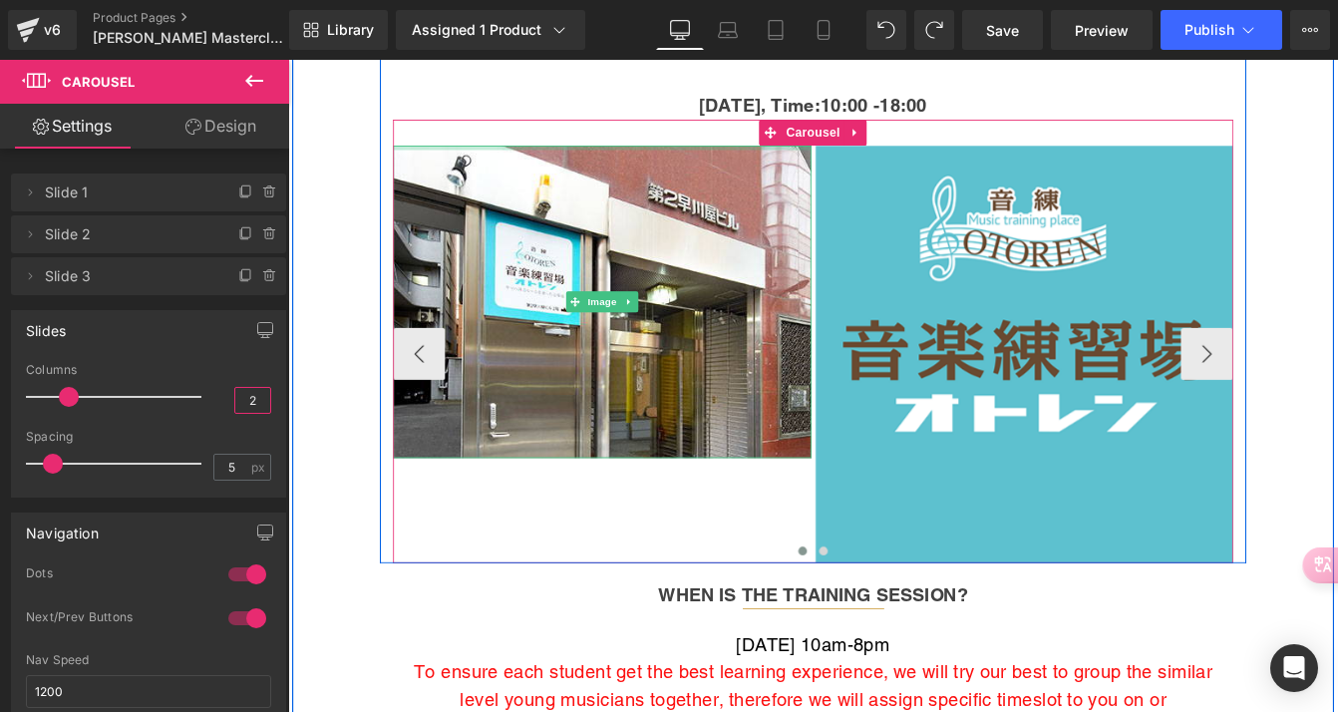
scroll to position [1943, 0]
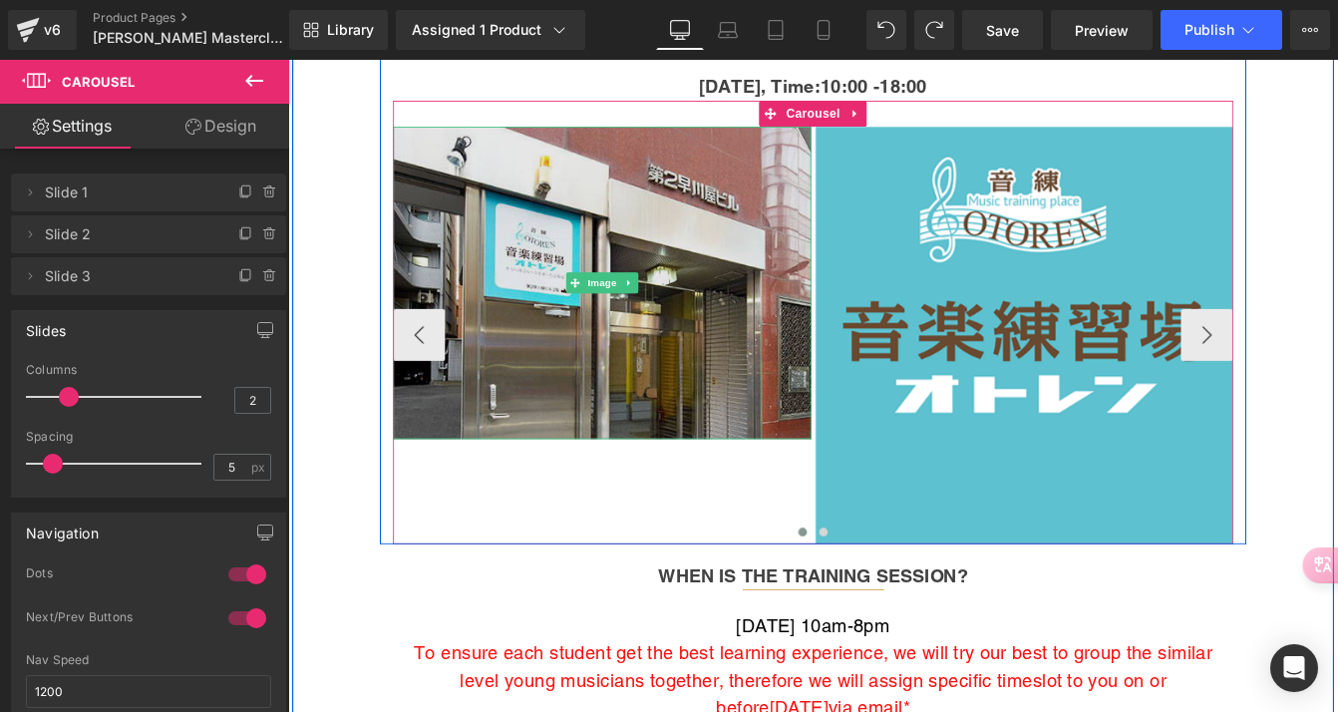
click at [736, 365] on img at bounding box center [649, 317] width 481 height 360
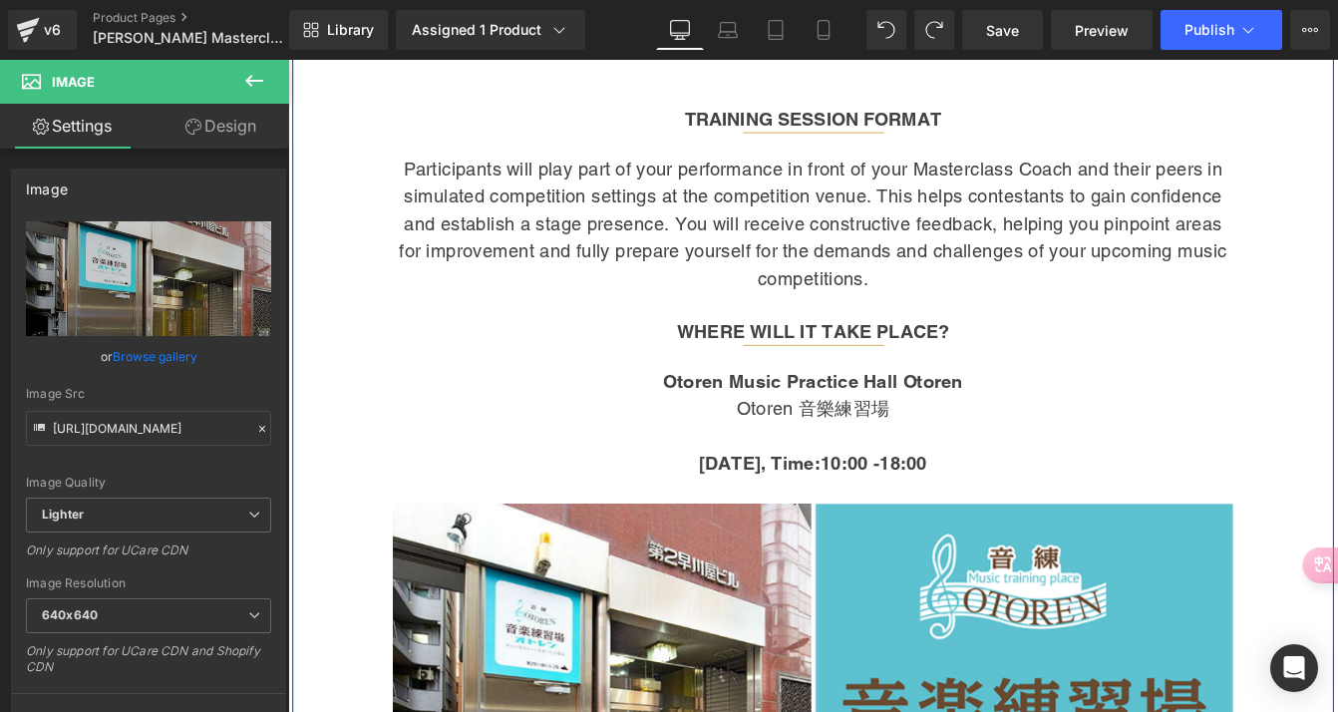
scroll to position [1499, 0]
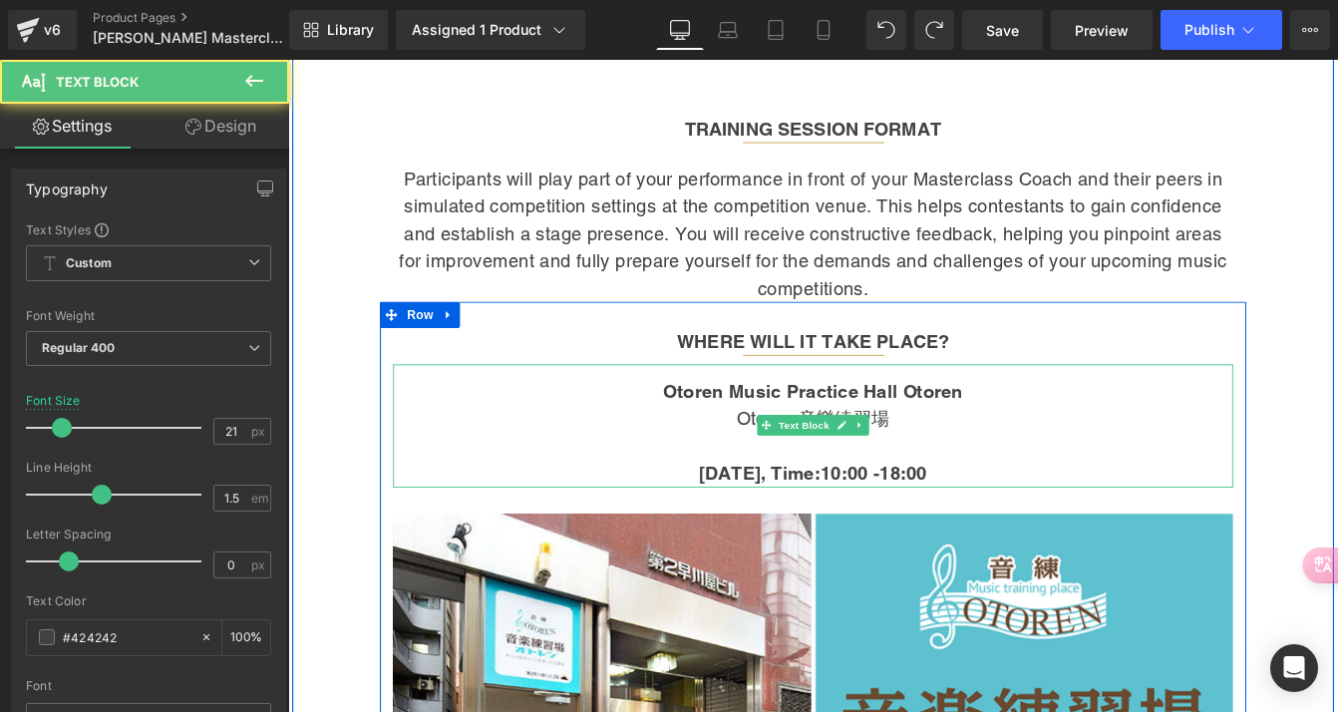
click at [761, 523] on strong "11 October 2025, Time:10:00 -18:00" at bounding box center [892, 535] width 262 height 25
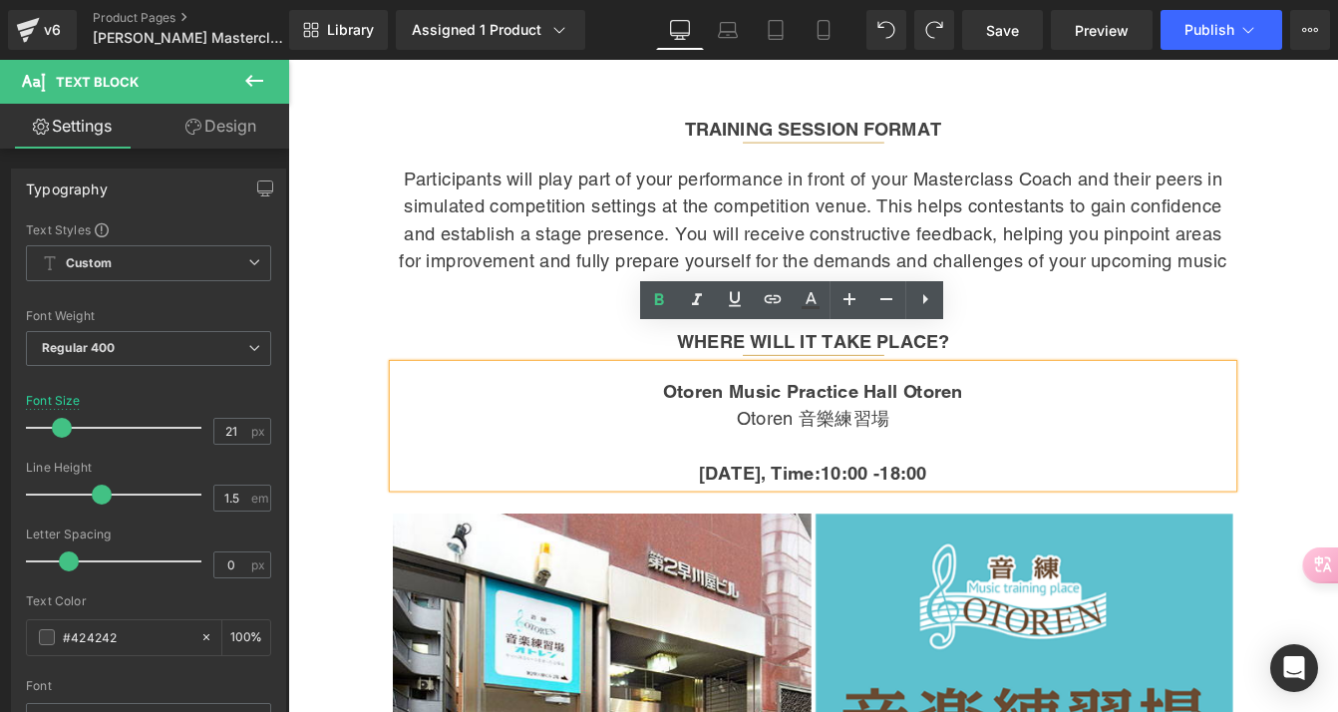
drag, startPoint x: 721, startPoint y: 486, endPoint x: 1072, endPoint y: 496, distance: 351.1
click at [1072, 520] on p "11 October 2025, Time:10:00 -18:00" at bounding box center [891, 536] width 965 height 32
copy strong "11 October 2025, Time:10:00 -18:00"
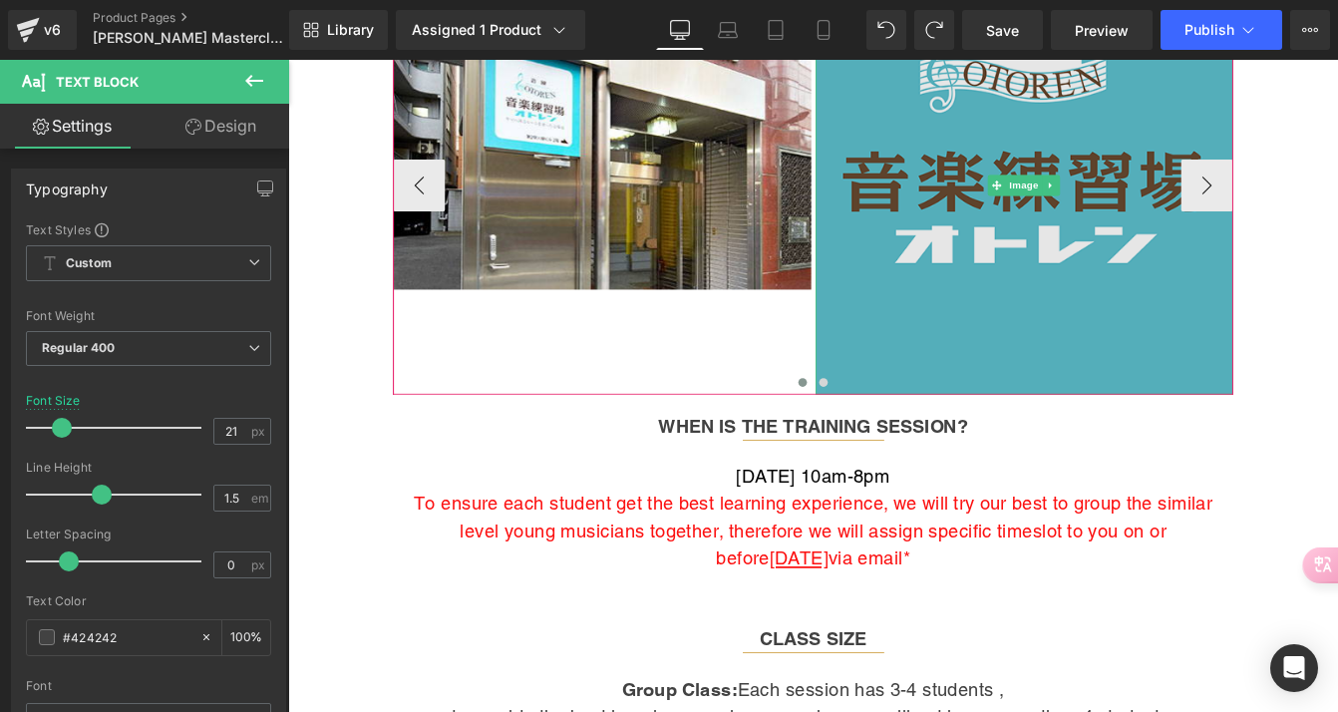
scroll to position [2141, 0]
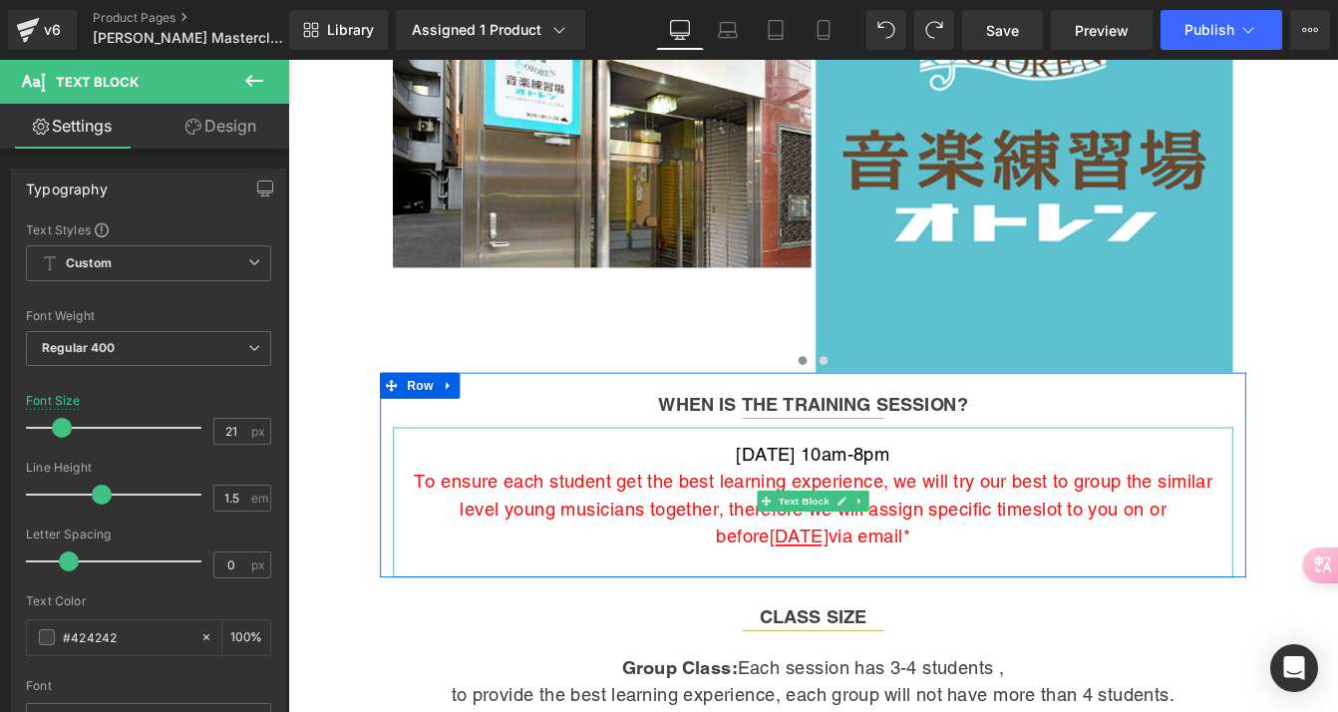
click at [825, 498] on p "[DATE] 10am-8pm" at bounding box center [891, 514] width 965 height 32
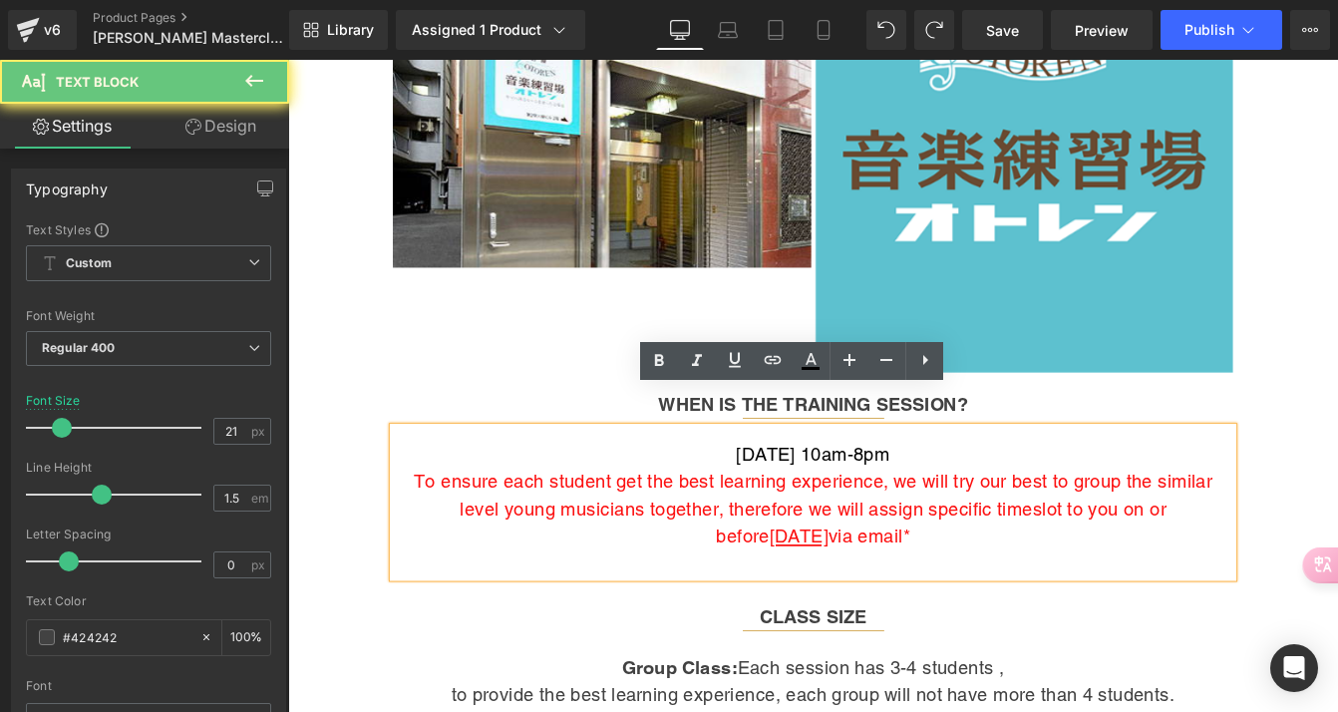
click at [821, 501] on span "[DATE] 10am-8pm" at bounding box center [892, 513] width 176 height 25
click at [804, 501] on span "[DATE] 10am-8pm" at bounding box center [892, 513] width 176 height 25
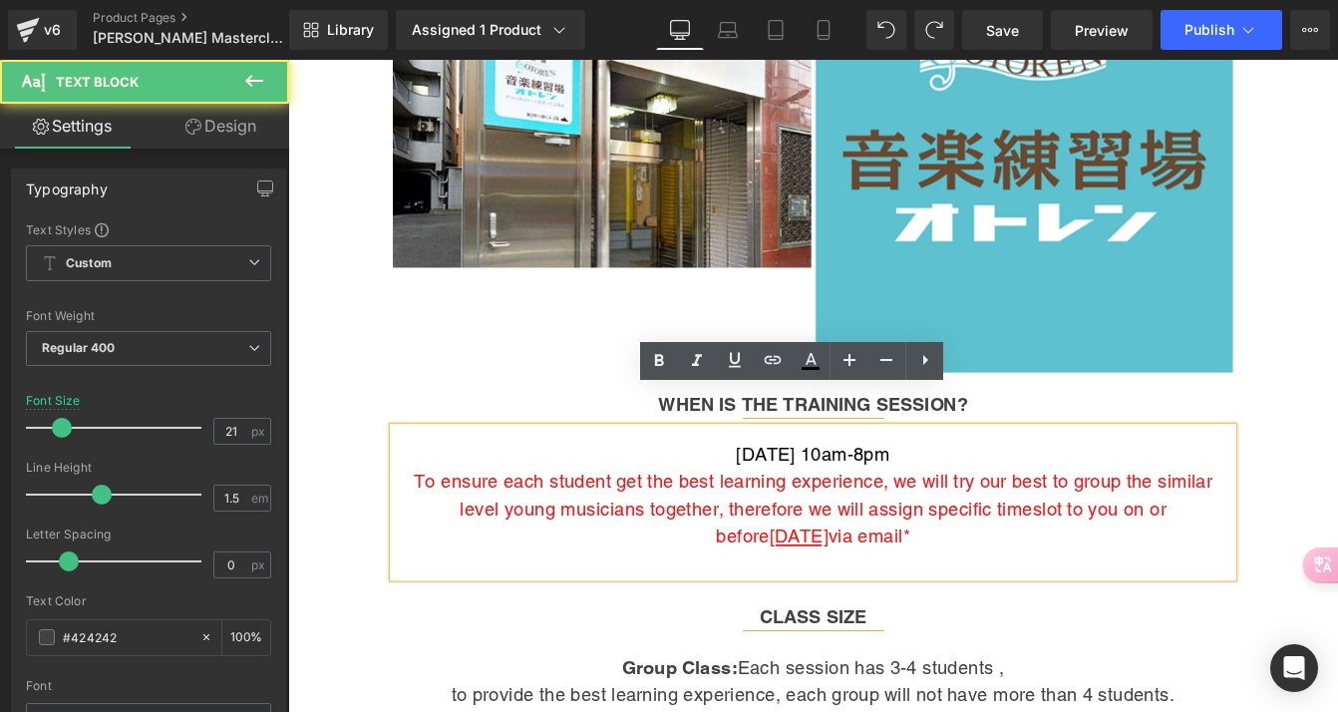
drag, startPoint x: 756, startPoint y: 467, endPoint x: 1049, endPoint y: 467, distance: 293.2
click at [1049, 498] on p "[DATE] 10am-8pm" at bounding box center [891, 514] width 965 height 32
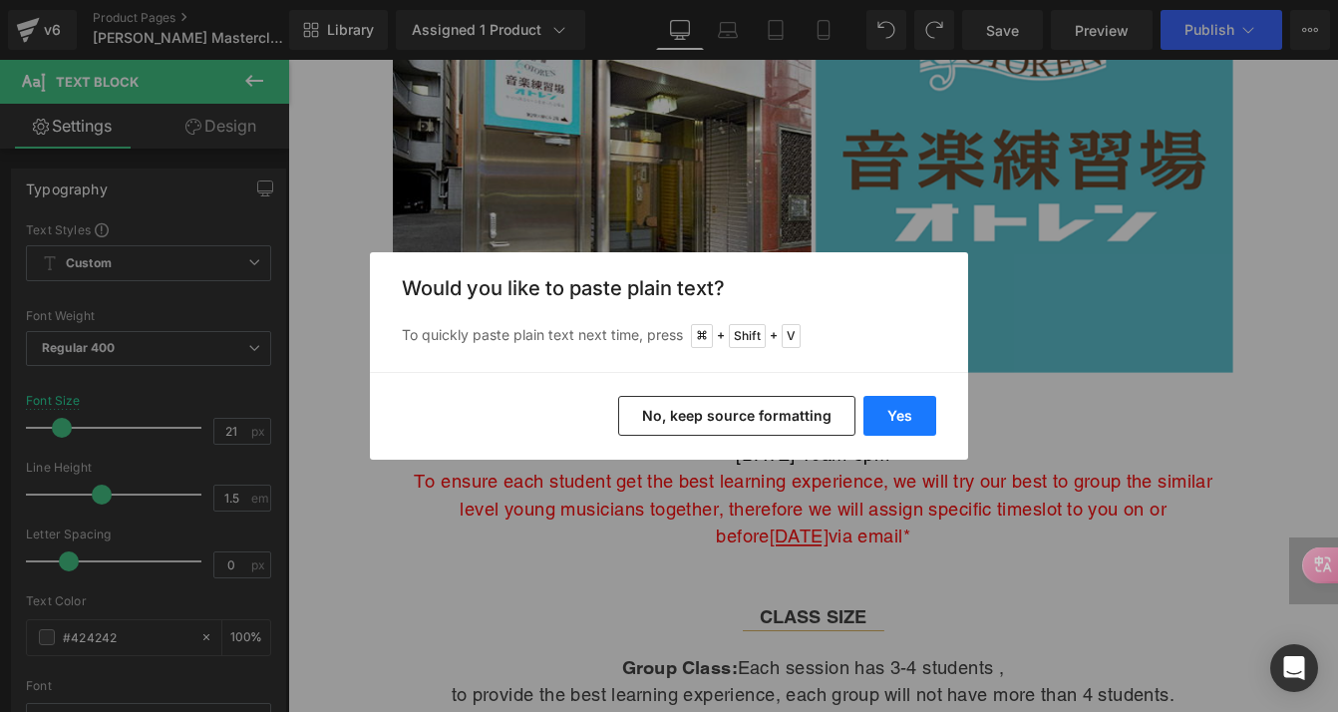
click at [877, 422] on button "Yes" at bounding box center [900, 416] width 73 height 40
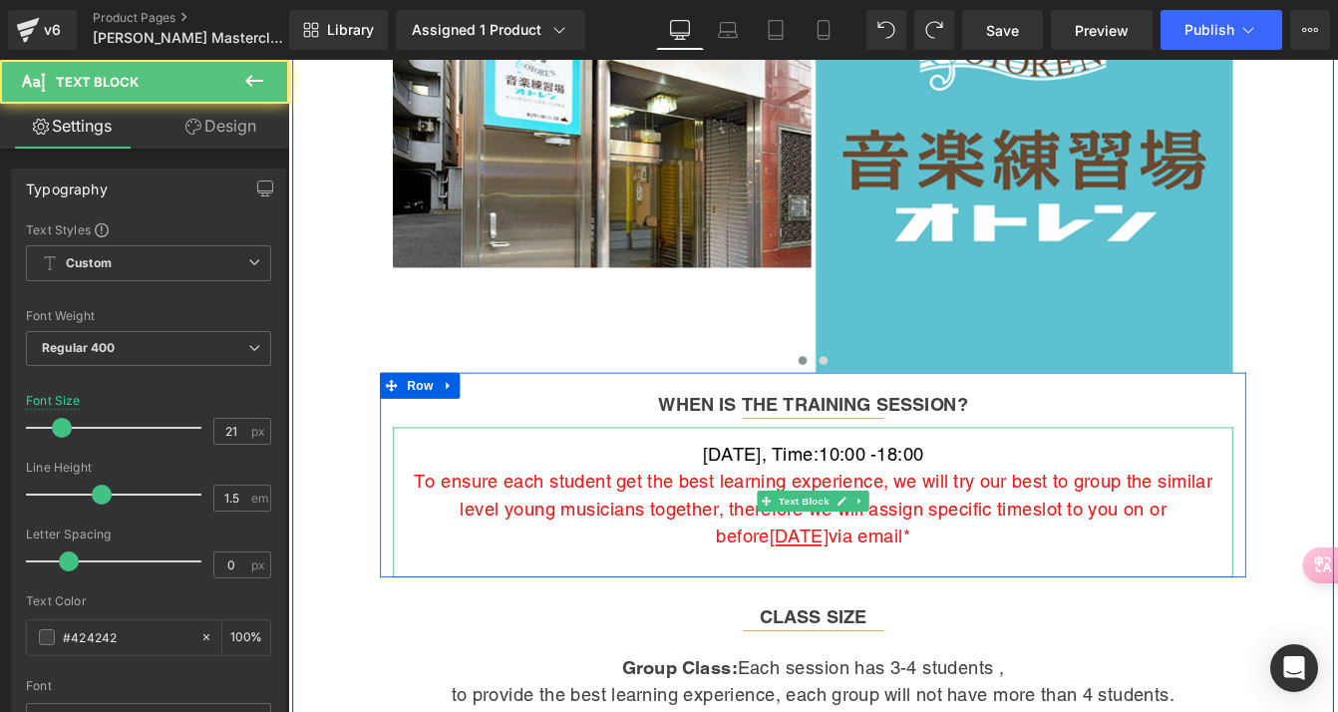
click at [1112, 531] on span "To ensure each student get the best learning experience, we will try our best t…" at bounding box center [891, 575] width 917 height 88
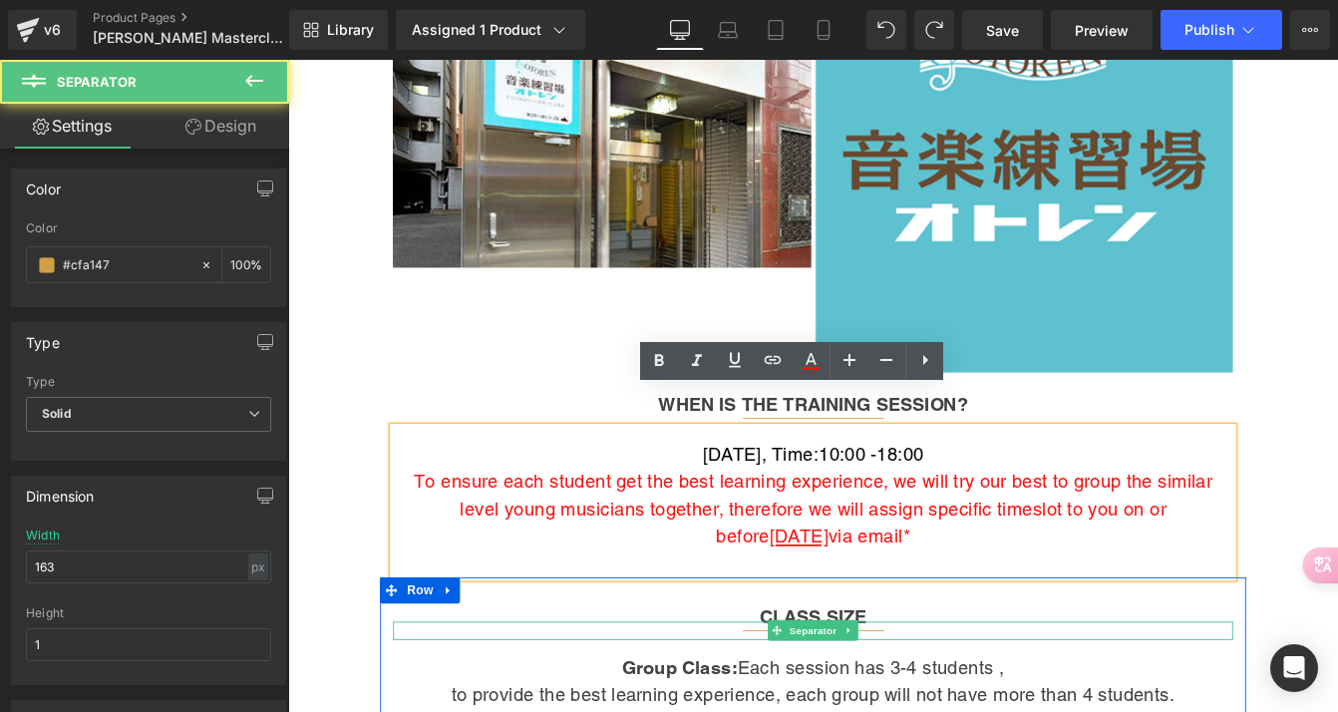
click at [1031, 705] on div at bounding box center [891, 715] width 965 height 21
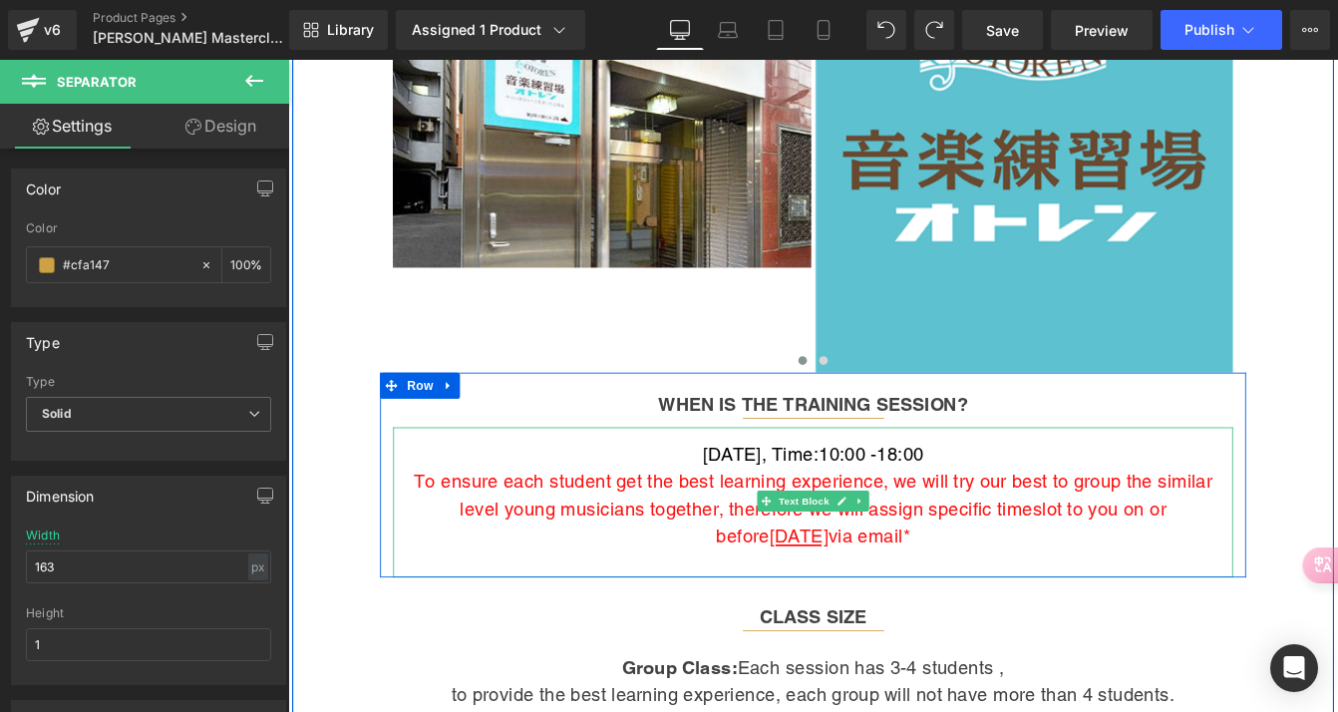
click at [909, 594] on span "[DATE]" at bounding box center [876, 606] width 68 height 25
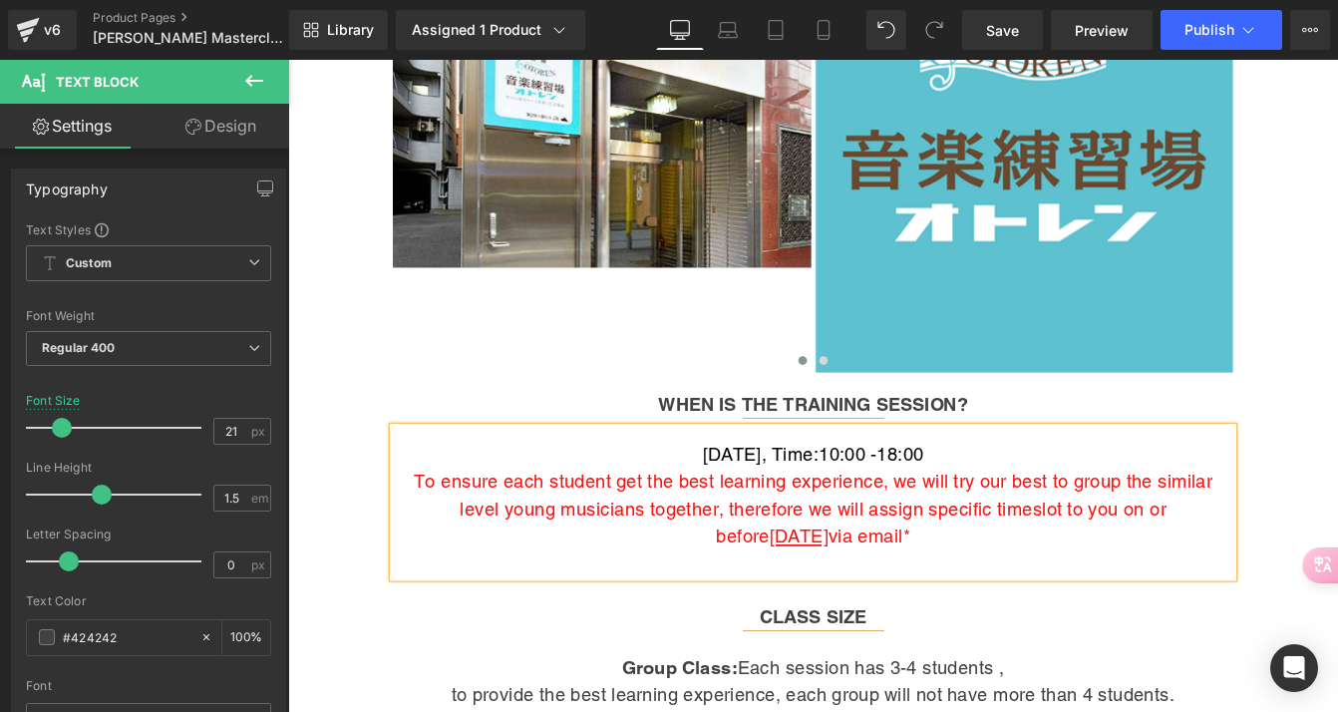
scroll to position [1934, 0]
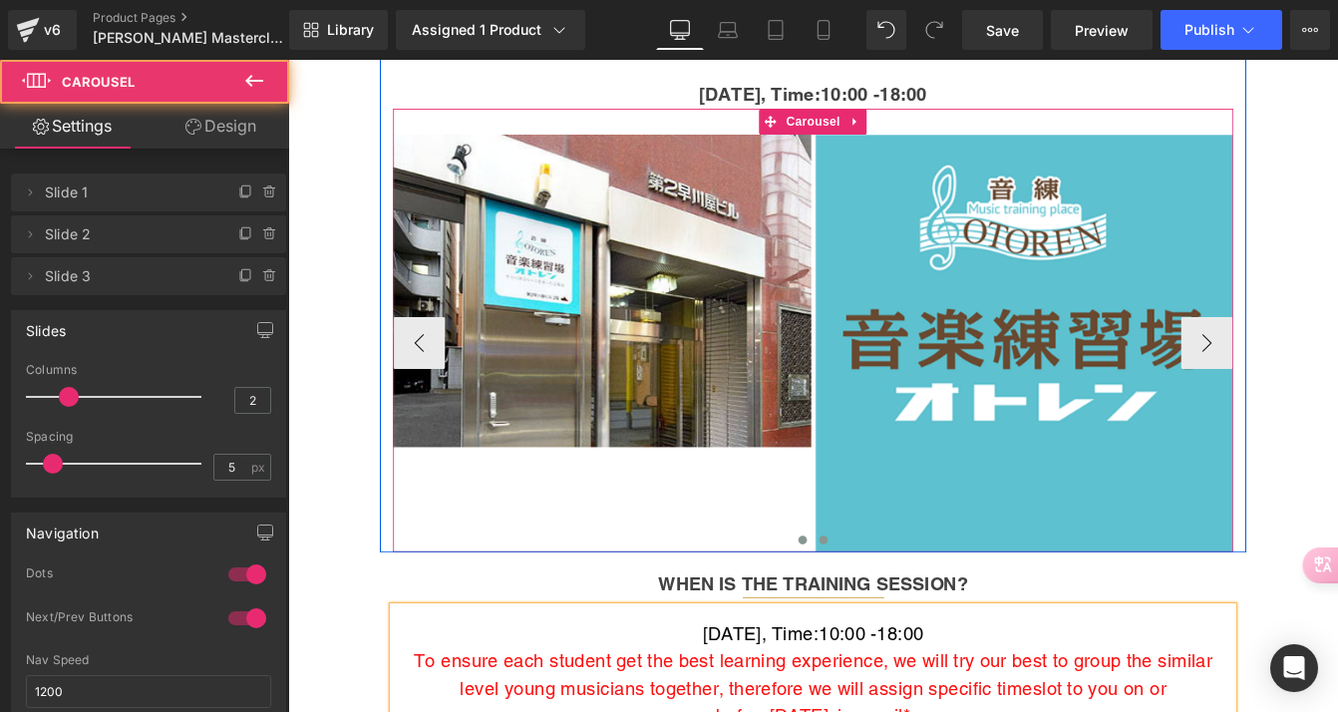
click at [903, 606] on span at bounding box center [903, 611] width 10 height 10
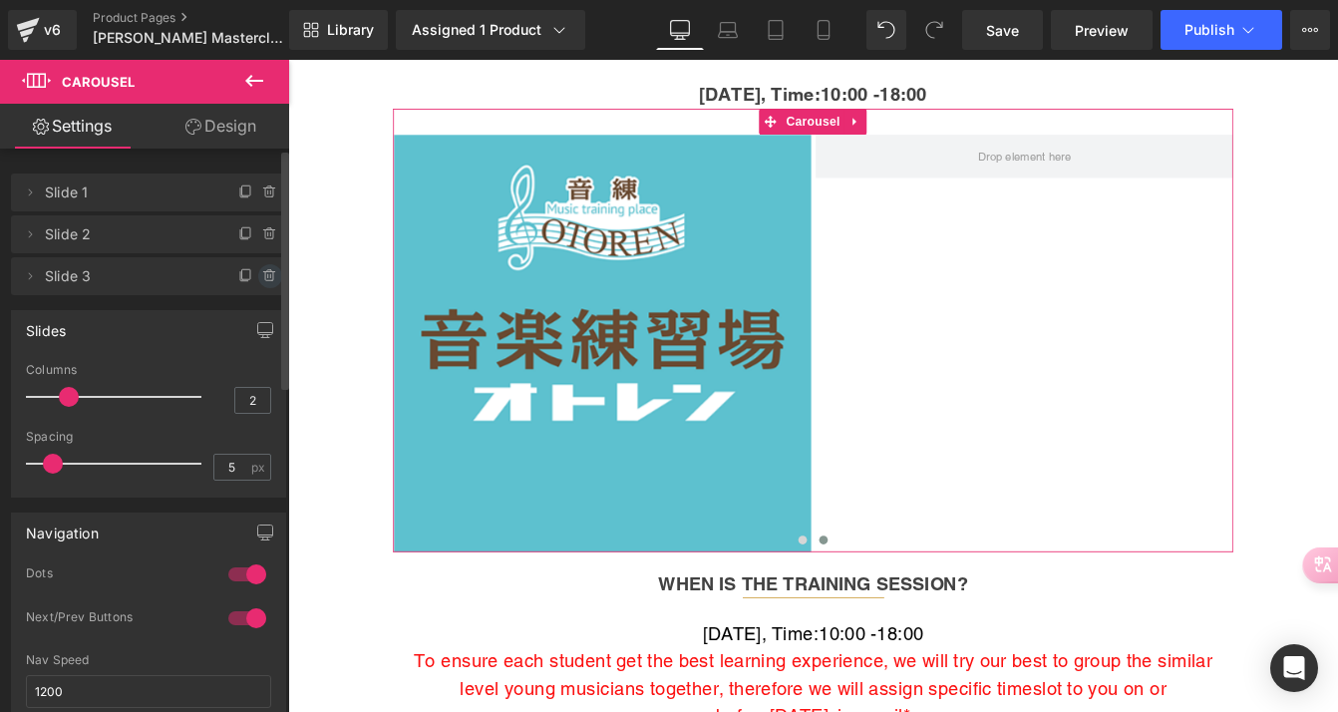
click at [264, 277] on icon at bounding box center [270, 276] width 16 height 16
click at [259, 278] on button "Delete" at bounding box center [248, 277] width 63 height 26
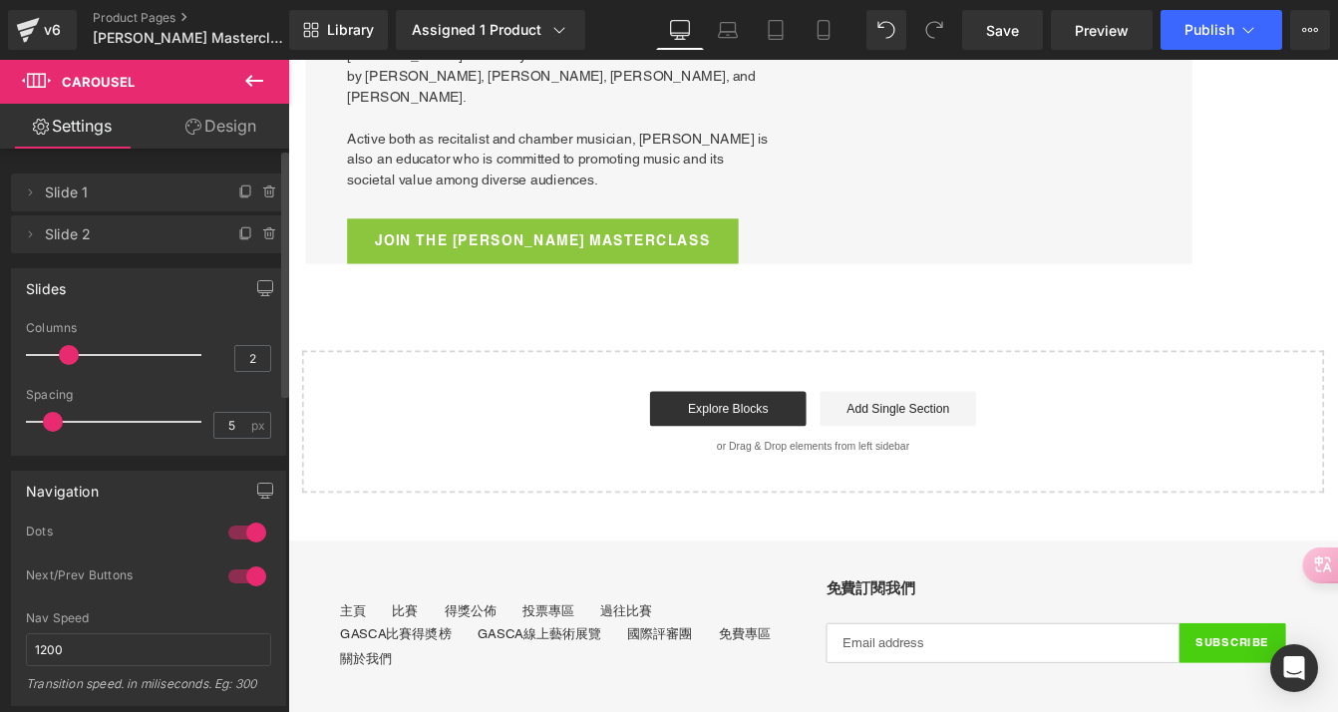
scroll to position [6858, 0]
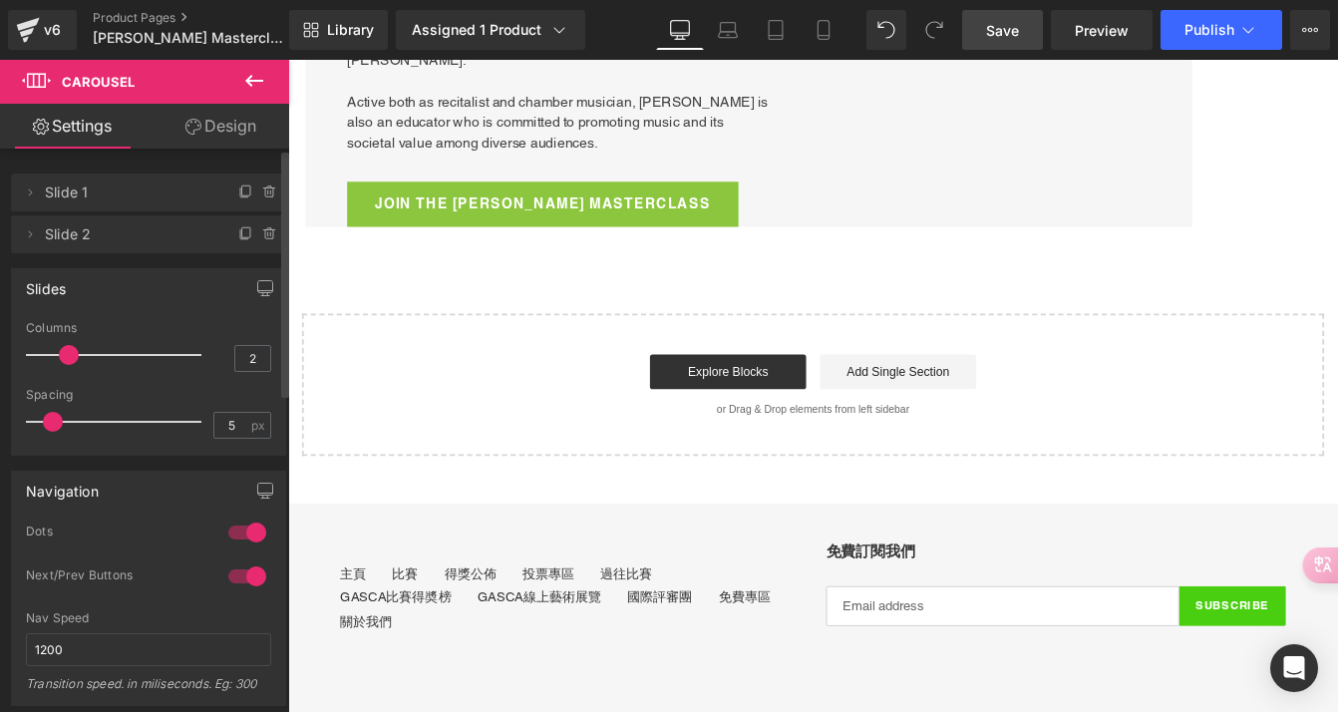
click at [1015, 33] on span "Save" at bounding box center [1002, 30] width 33 height 21
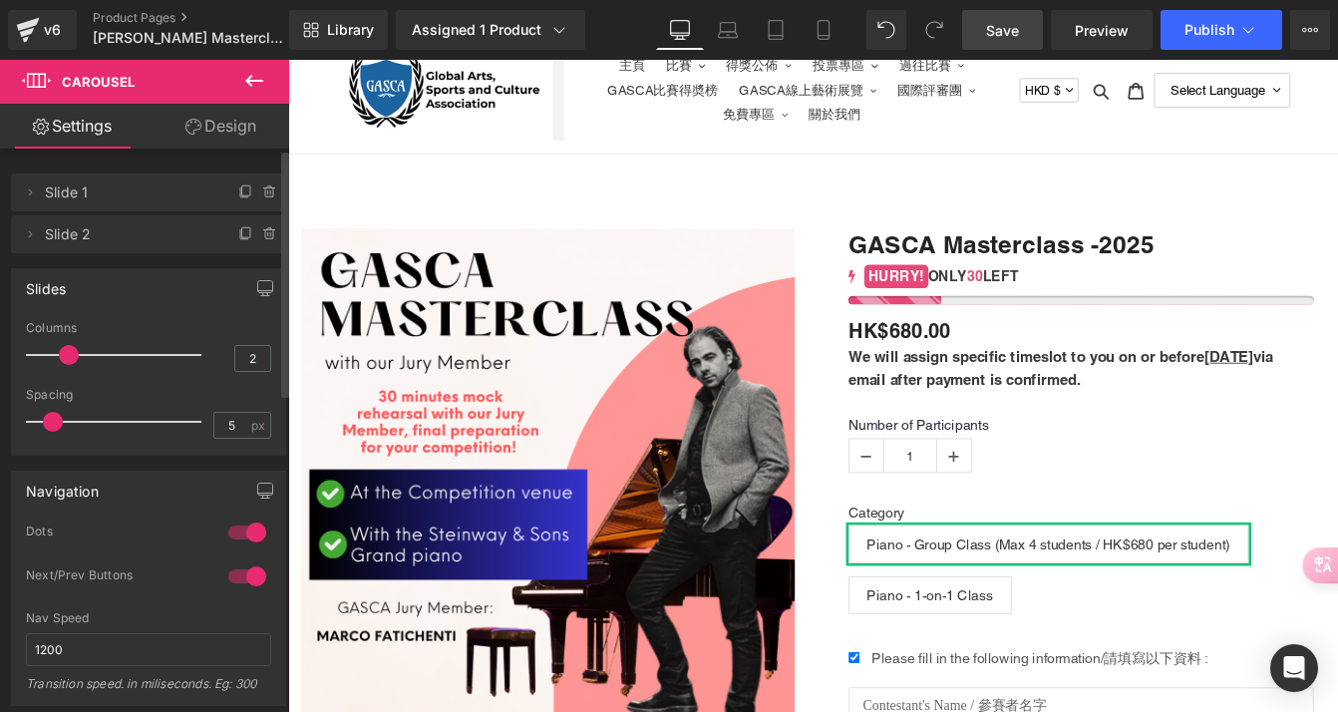
scroll to position [44, 0]
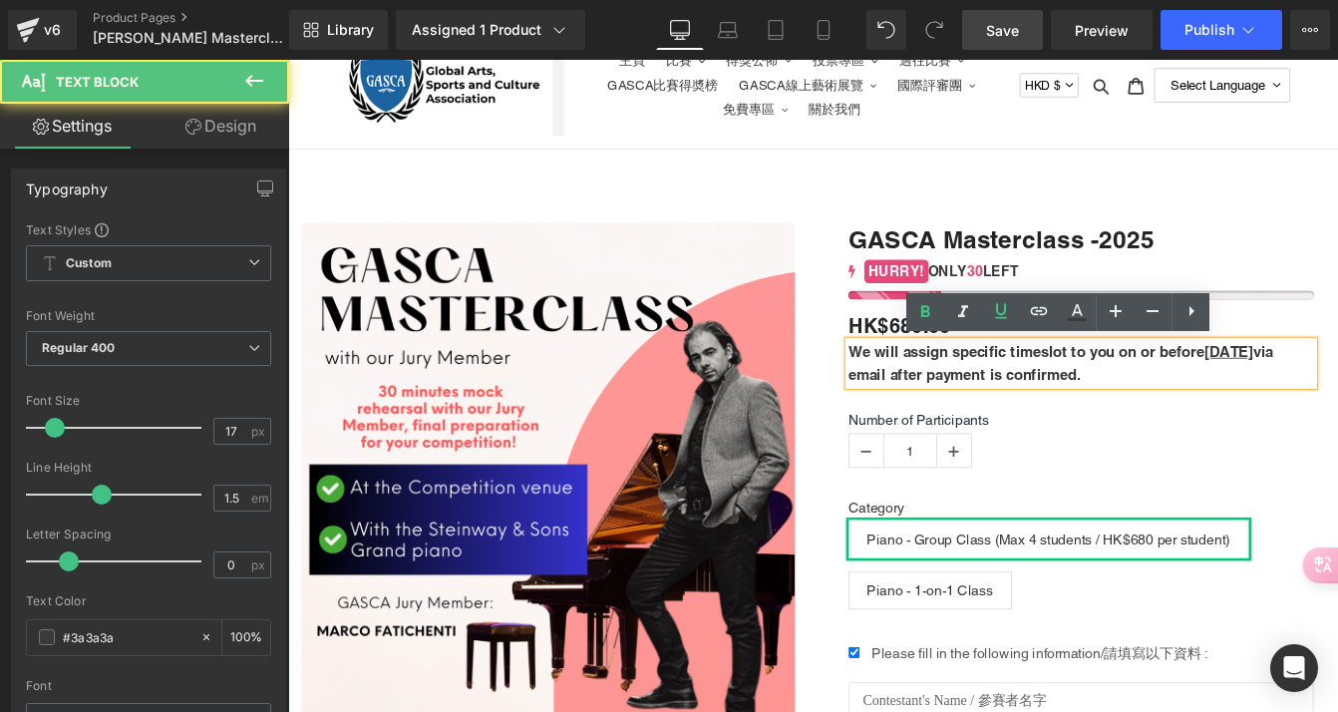
click at [1337, 393] on span "We will assign specific timeslot to you on or before 10 July via email after pa…" at bounding box center [1176, 408] width 489 height 46
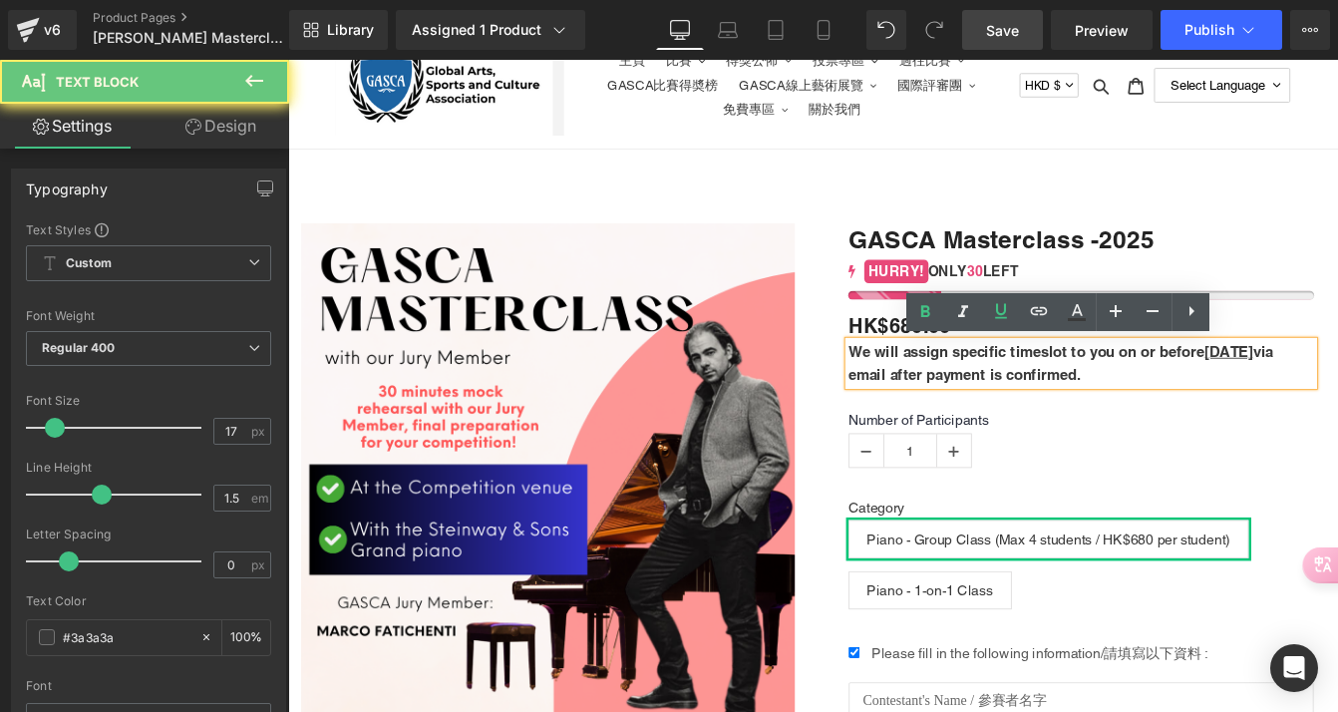
click at [1337, 393] on span "We will assign specific timeslot to you on or before 10 July via email after pa…" at bounding box center [1176, 408] width 489 height 46
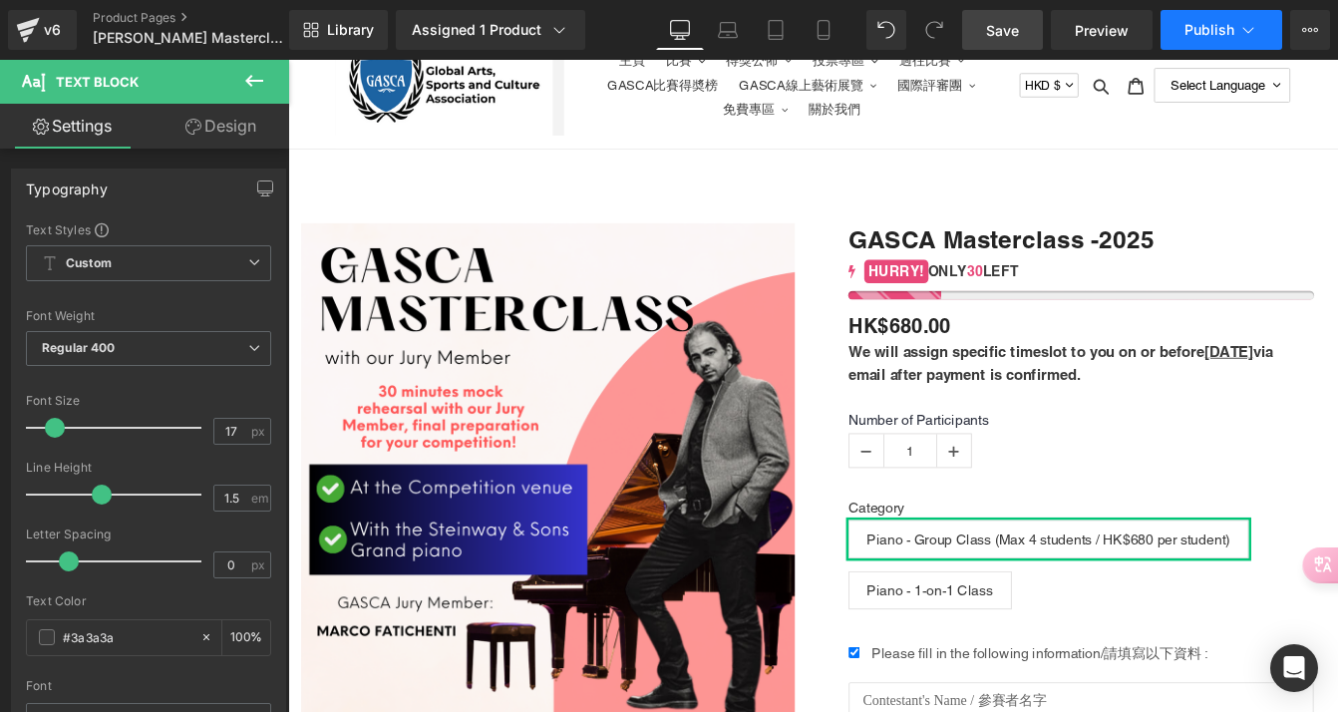
click at [1229, 29] on span "Publish" at bounding box center [1210, 30] width 50 height 16
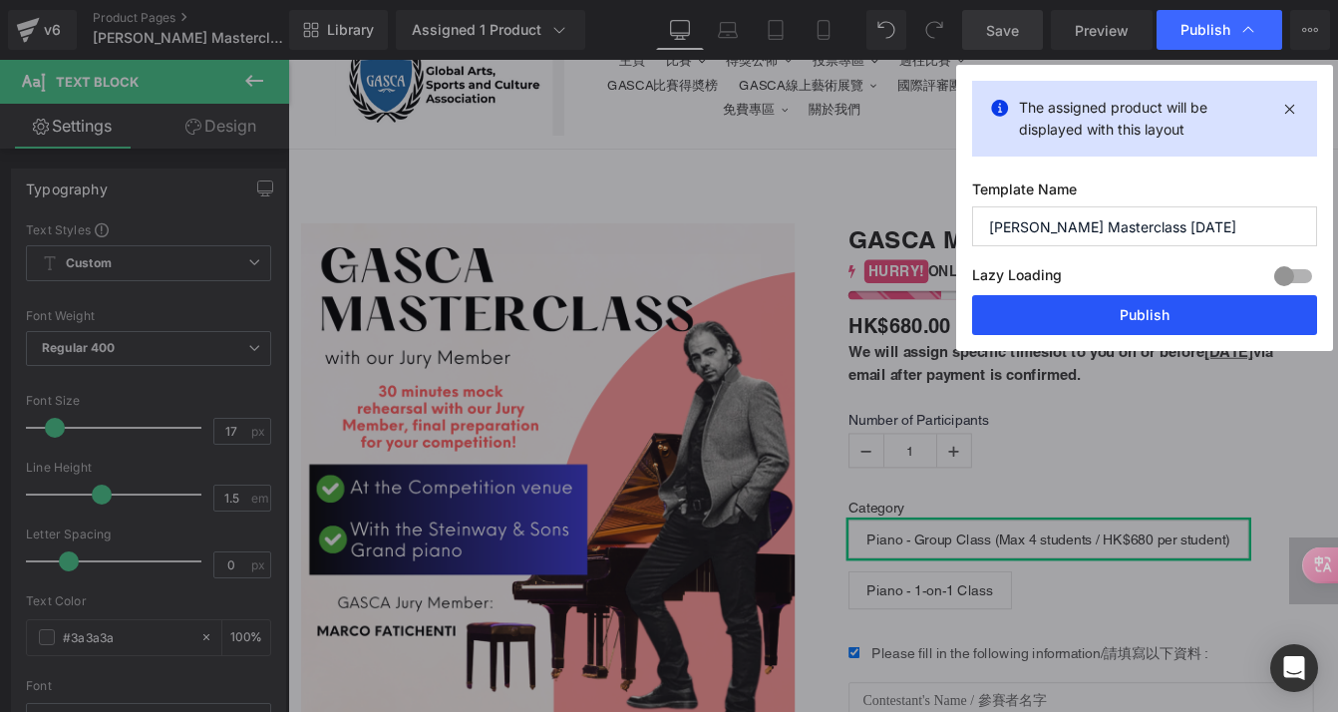
click at [1146, 323] on button "Publish" at bounding box center [1144, 315] width 345 height 40
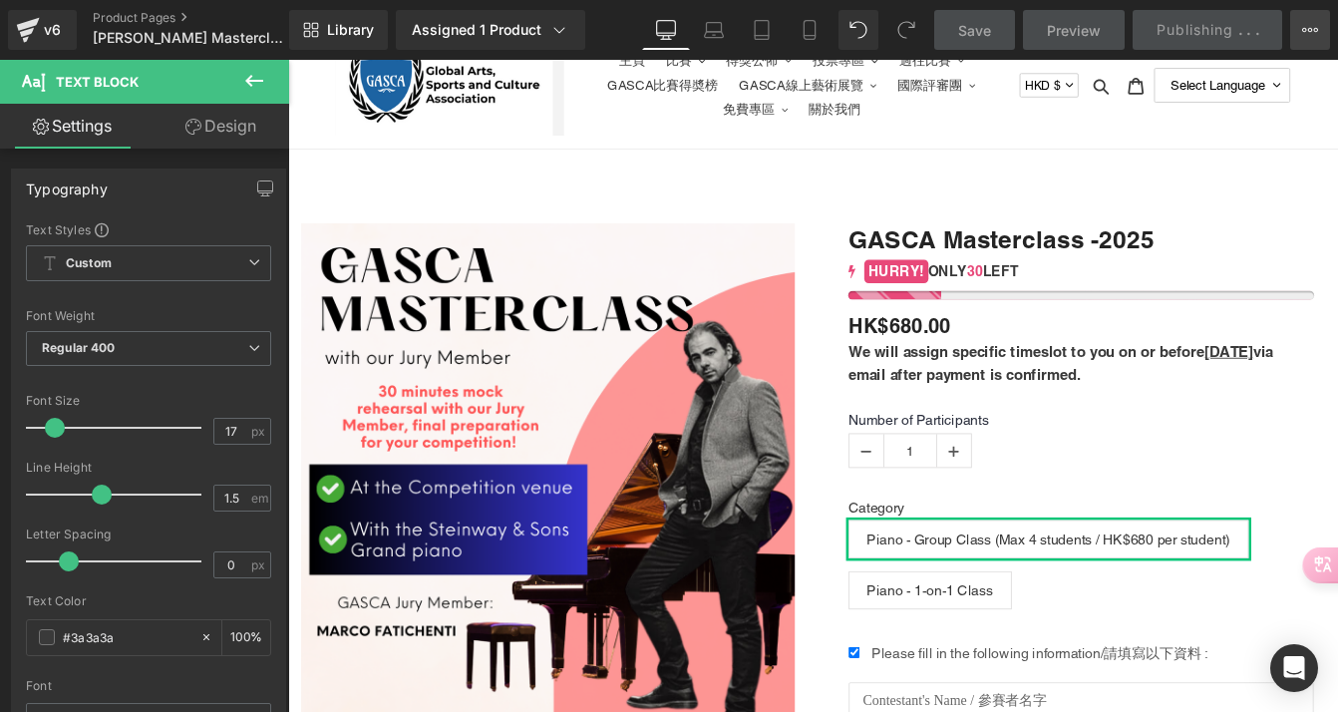
click at [1310, 36] on icon at bounding box center [1310, 30] width 16 height 16
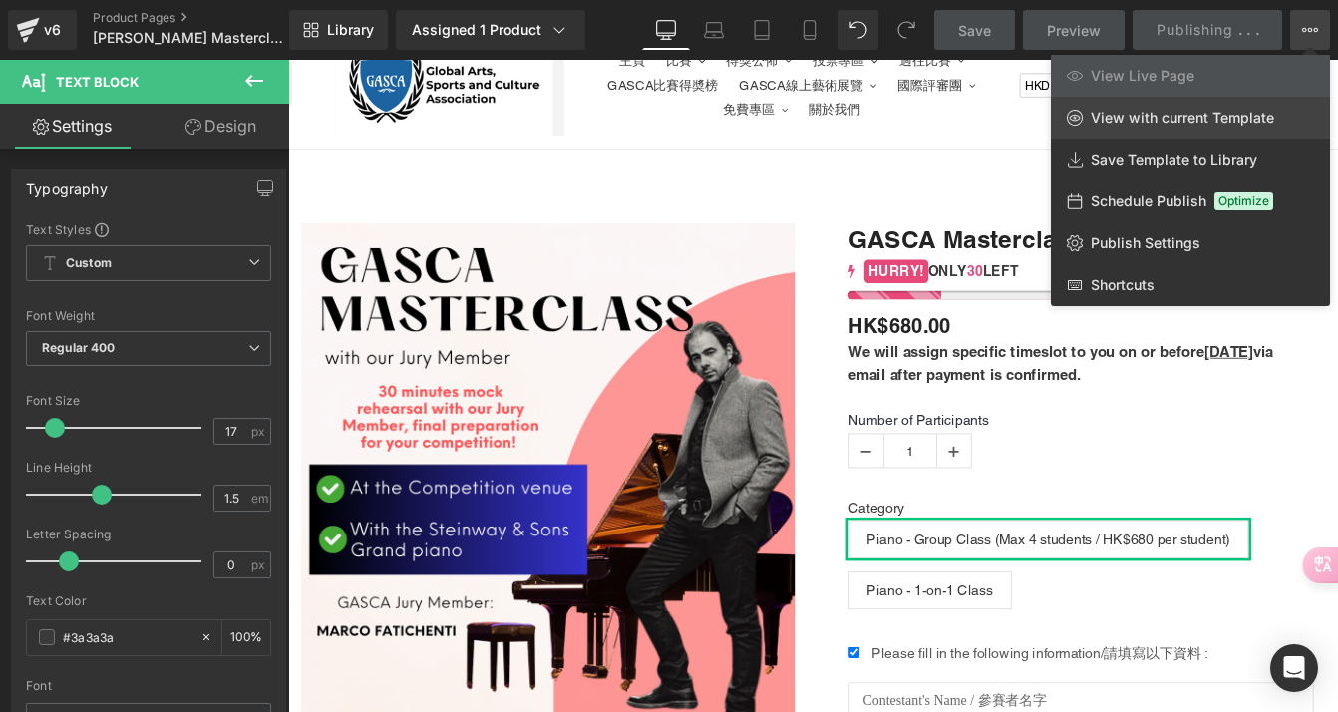
click at [1240, 121] on span "View with current Template" at bounding box center [1182, 118] width 183 height 18
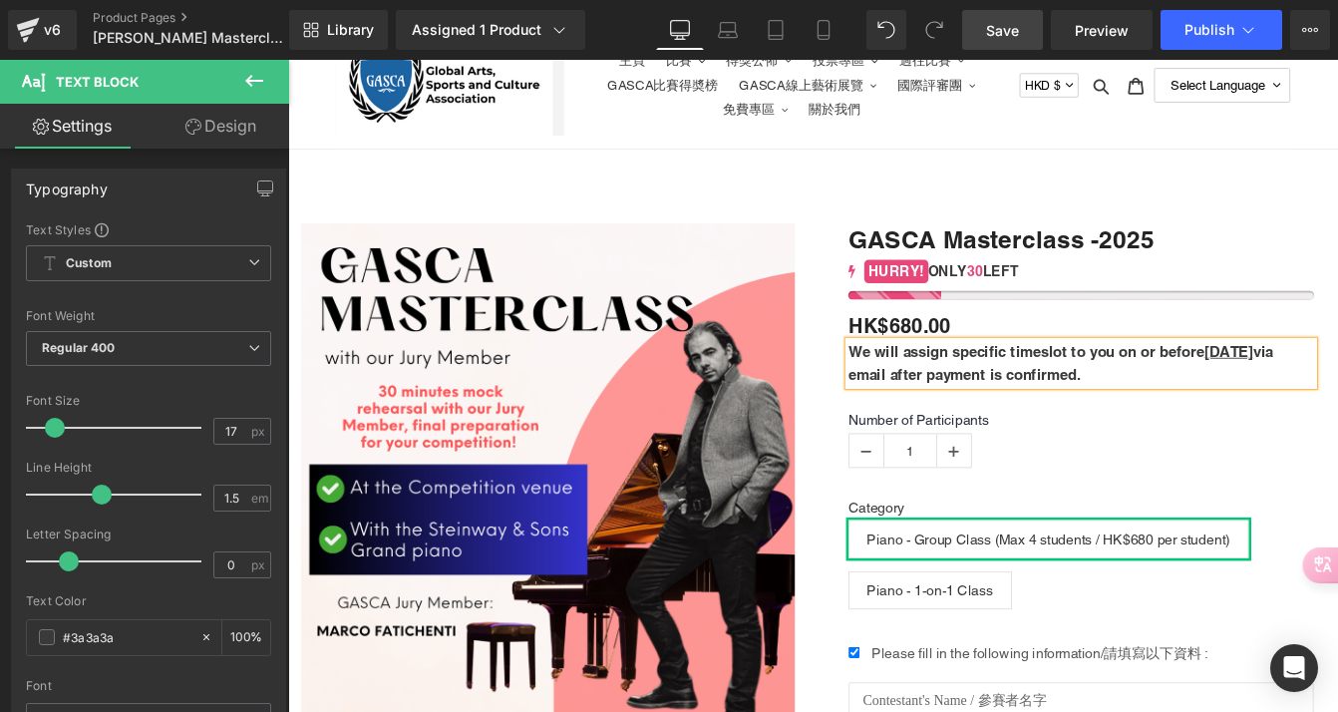
drag, startPoint x: 1407, startPoint y: 397, endPoint x: 1373, endPoint y: 388, distance: 35.1
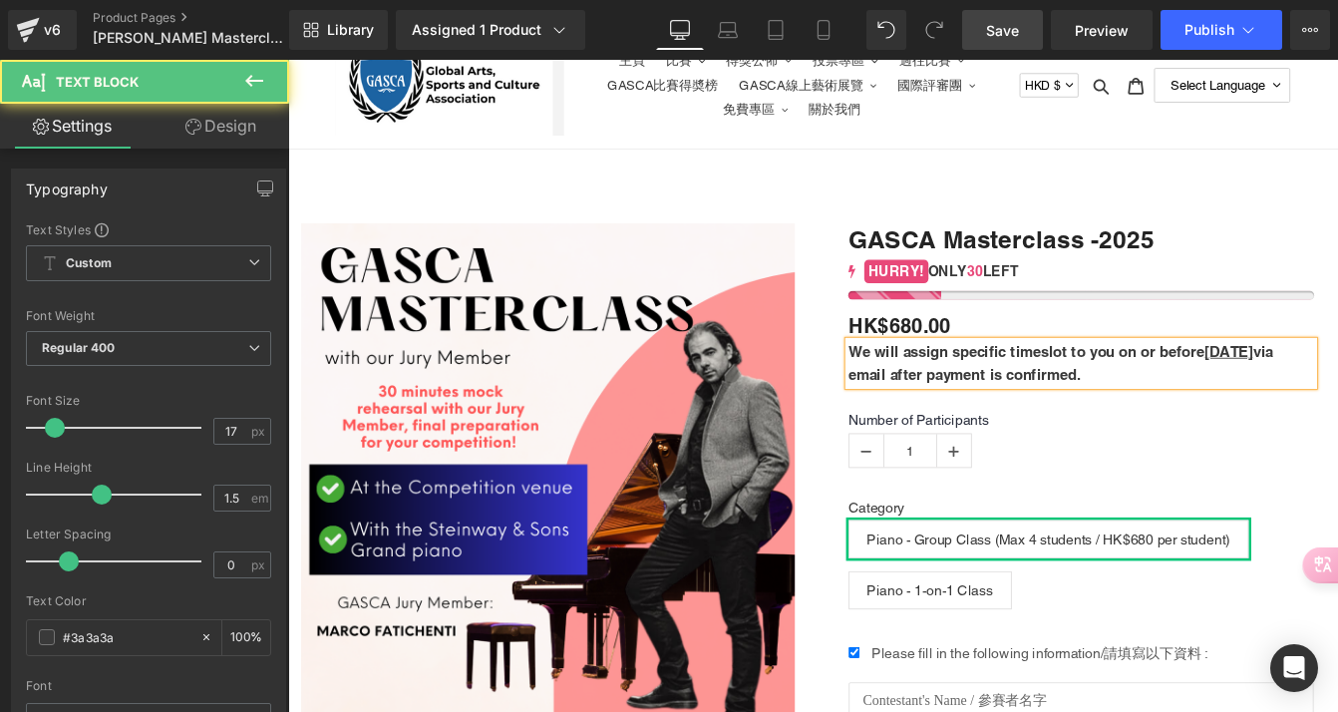
click at [1337, 432] on p "We will assign specific timeslot to you on or before 20 September via email aft…" at bounding box center [1199, 408] width 535 height 51
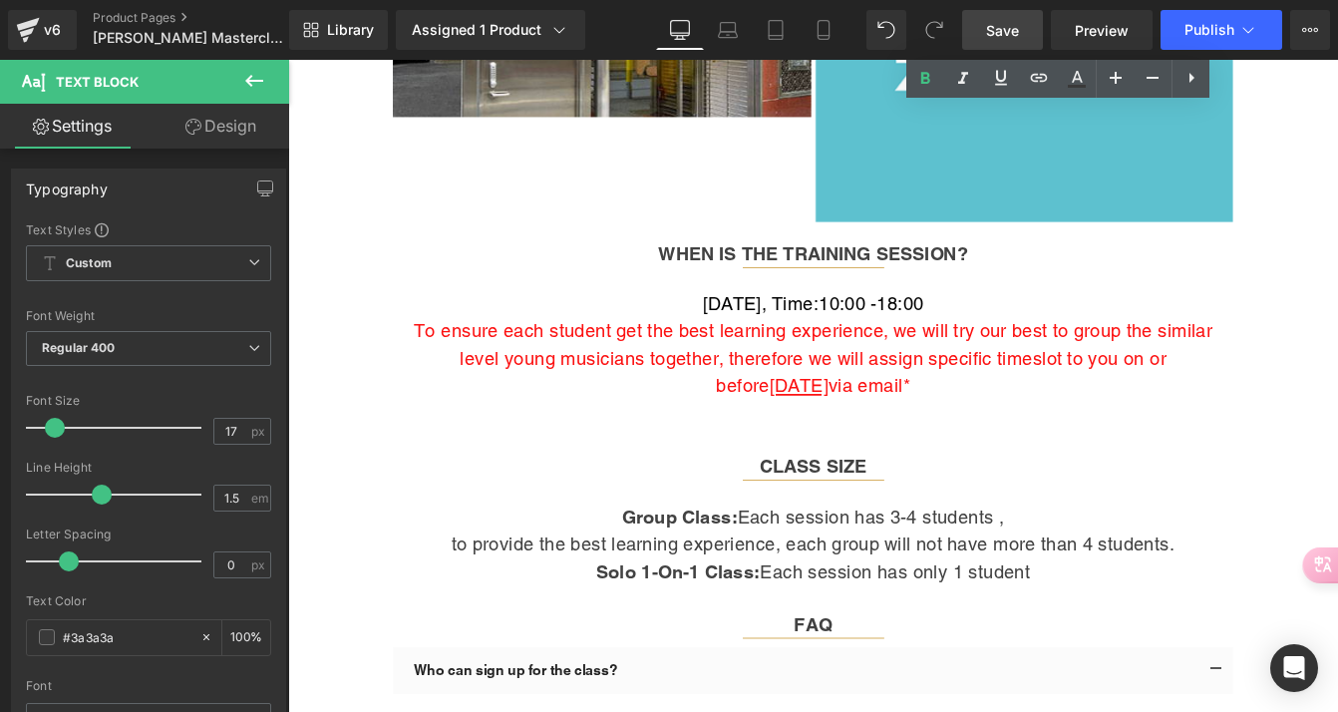
scroll to position [2393, 0]
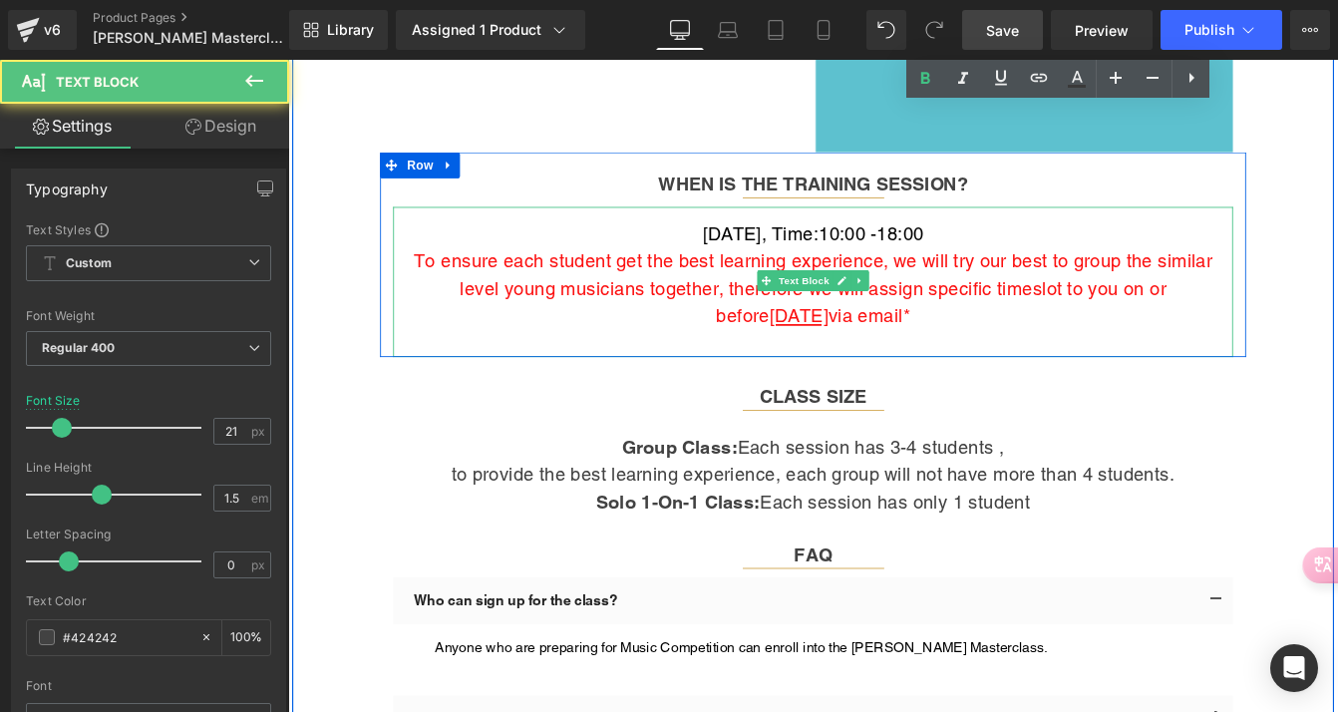
click at [909, 342] on span "11 September 2025" at bounding box center [876, 354] width 68 height 25
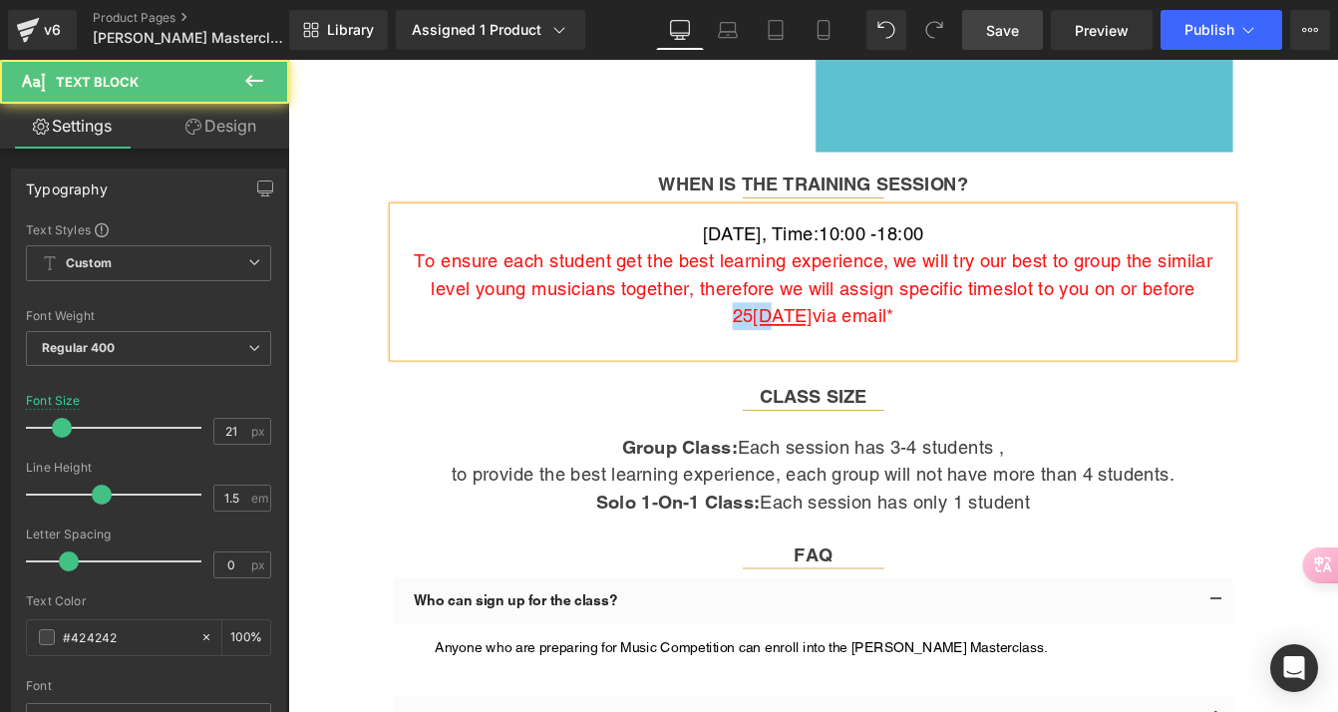
drag, startPoint x: 1223, startPoint y: 282, endPoint x: 1263, endPoint y: 282, distance: 40.9
click at [1263, 282] on p "To ensure each student get the best learning experience, we will try our best t…" at bounding box center [891, 323] width 965 height 95
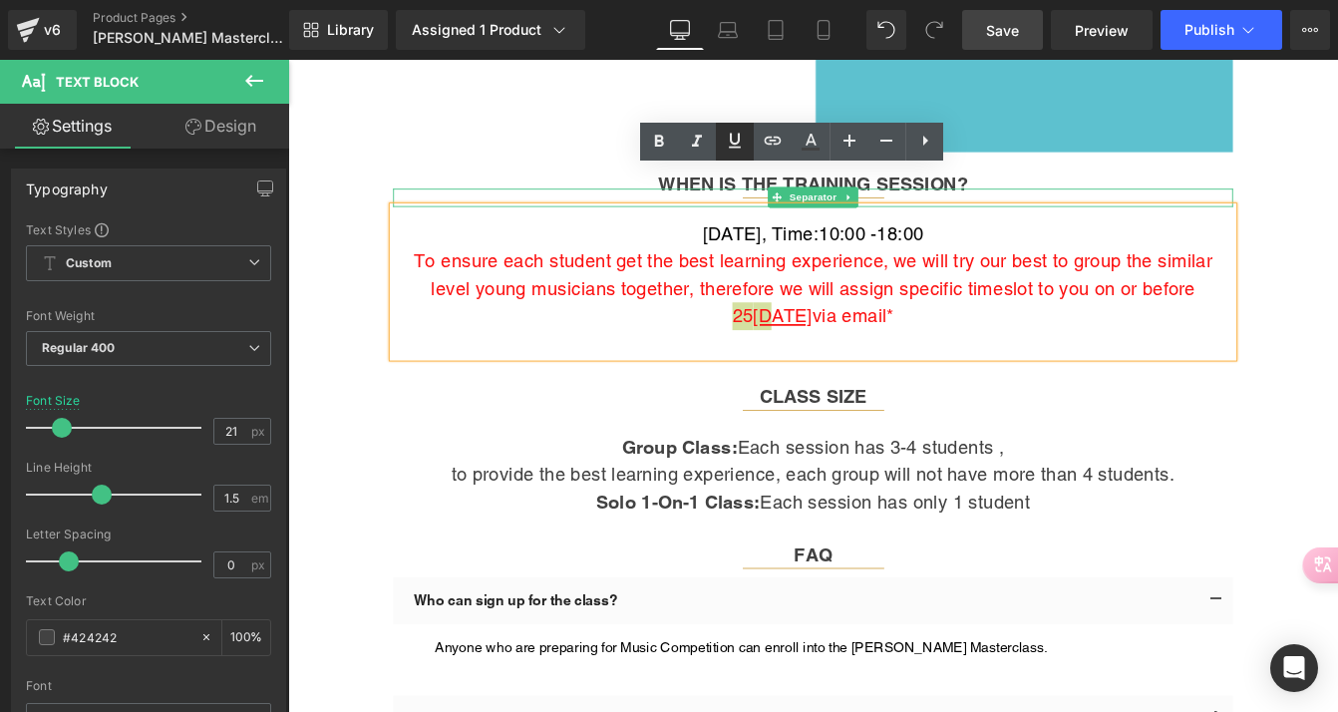
click at [742, 138] on icon at bounding box center [735, 141] width 24 height 24
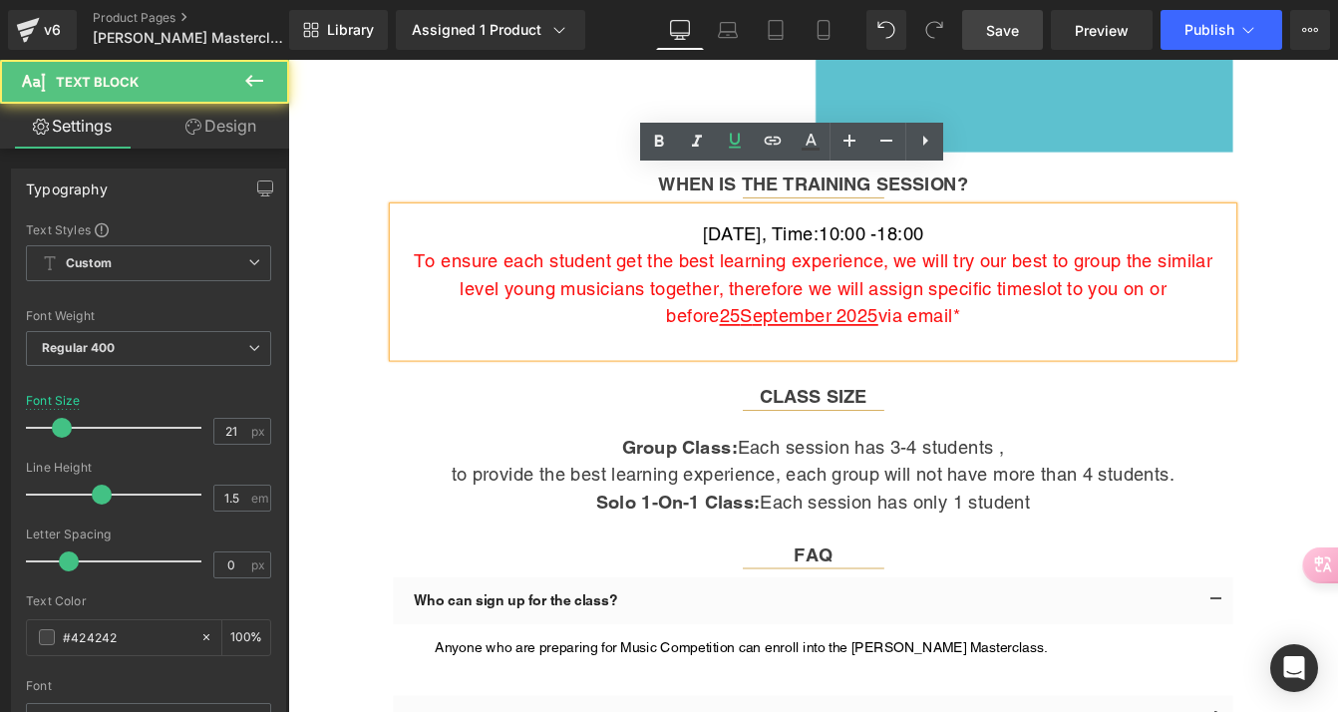
click at [1085, 324] on p "To ensure each student get the best learning experience, we will try our best t…" at bounding box center [891, 323] width 965 height 95
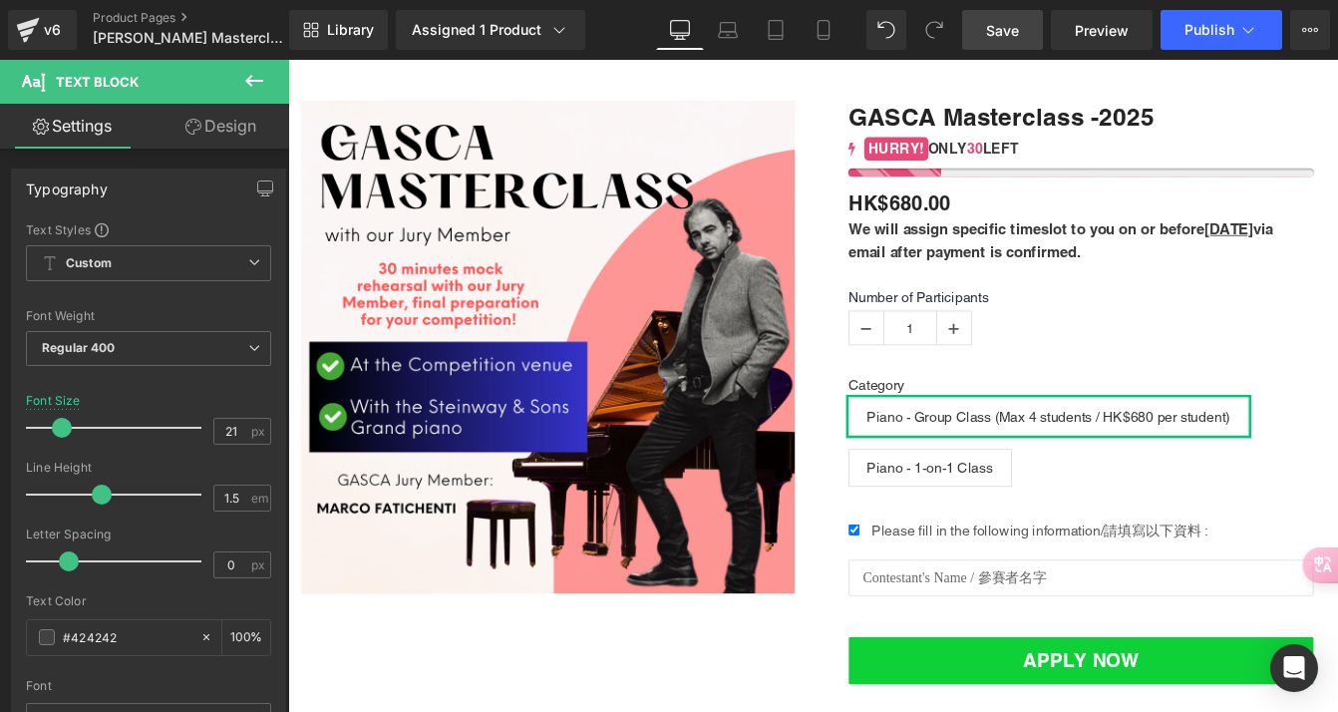
scroll to position [180, 0]
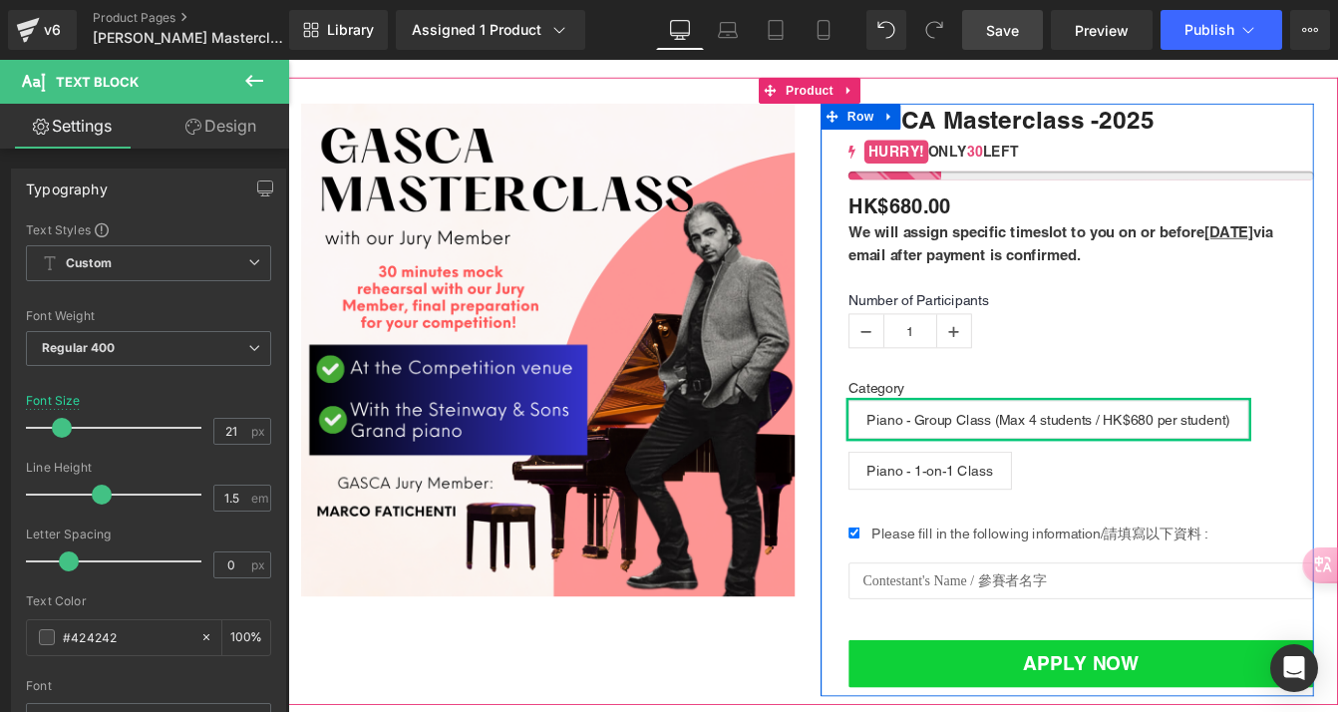
click at [1337, 249] on div "We will assign specific timeslot to you on or before 20 September via email aft…" at bounding box center [1199, 271] width 535 height 51
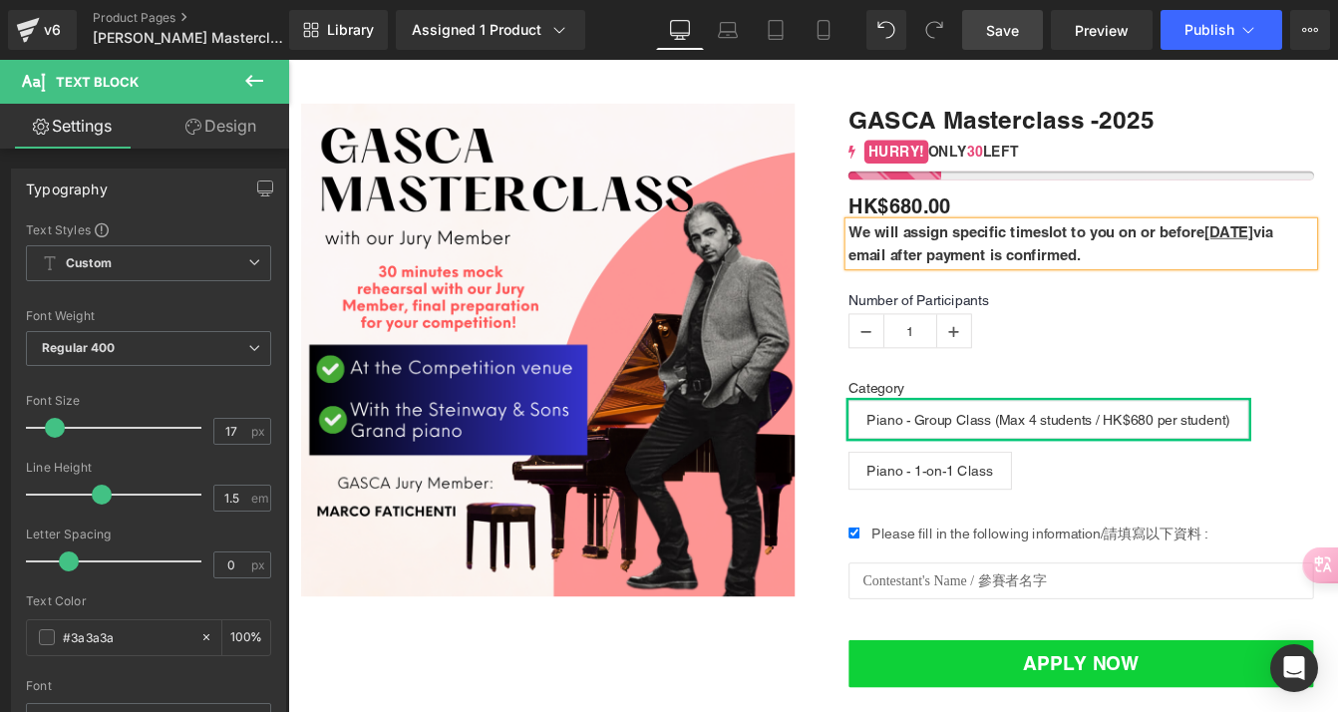
click at [1255, 276] on p "We will assign specific timeslot to you on or before 25 September via email aft…" at bounding box center [1199, 271] width 535 height 51
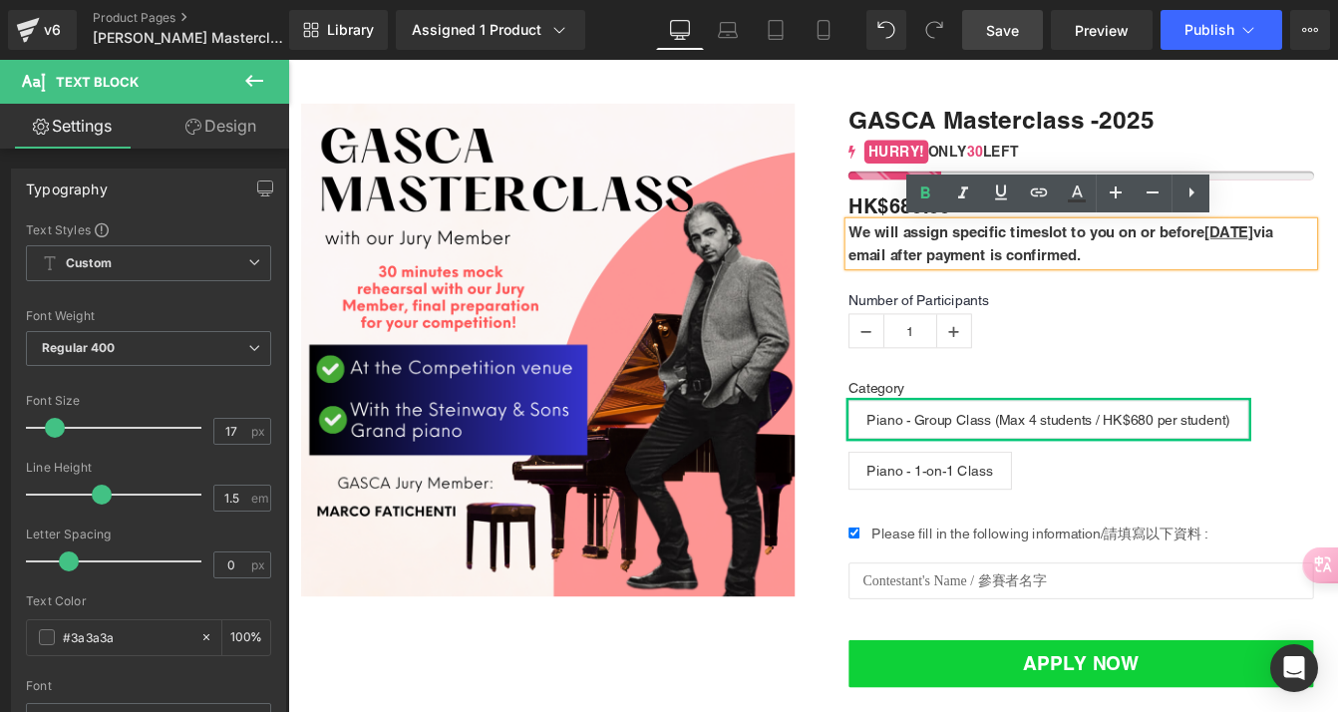
drag, startPoint x: 1247, startPoint y: 281, endPoint x: 923, endPoint y: 244, distance: 326.2
click at [932, 246] on div "We will assign specific timeslot to you on or before 25 September via email aft…" at bounding box center [1199, 271] width 535 height 51
click at [1337, 283] on p "We will assign specific timeslot to you on or before 25 September via email aft…" at bounding box center [1199, 271] width 535 height 51
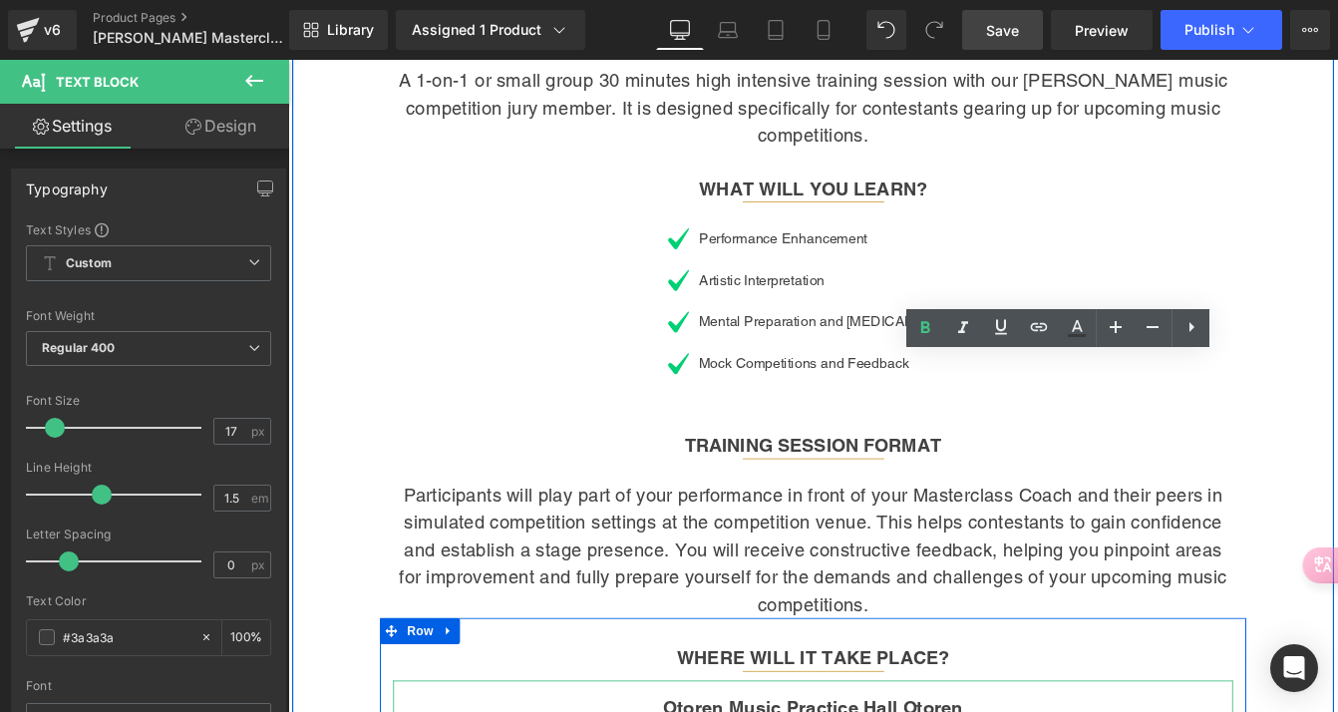
scroll to position [26, 0]
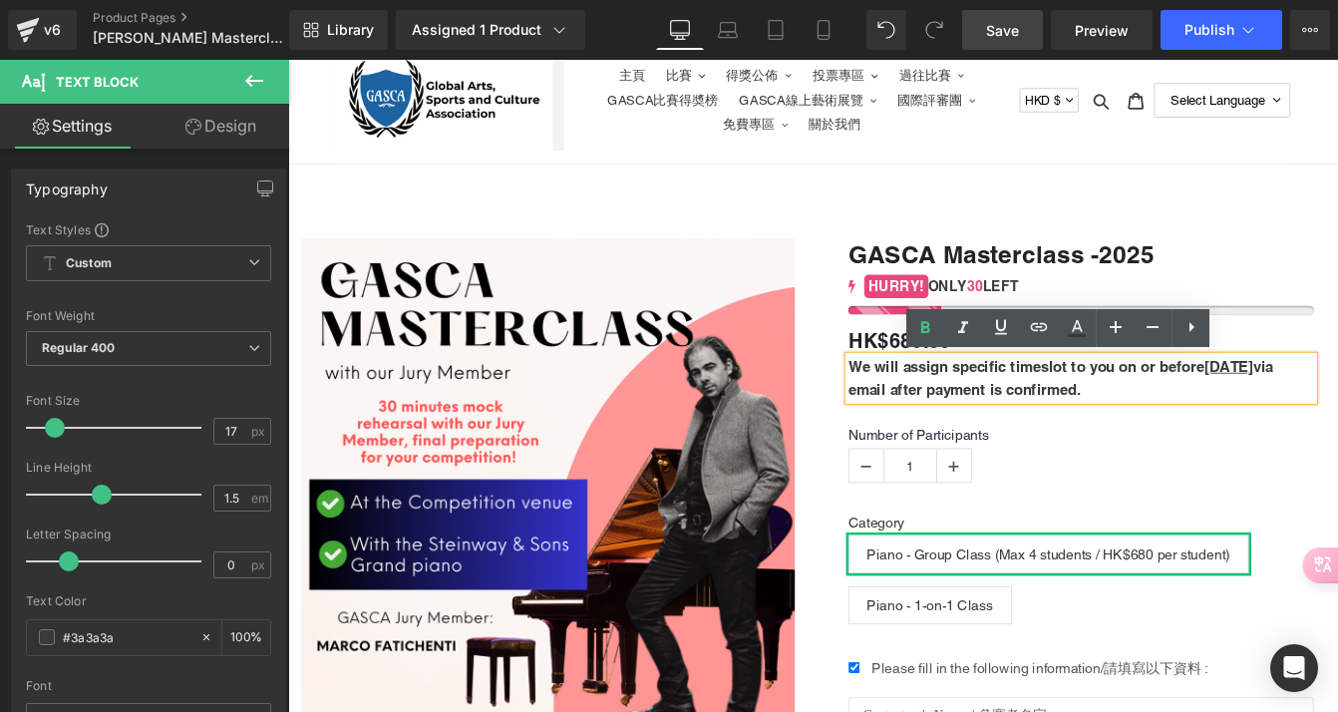
click at [999, 36] on span "Save" at bounding box center [1002, 30] width 33 height 21
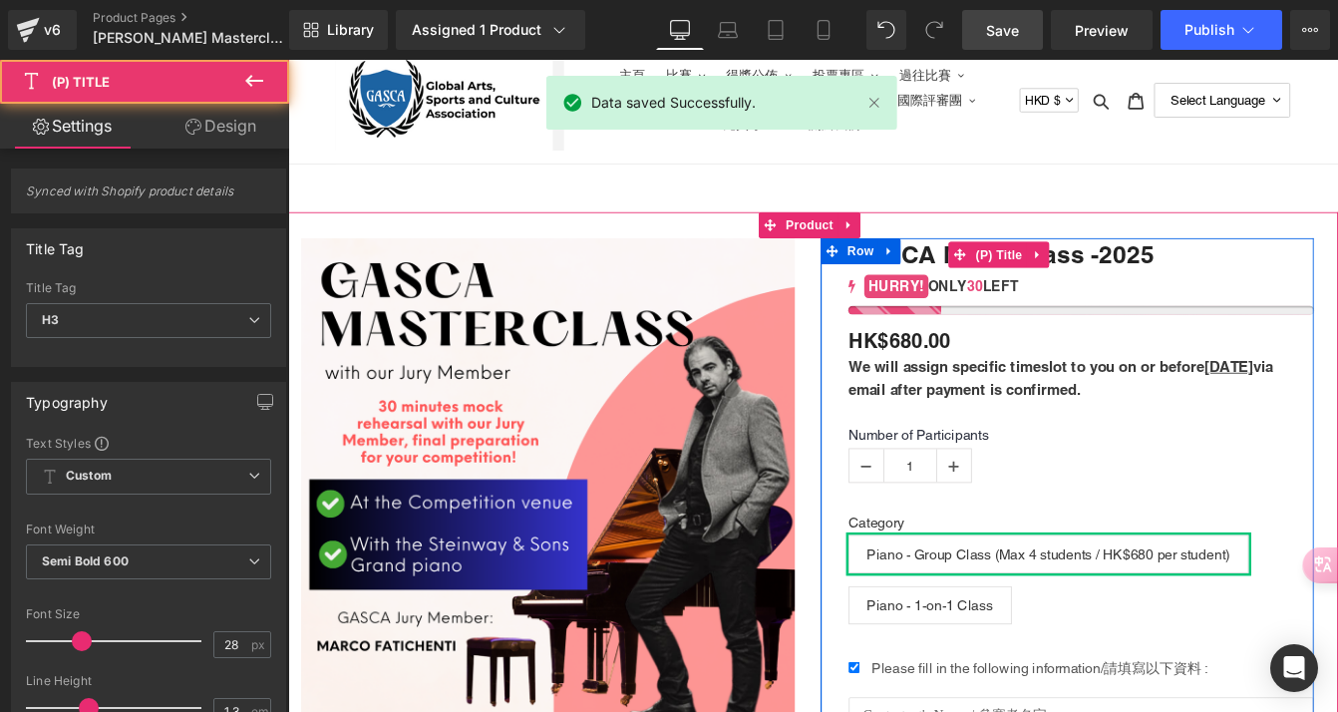
click at [1280, 287] on h3 "GASCA Masterclass -2025" at bounding box center [1199, 284] width 535 height 39
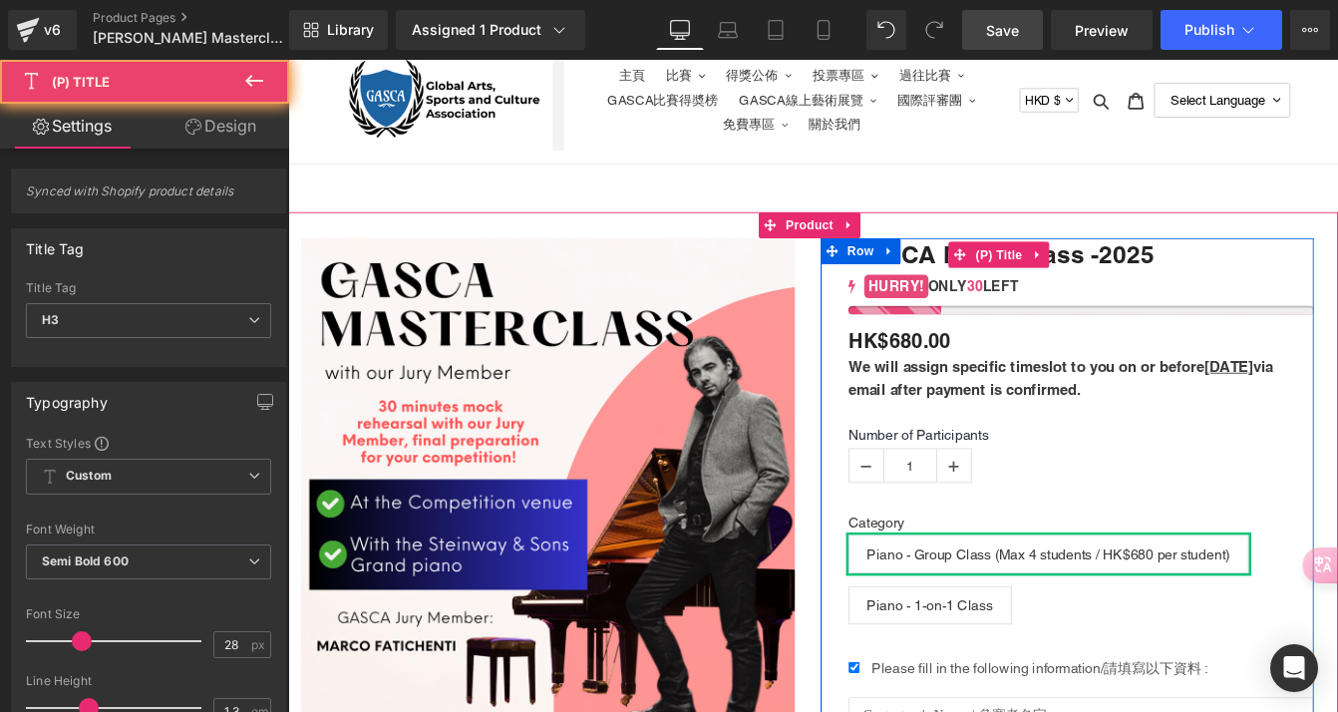
click at [1249, 282] on link "GASCA Masterclass -2025" at bounding box center [1108, 284] width 352 height 36
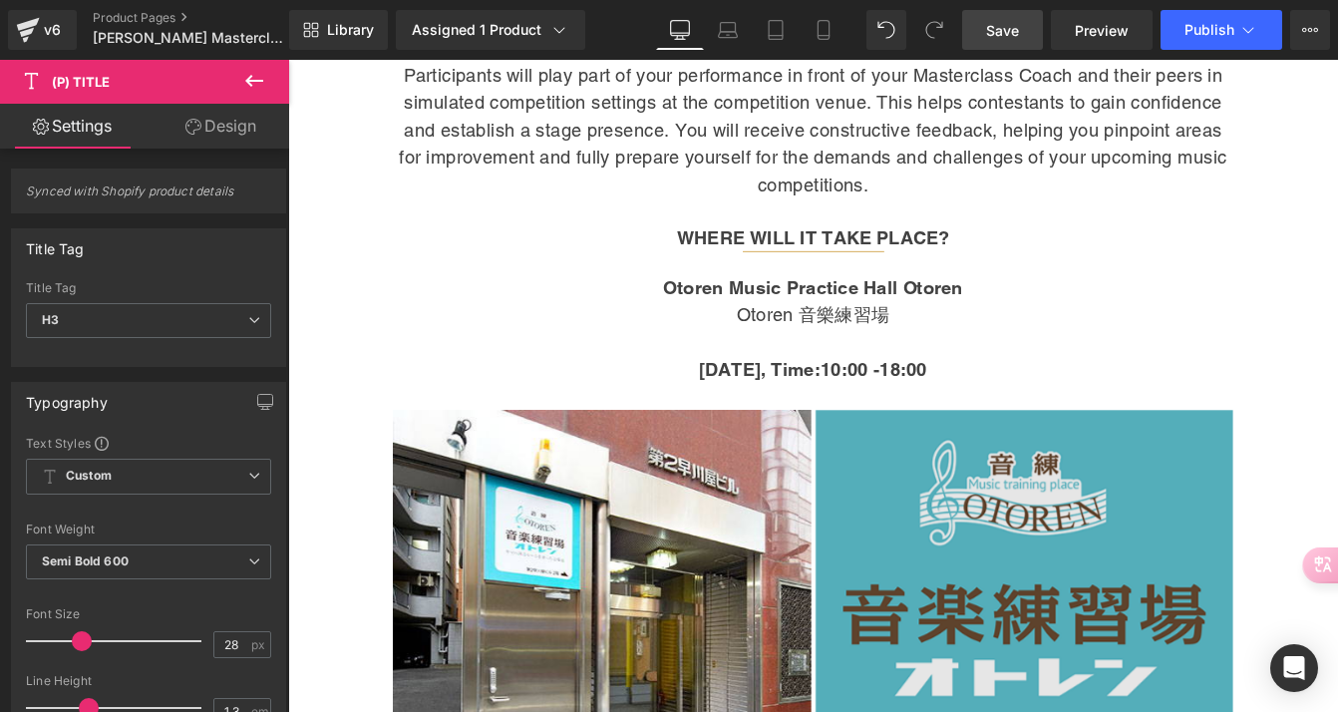
scroll to position [1638, 0]
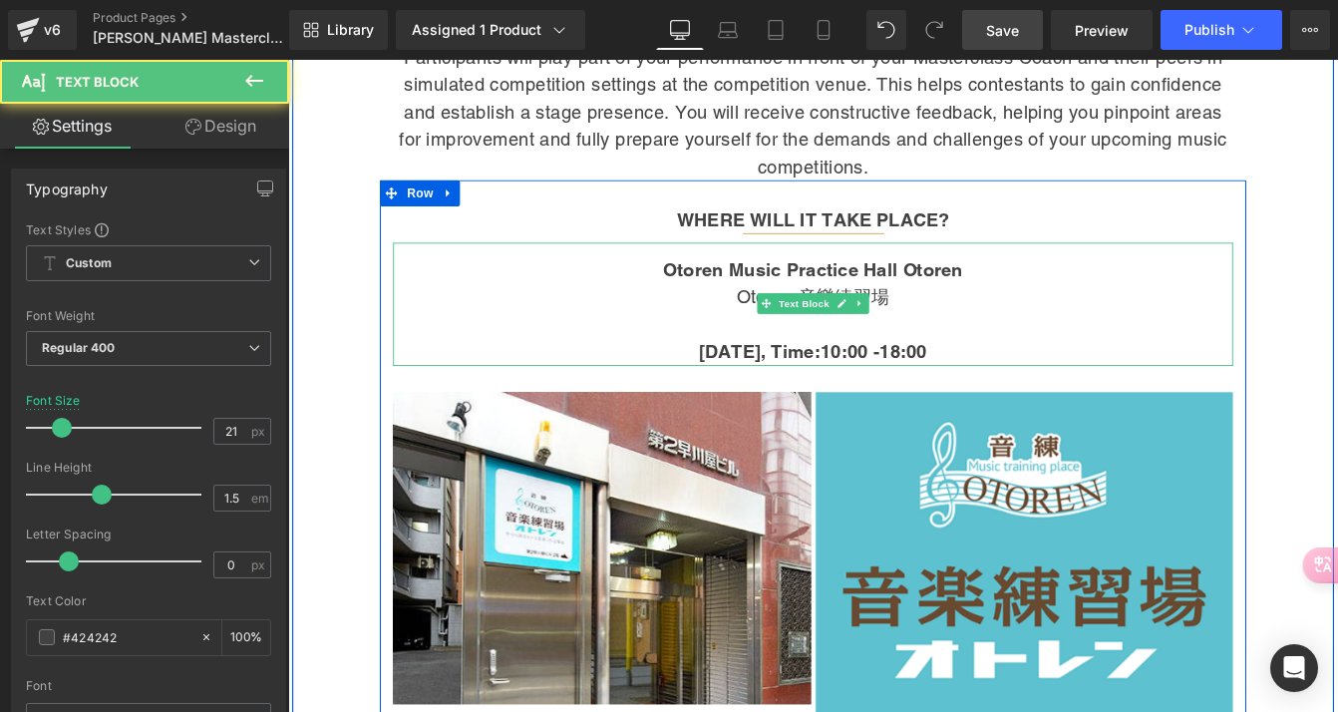
click at [889, 349] on p at bounding box center [891, 365] width 965 height 32
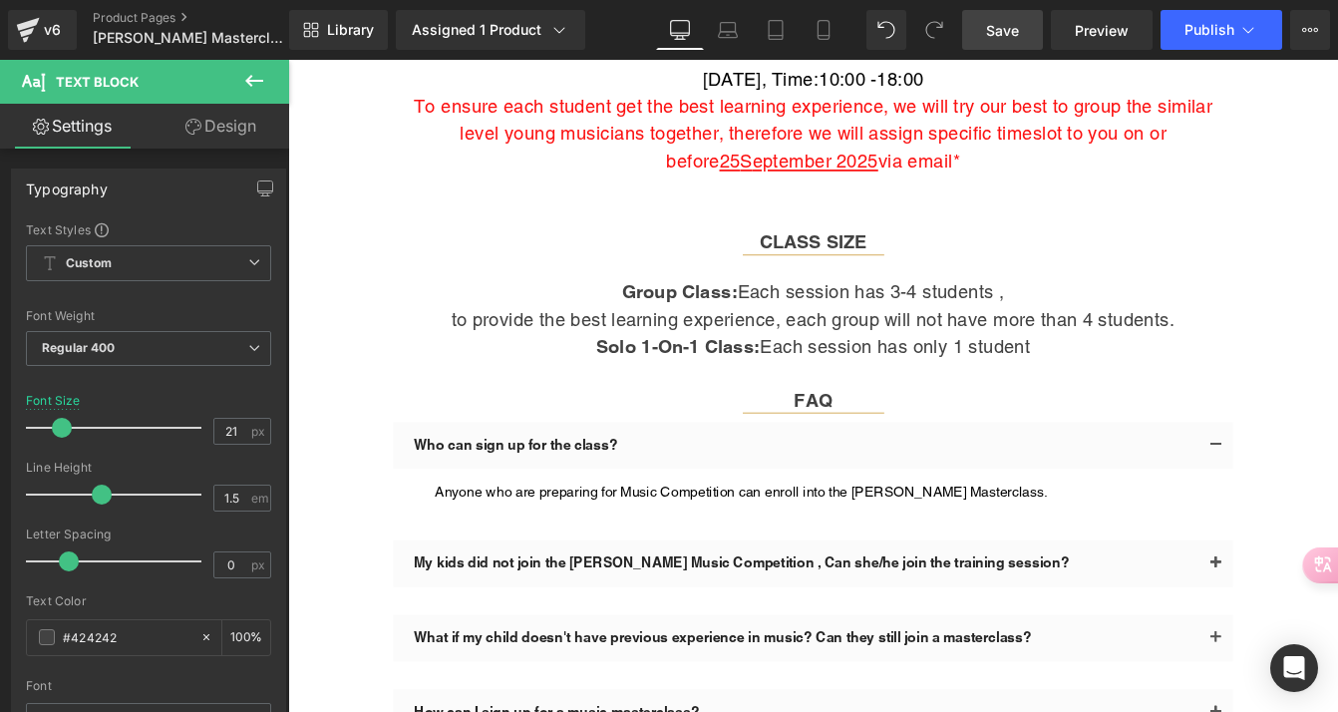
scroll to position [2185, 0]
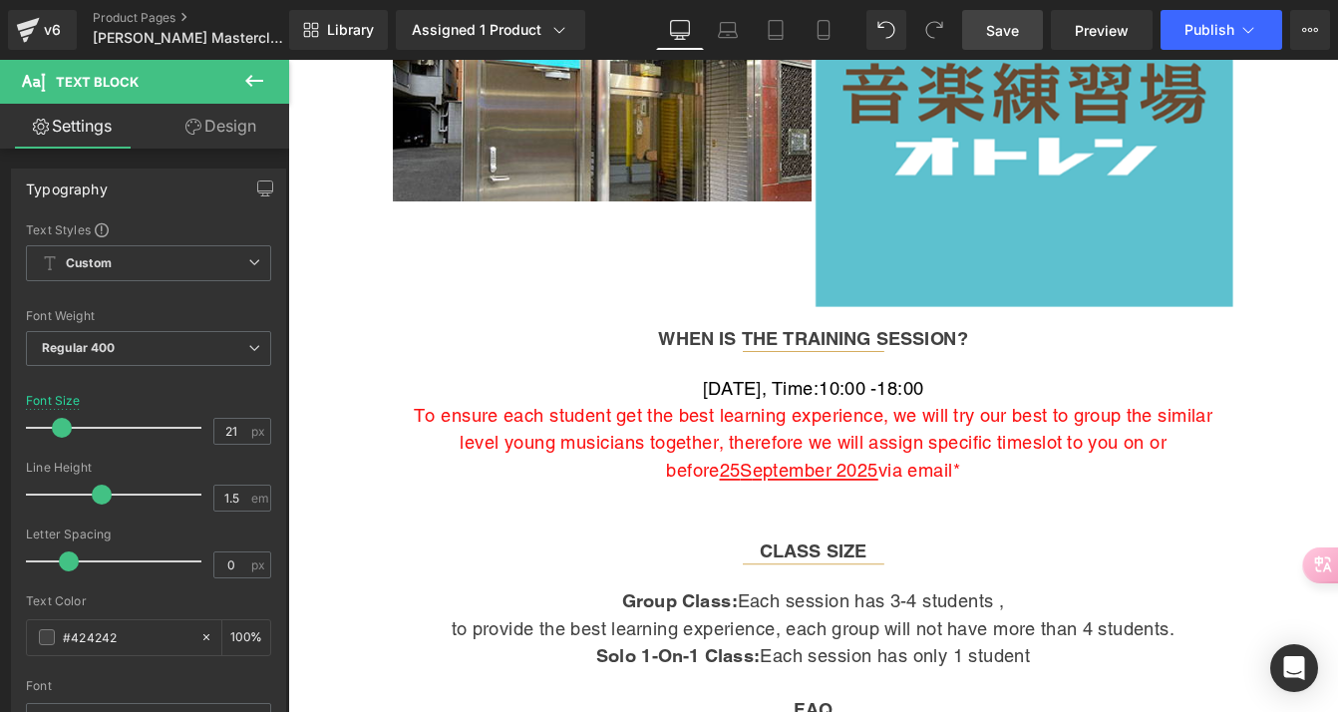
click at [1000, 35] on span "Save" at bounding box center [1002, 30] width 33 height 21
click at [1226, 22] on span "Publish" at bounding box center [1210, 30] width 50 height 16
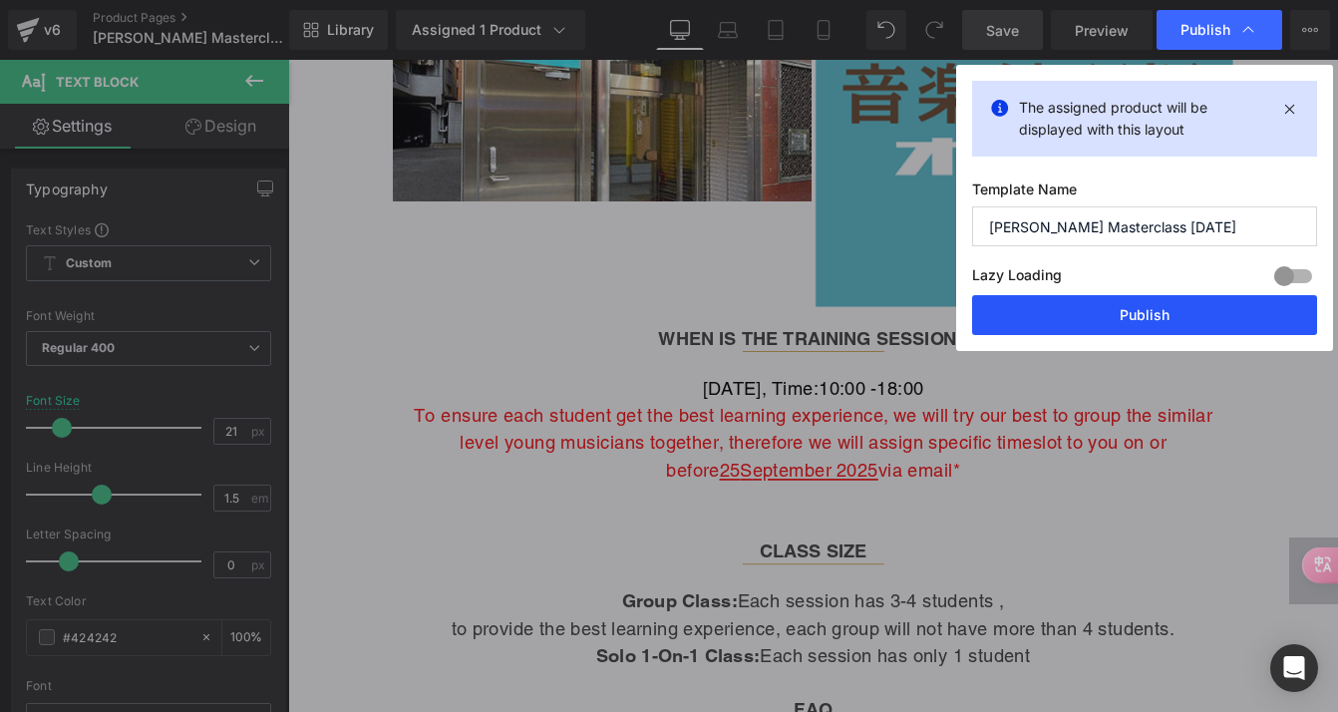
click at [1174, 318] on button "Publish" at bounding box center [1144, 315] width 345 height 40
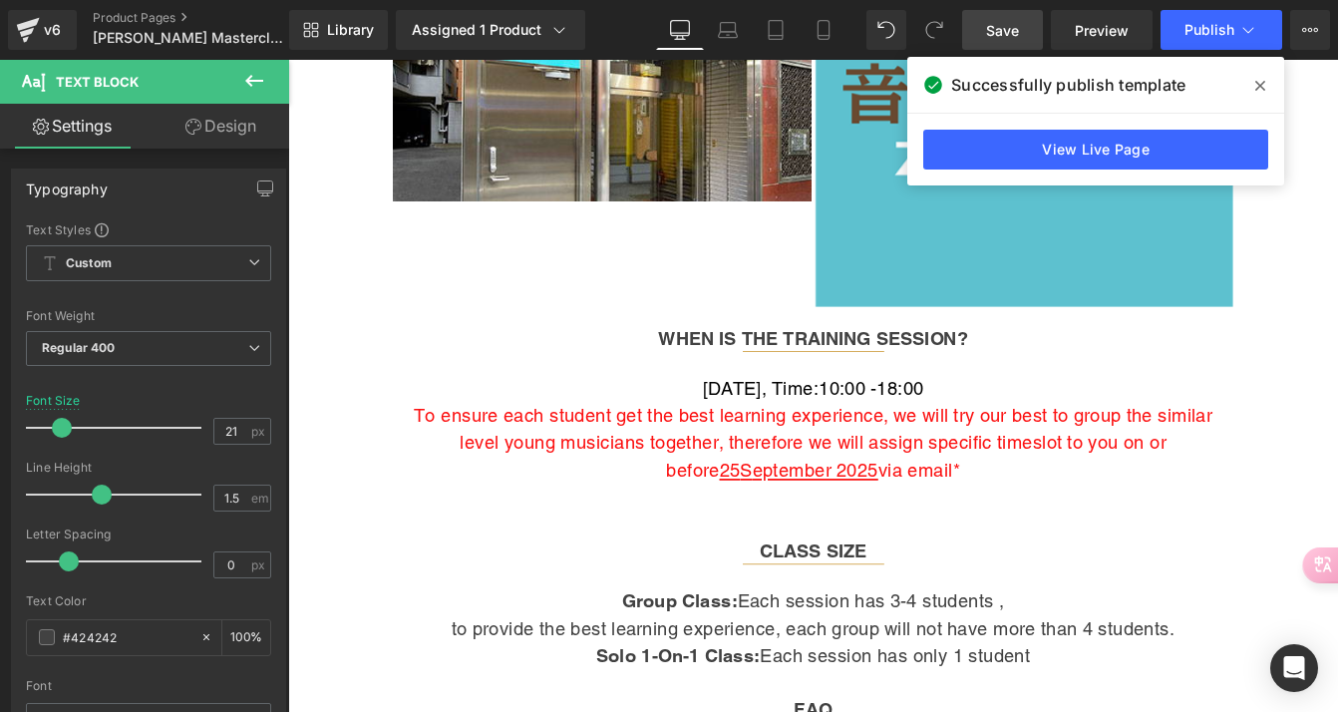
click at [1011, 33] on span "Save" at bounding box center [1002, 30] width 33 height 21
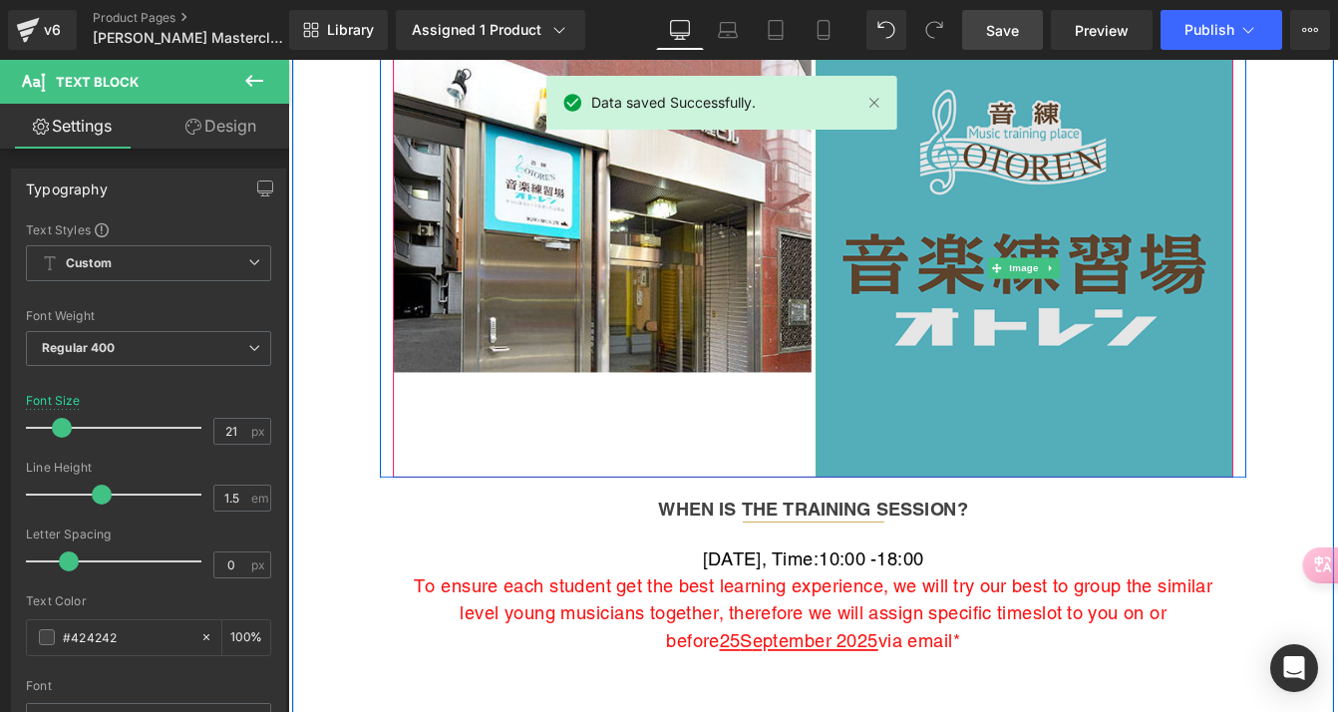
scroll to position [1841, 0]
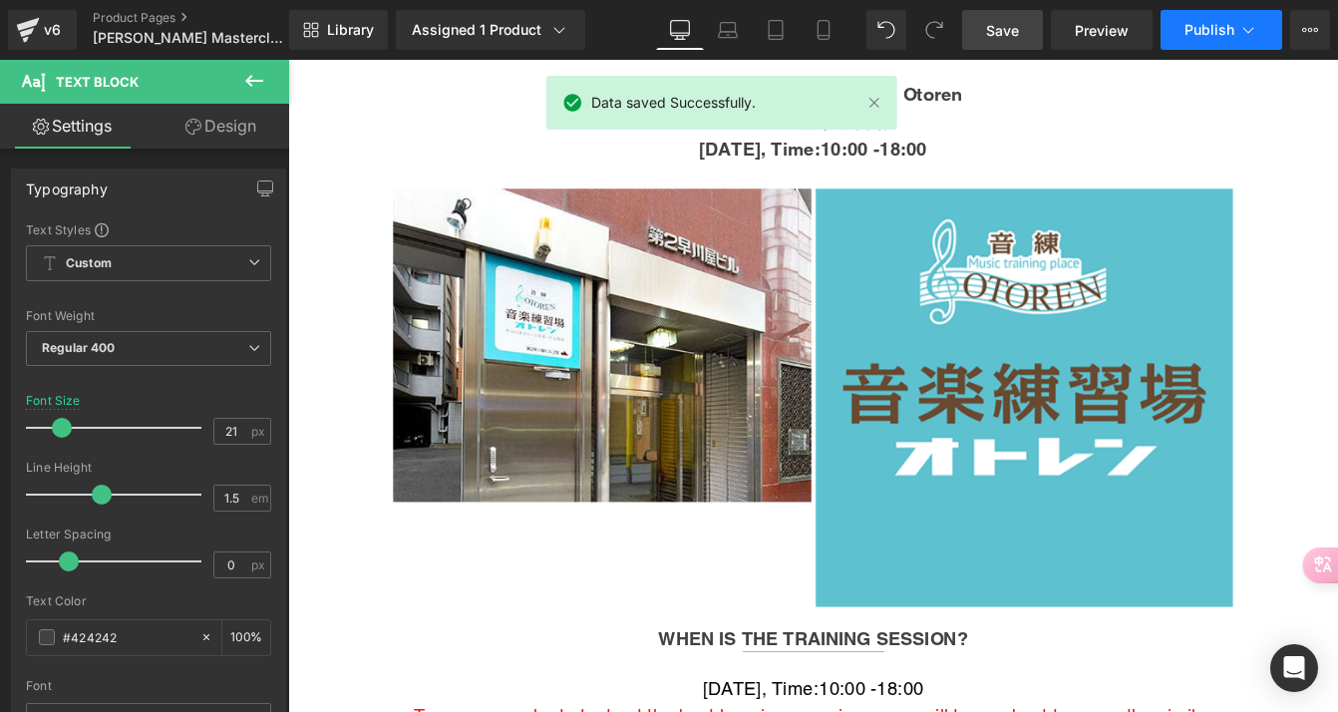
click at [1221, 31] on span "Publish" at bounding box center [1210, 30] width 50 height 16
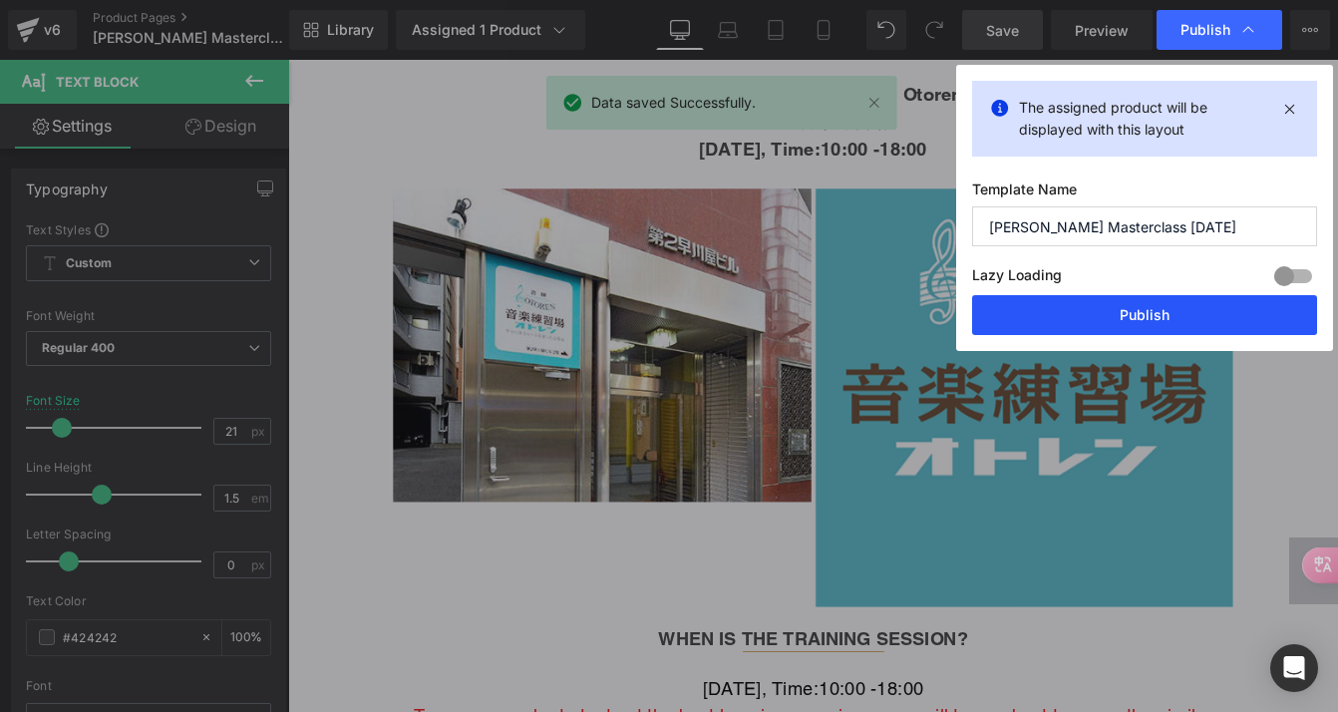
click at [1121, 317] on button "Publish" at bounding box center [1144, 315] width 345 height 40
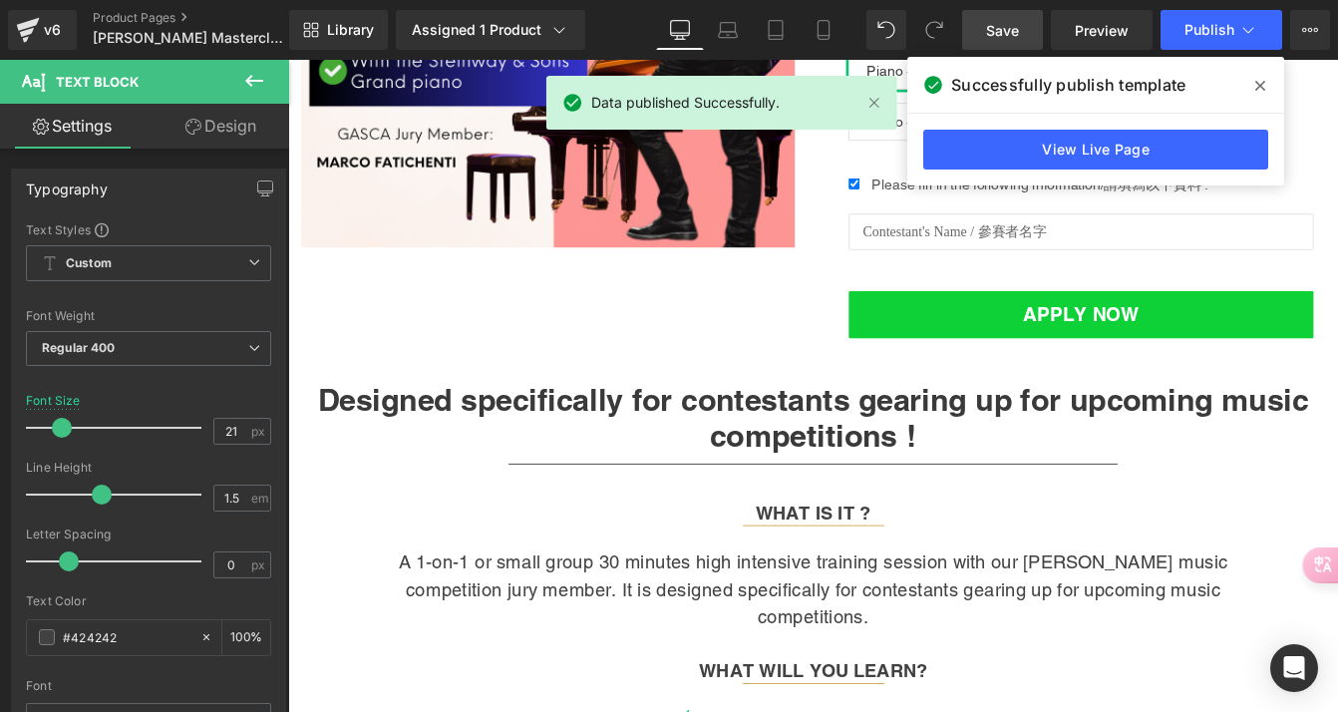
scroll to position [369, 0]
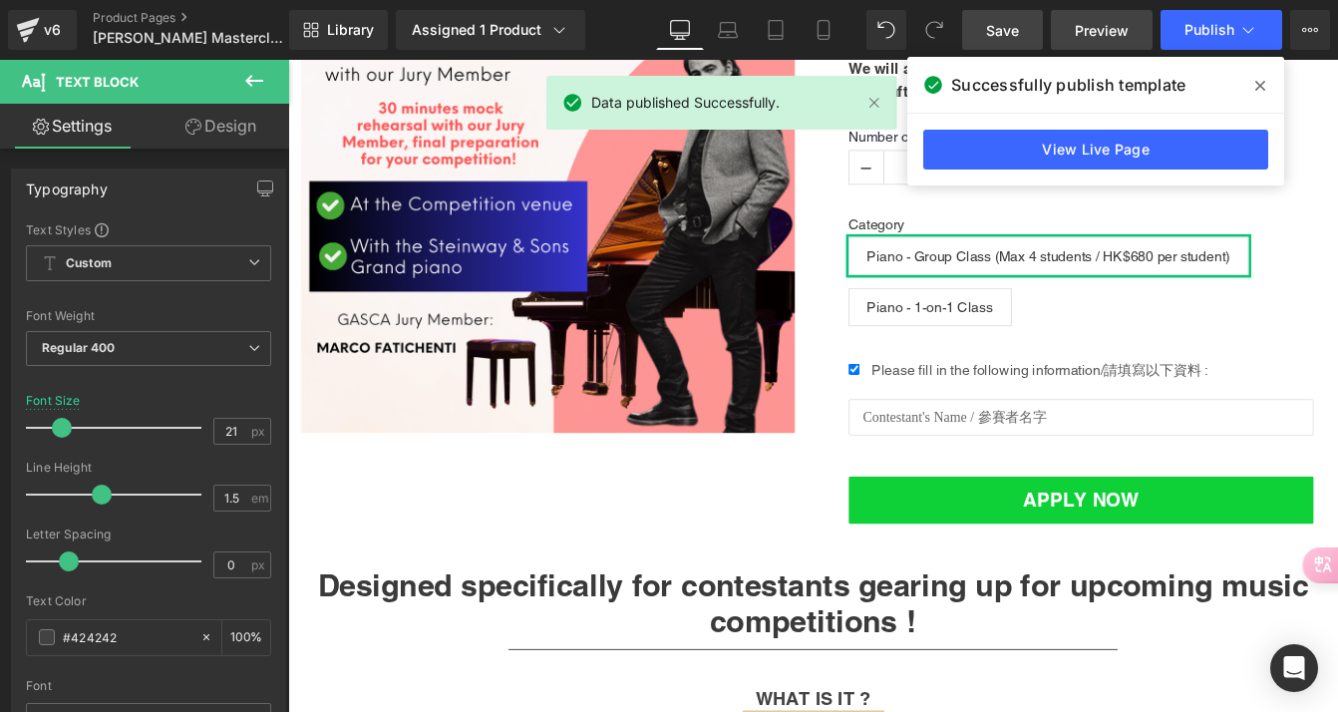
click at [1095, 28] on span "Preview" at bounding box center [1102, 30] width 54 height 21
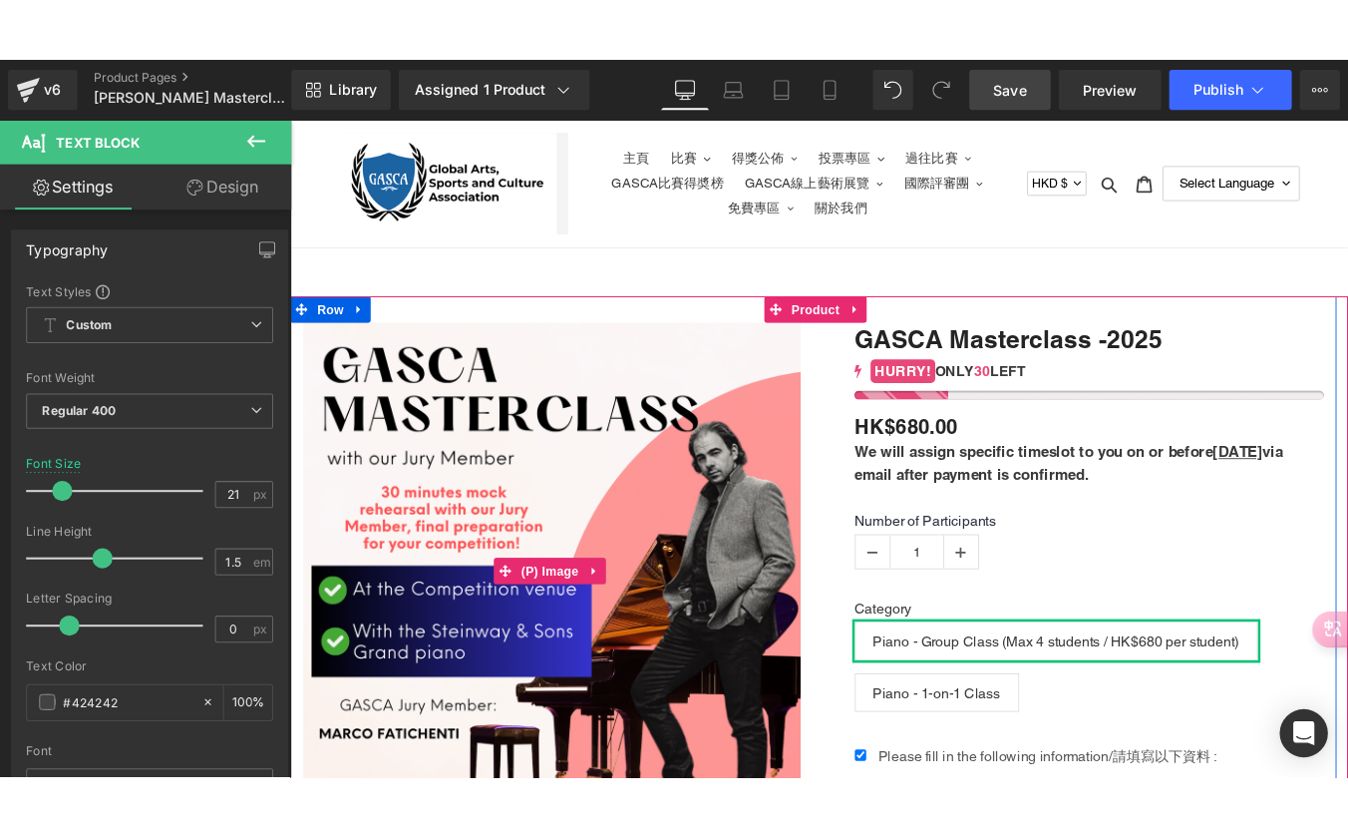
scroll to position [0, 0]
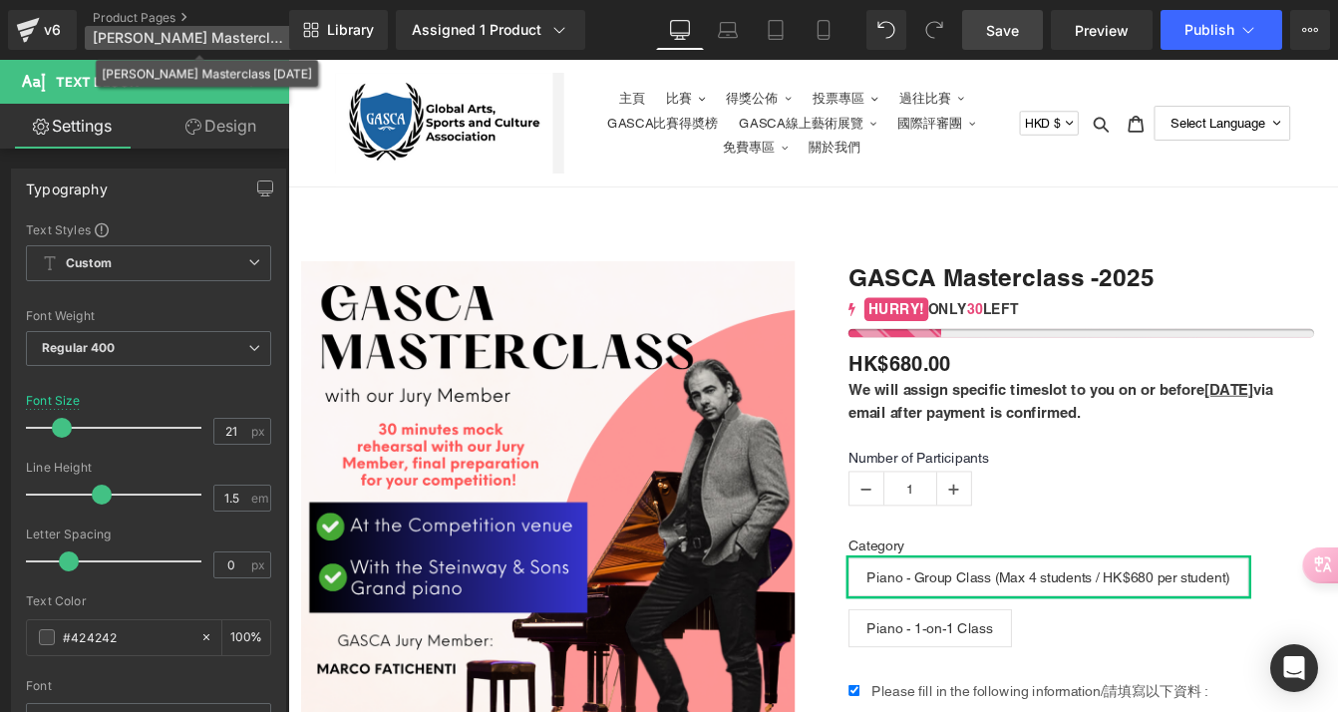
click at [179, 40] on span "[PERSON_NAME] Masterclass [DATE]" at bounding box center [188, 38] width 191 height 16
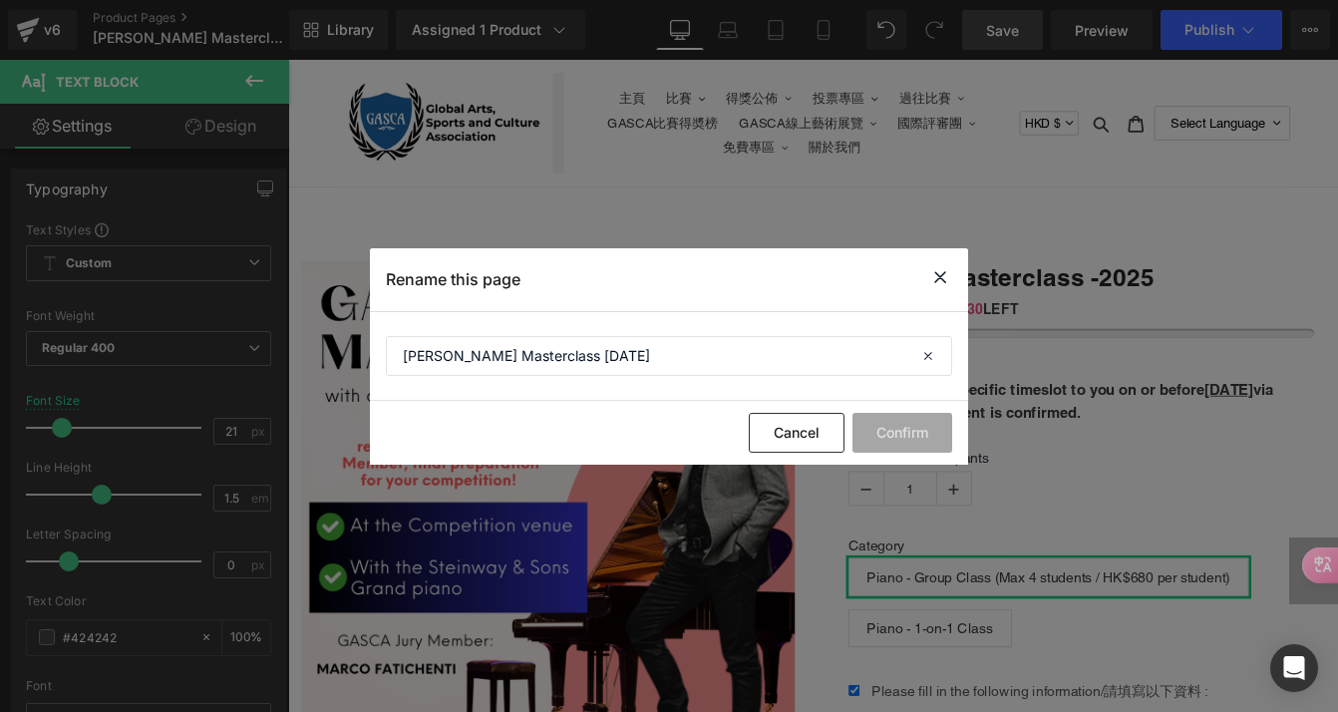
click at [939, 277] on icon at bounding box center [940, 277] width 24 height 25
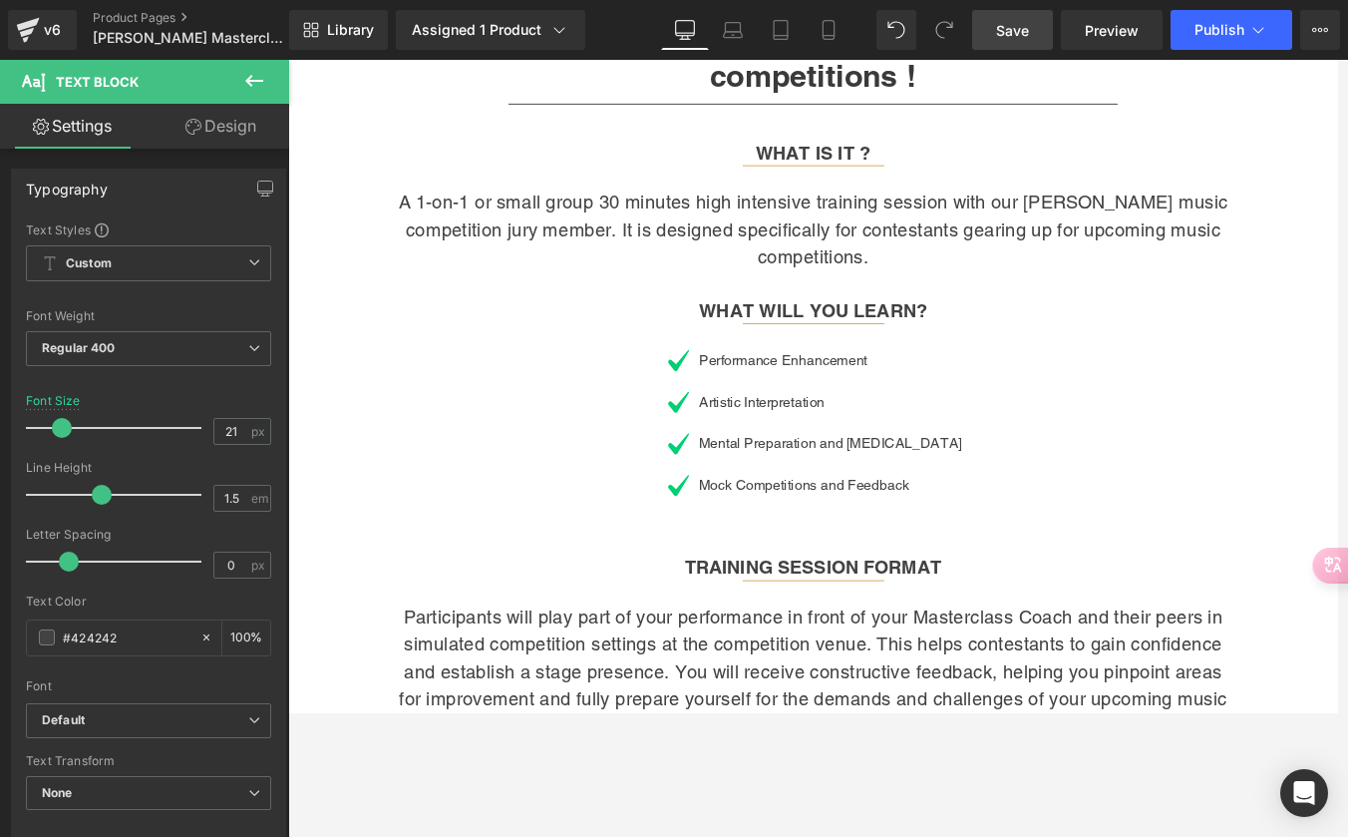
scroll to position [996, 0]
